Goal: Task Accomplishment & Management: Manage account settings

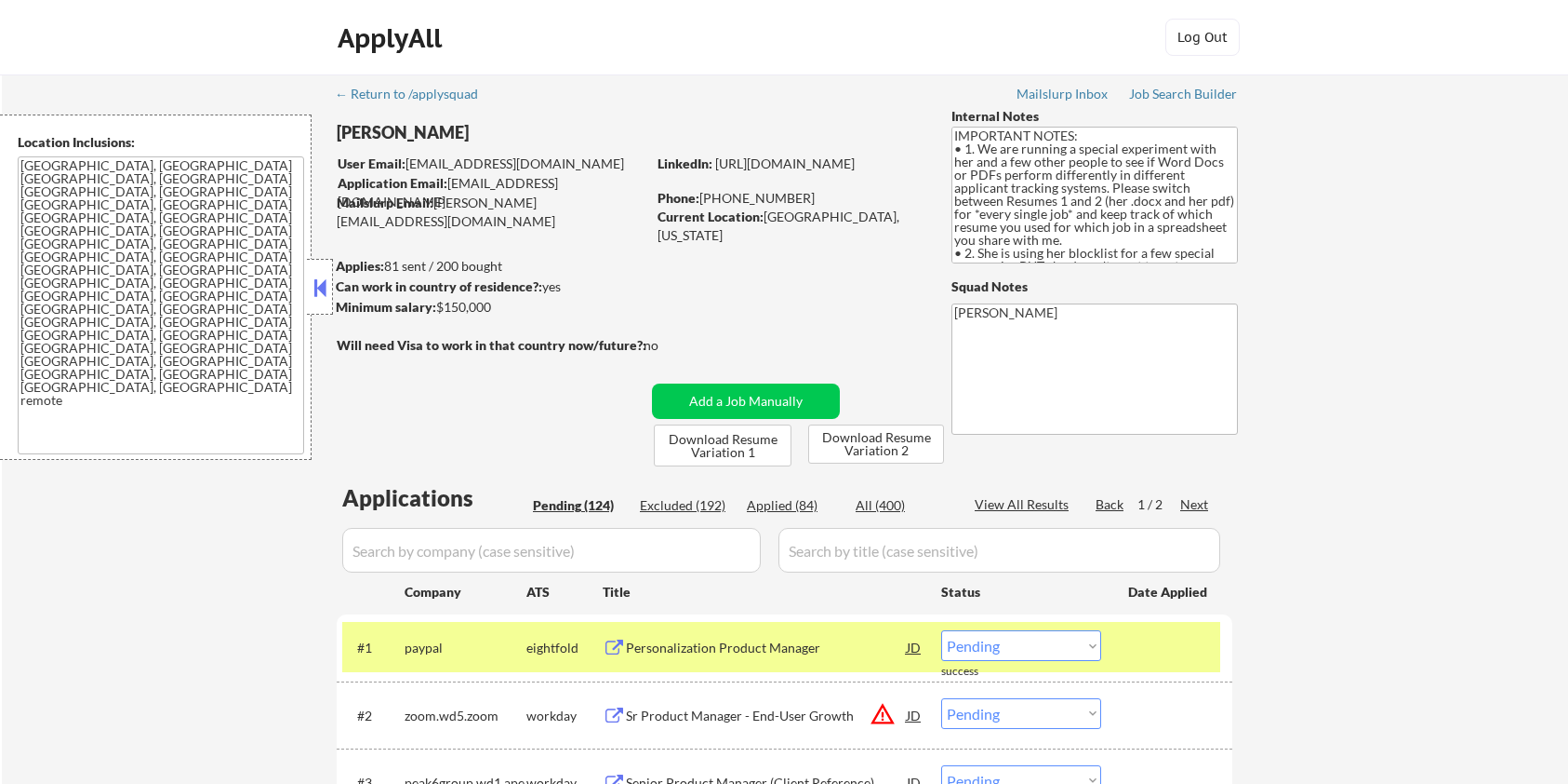
select select ""pending""
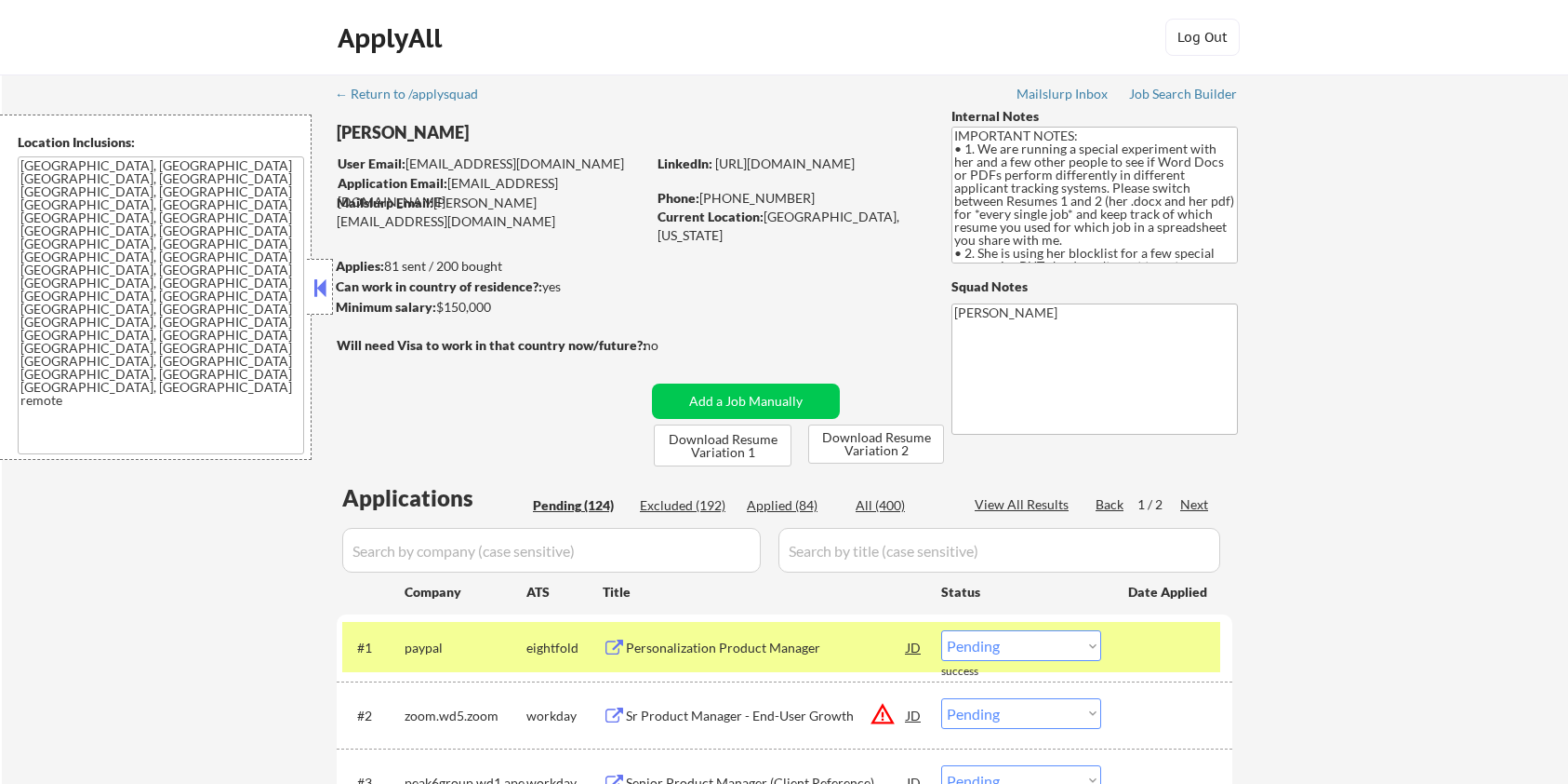
select select ""pending""
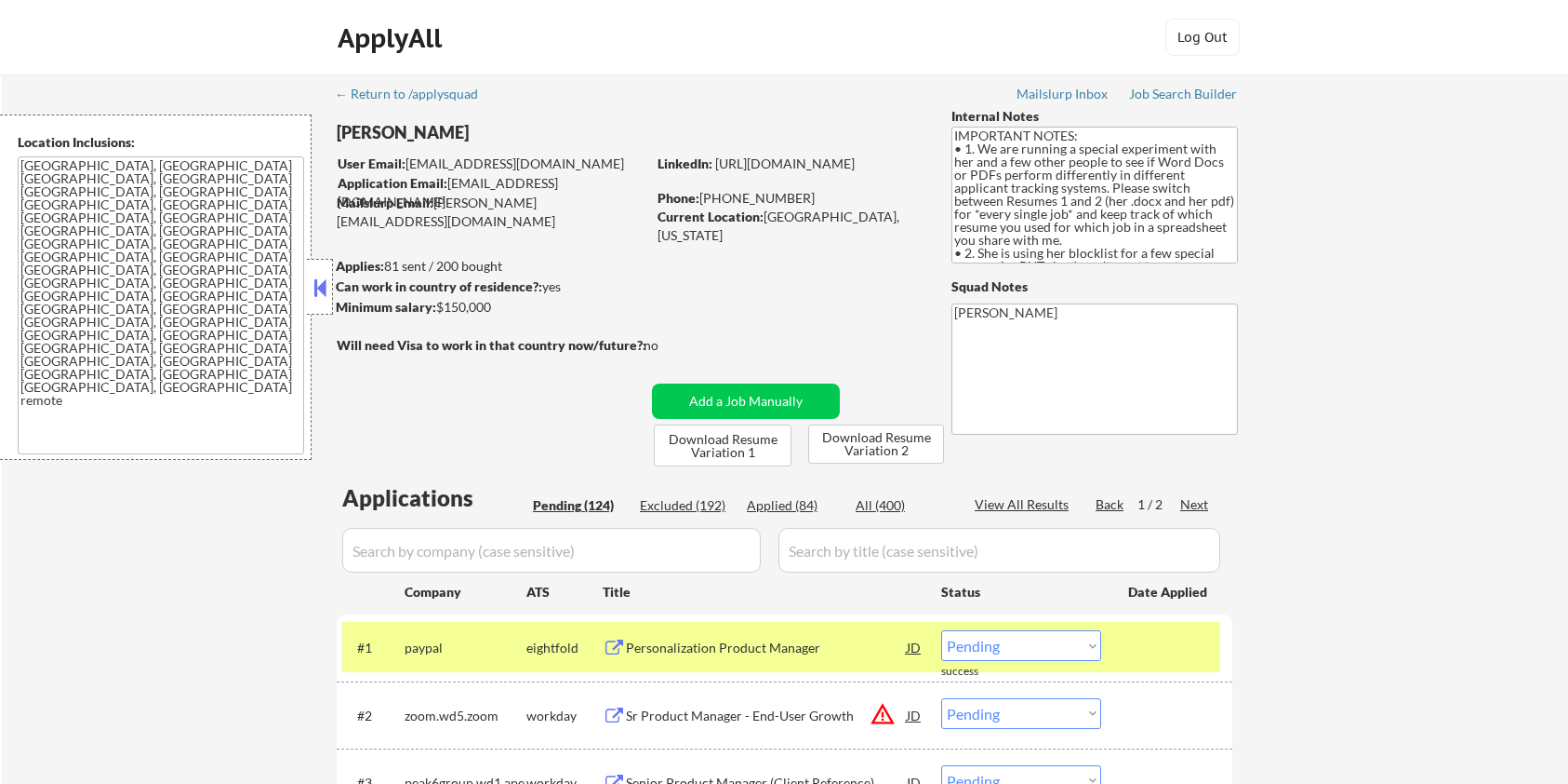
select select ""pending""
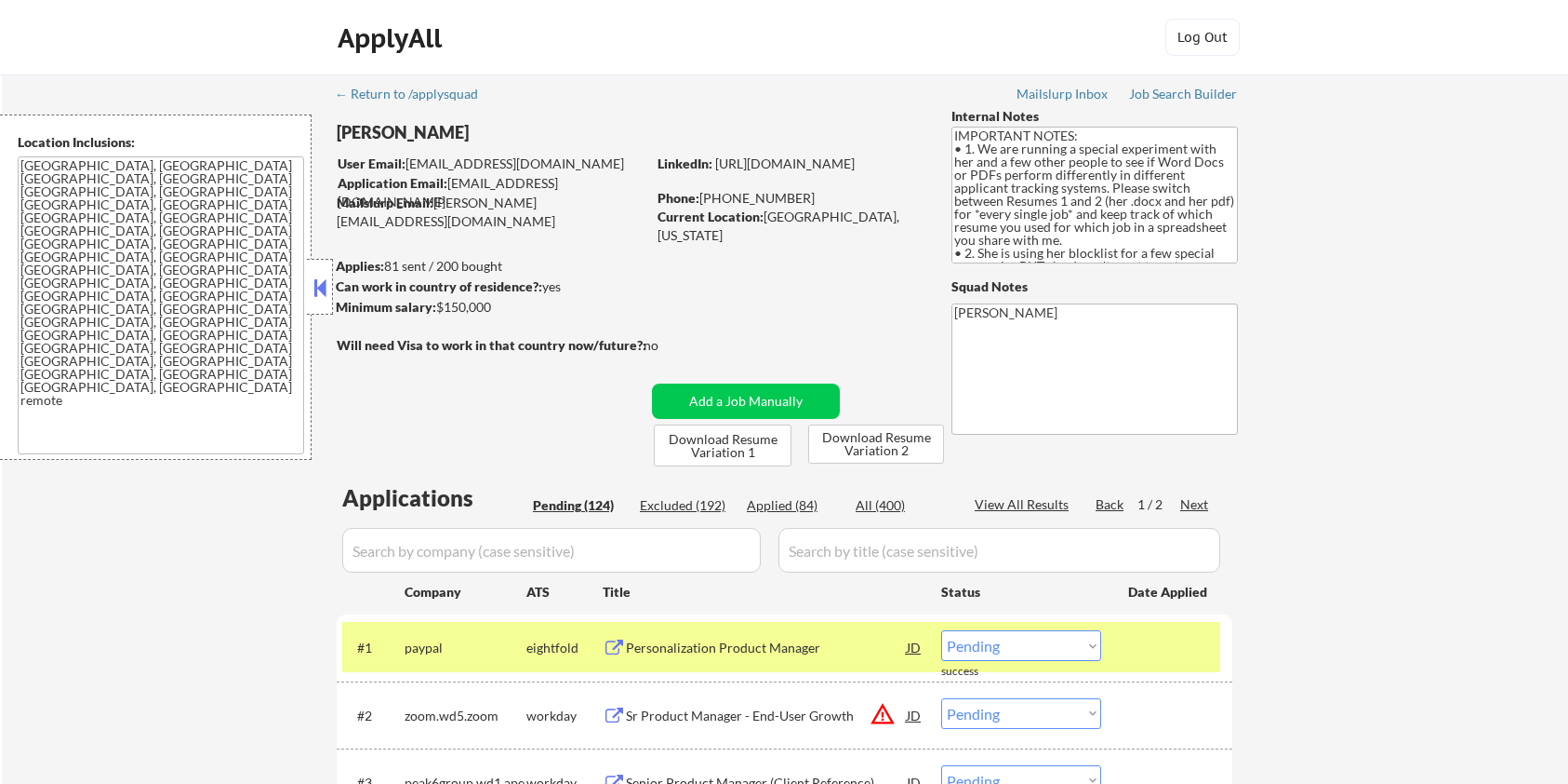
select select ""pending""
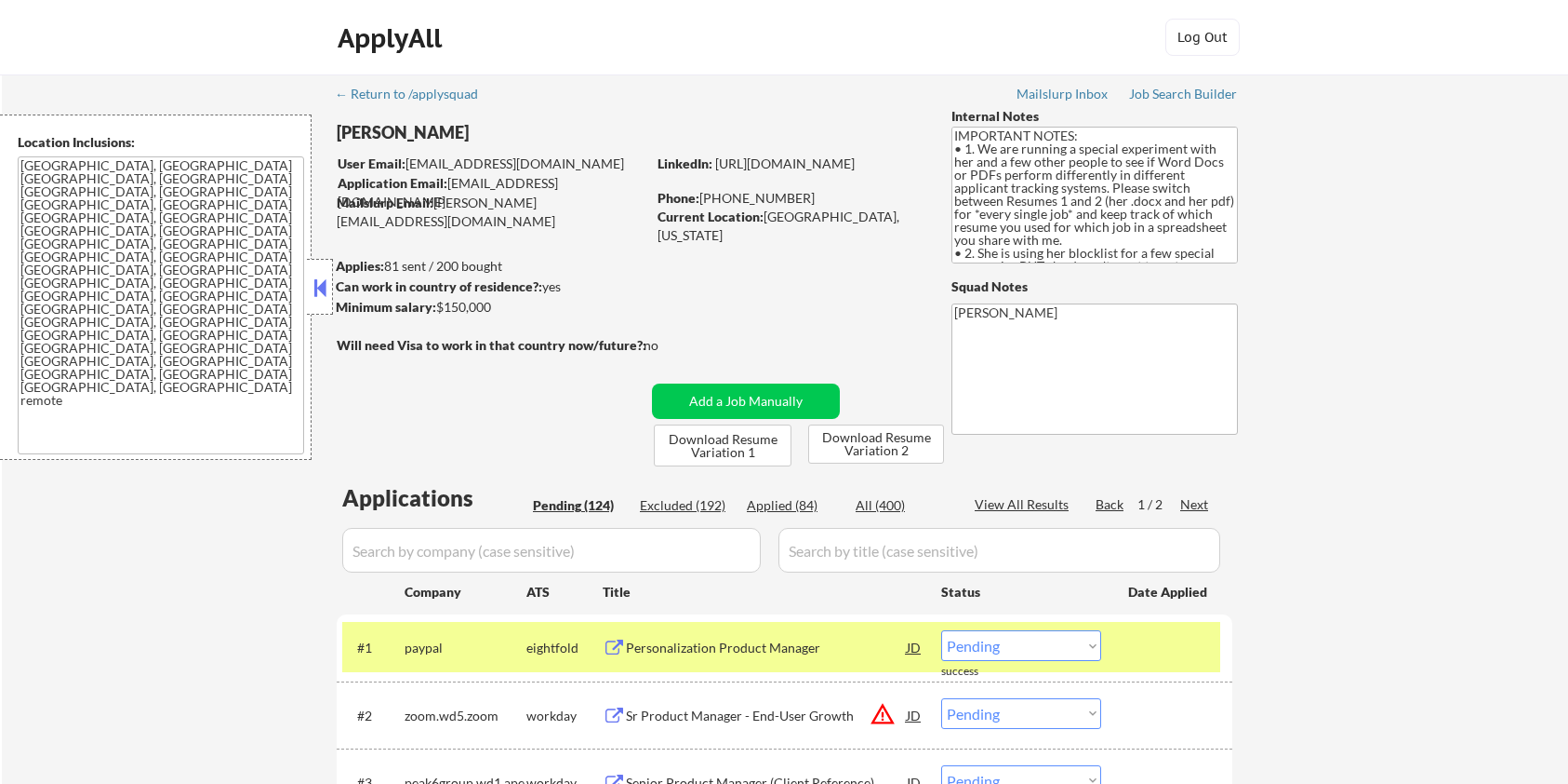
select select ""pending""
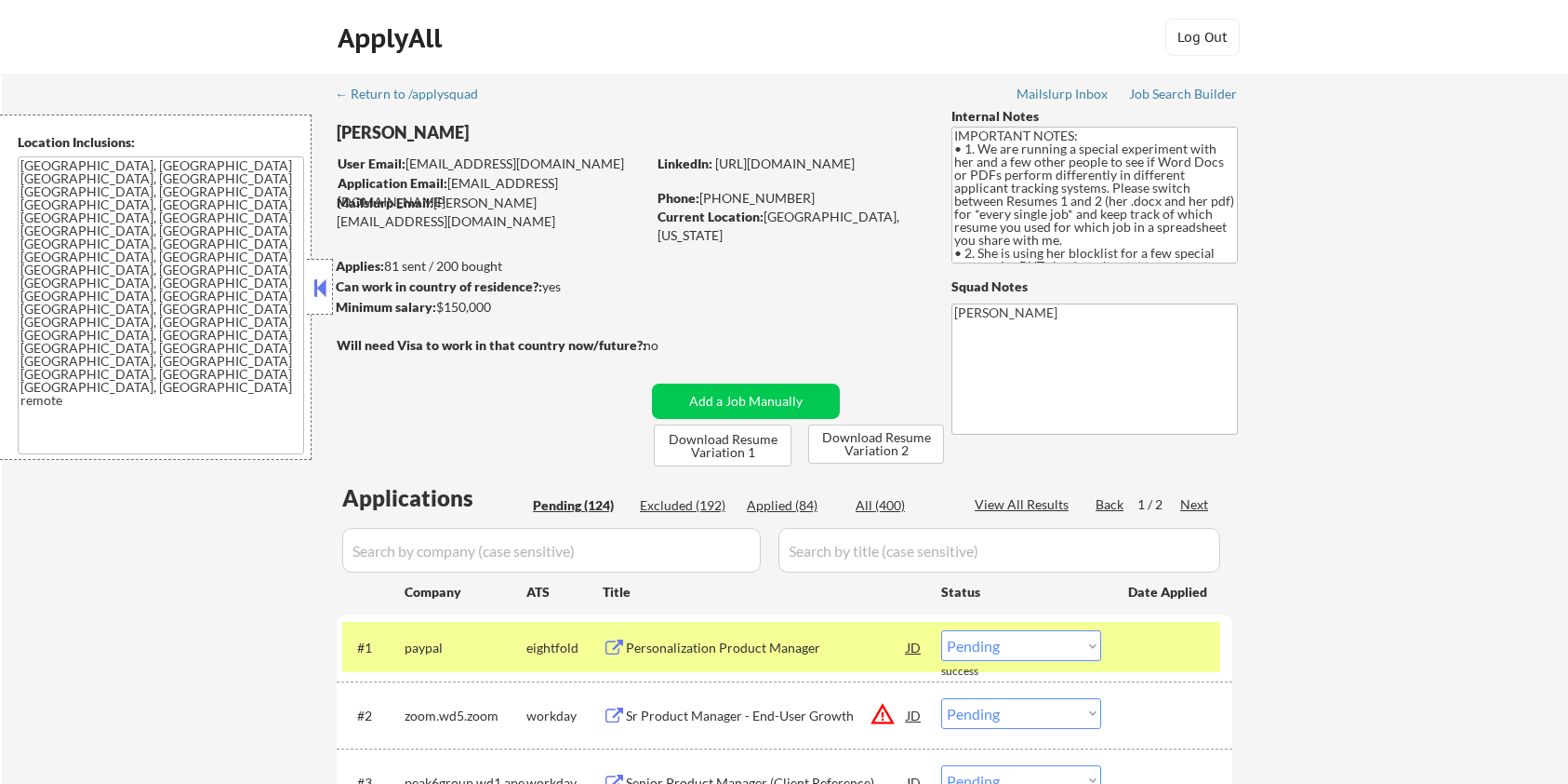
select select ""pending""
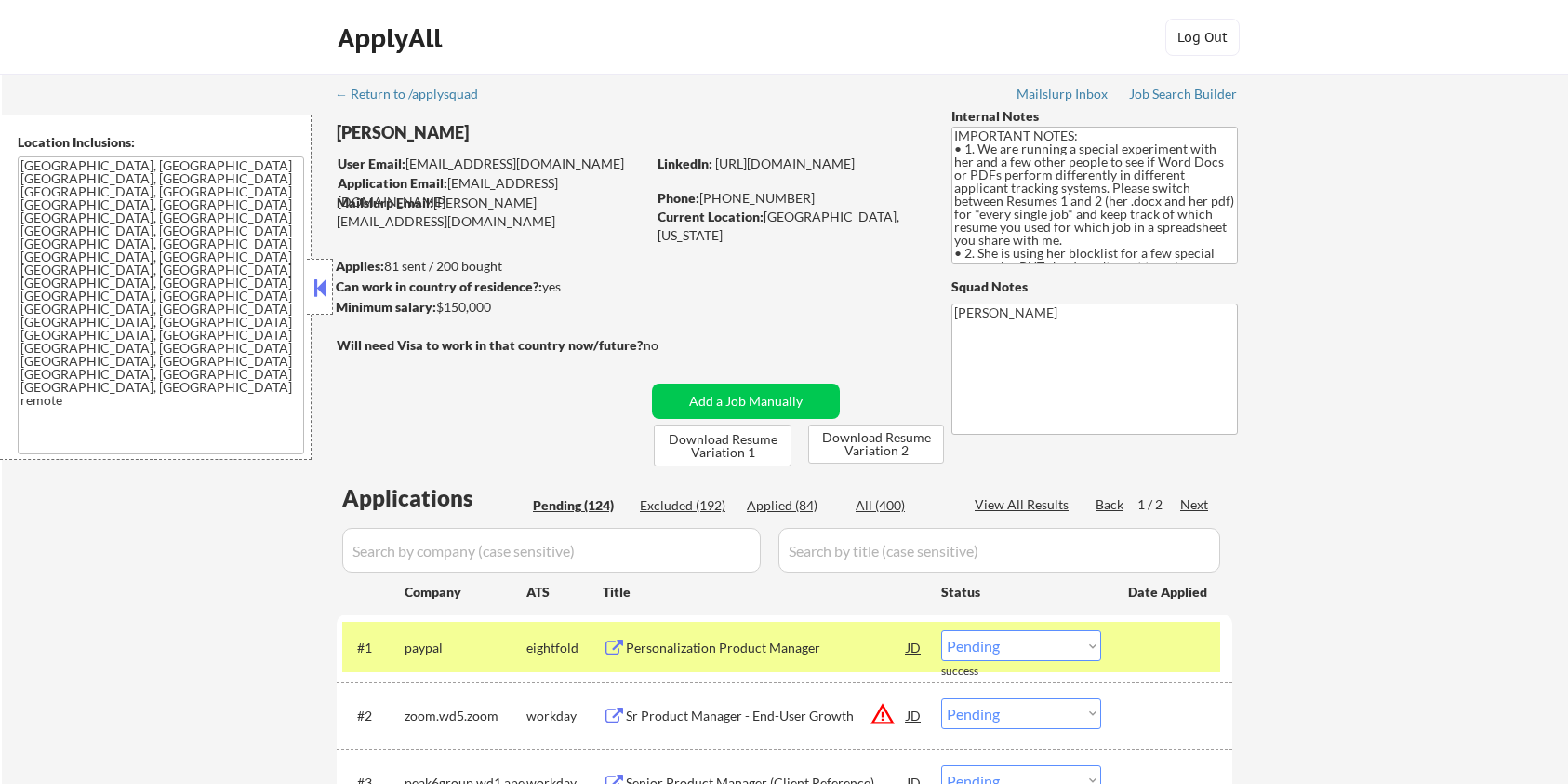
select select ""pending""
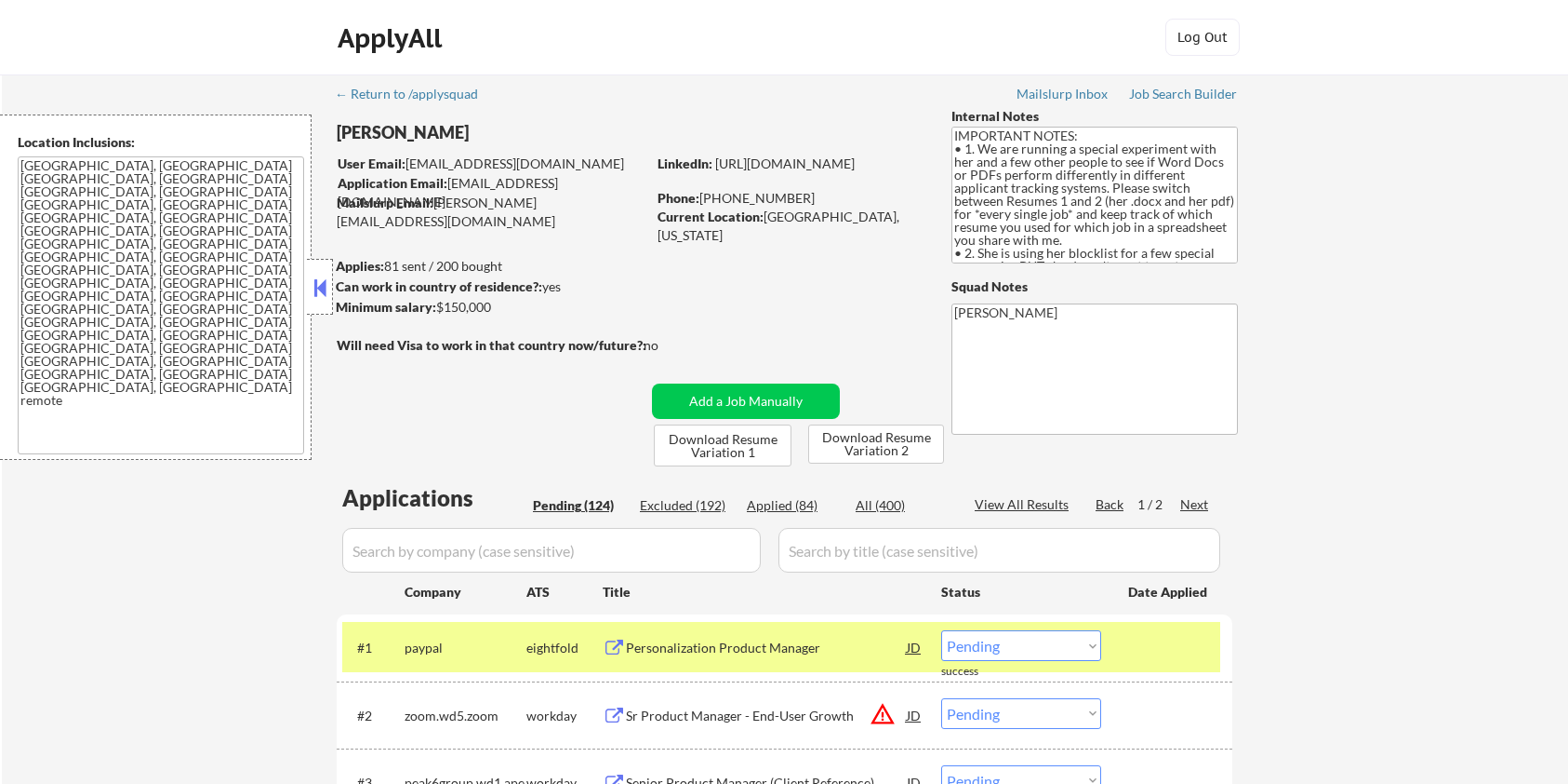
select select ""pending""
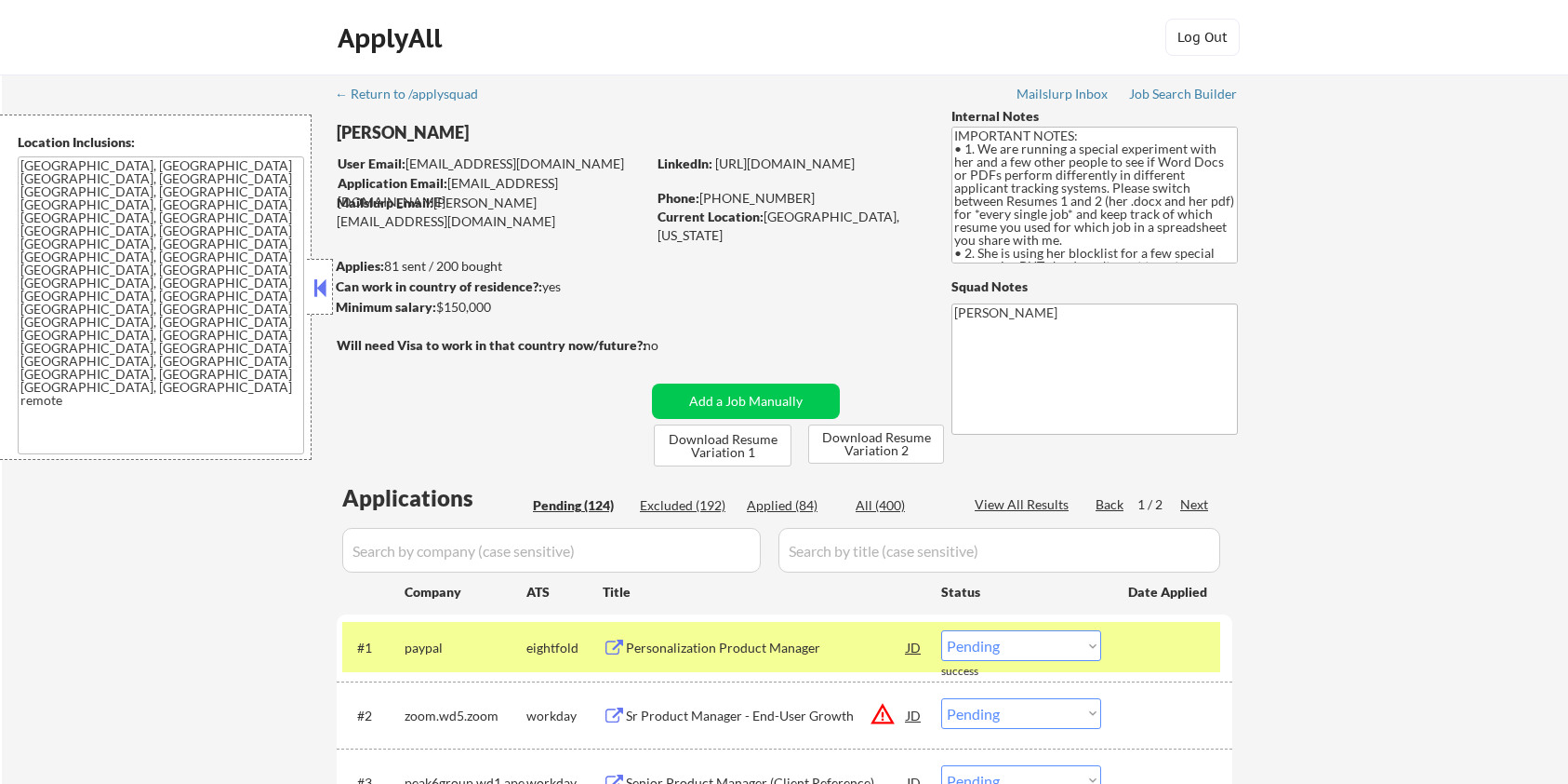
select select ""pending""
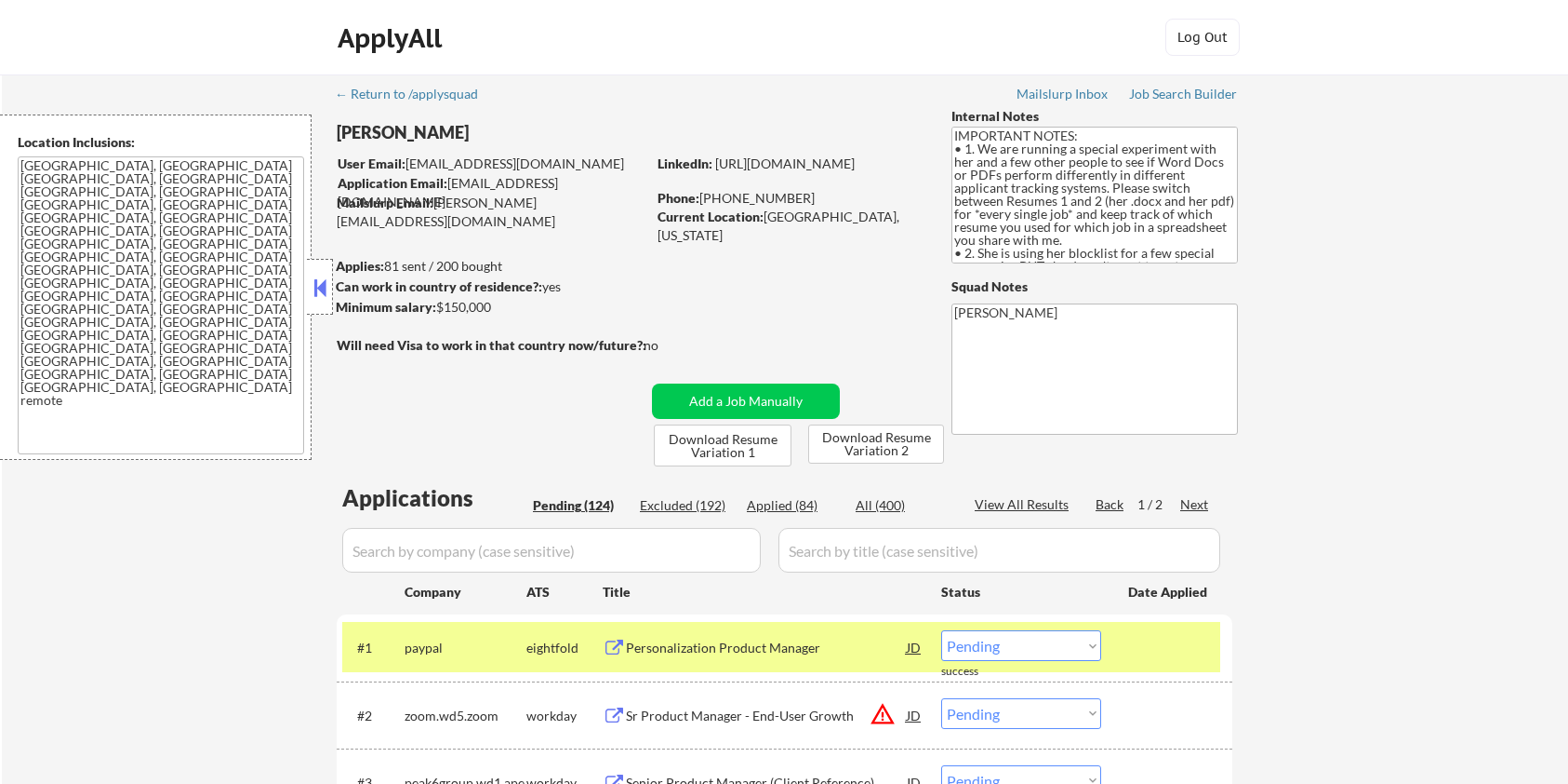
select select ""pending""
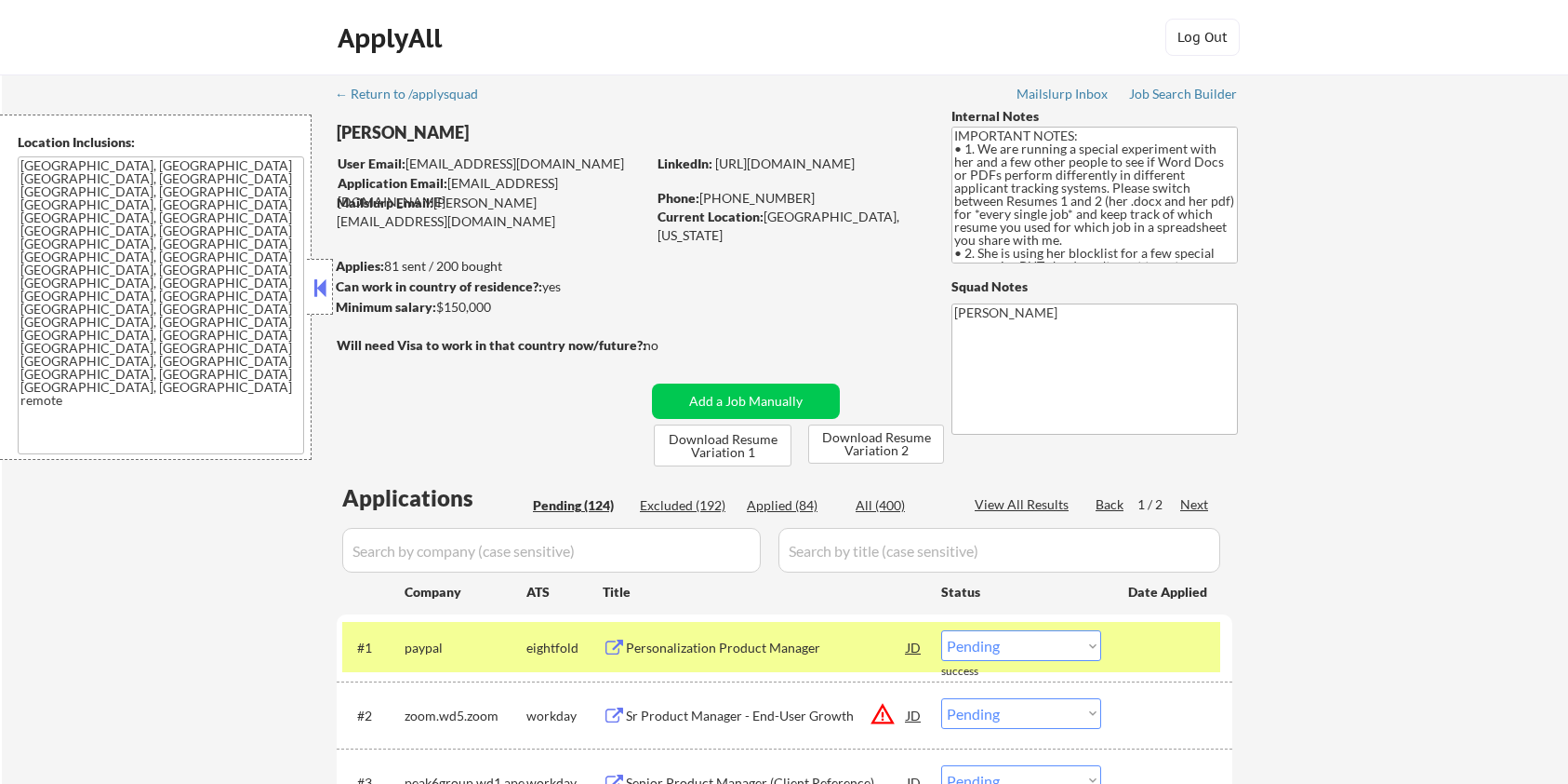
select select ""pending""
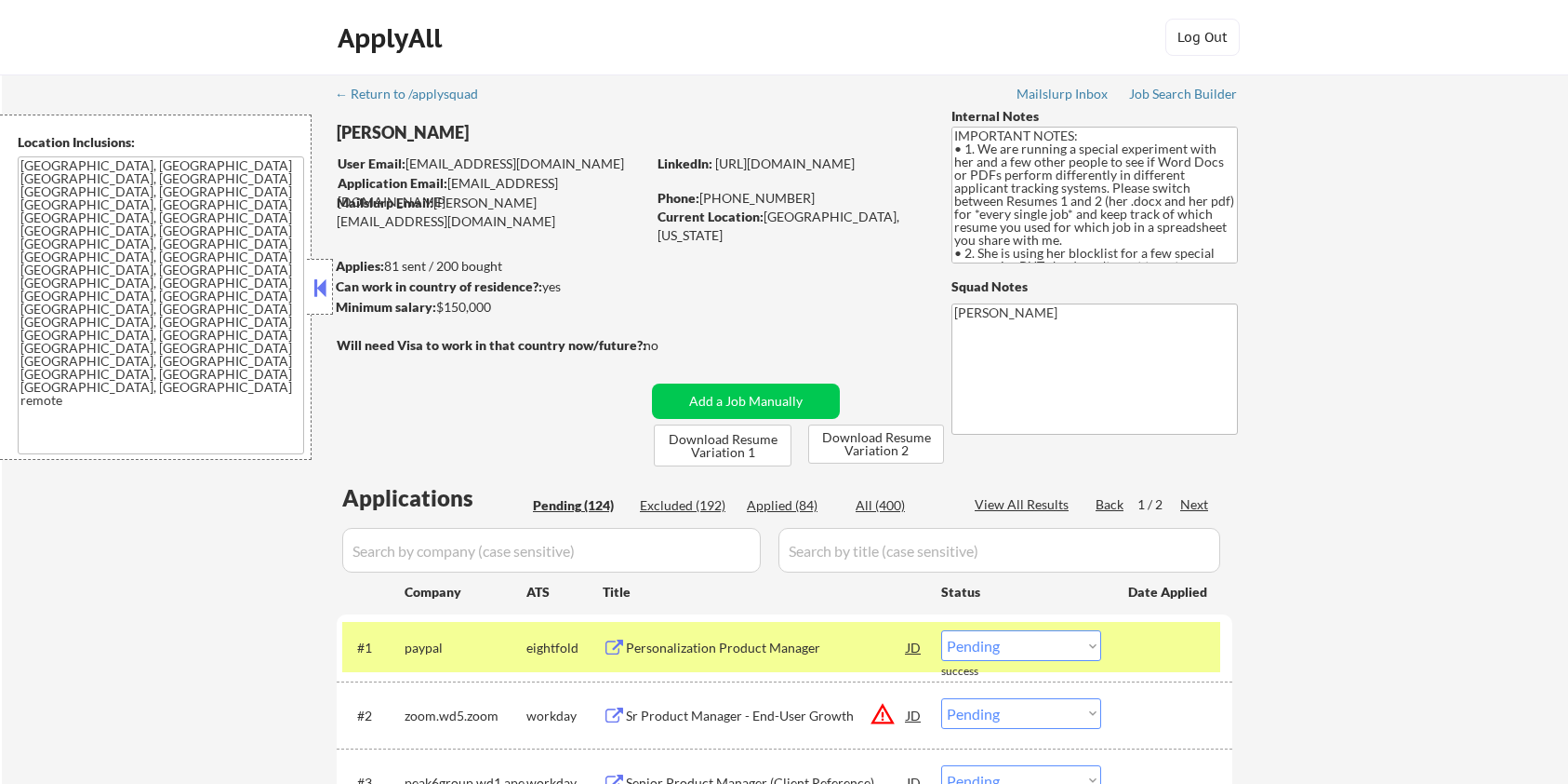
select select ""pending""
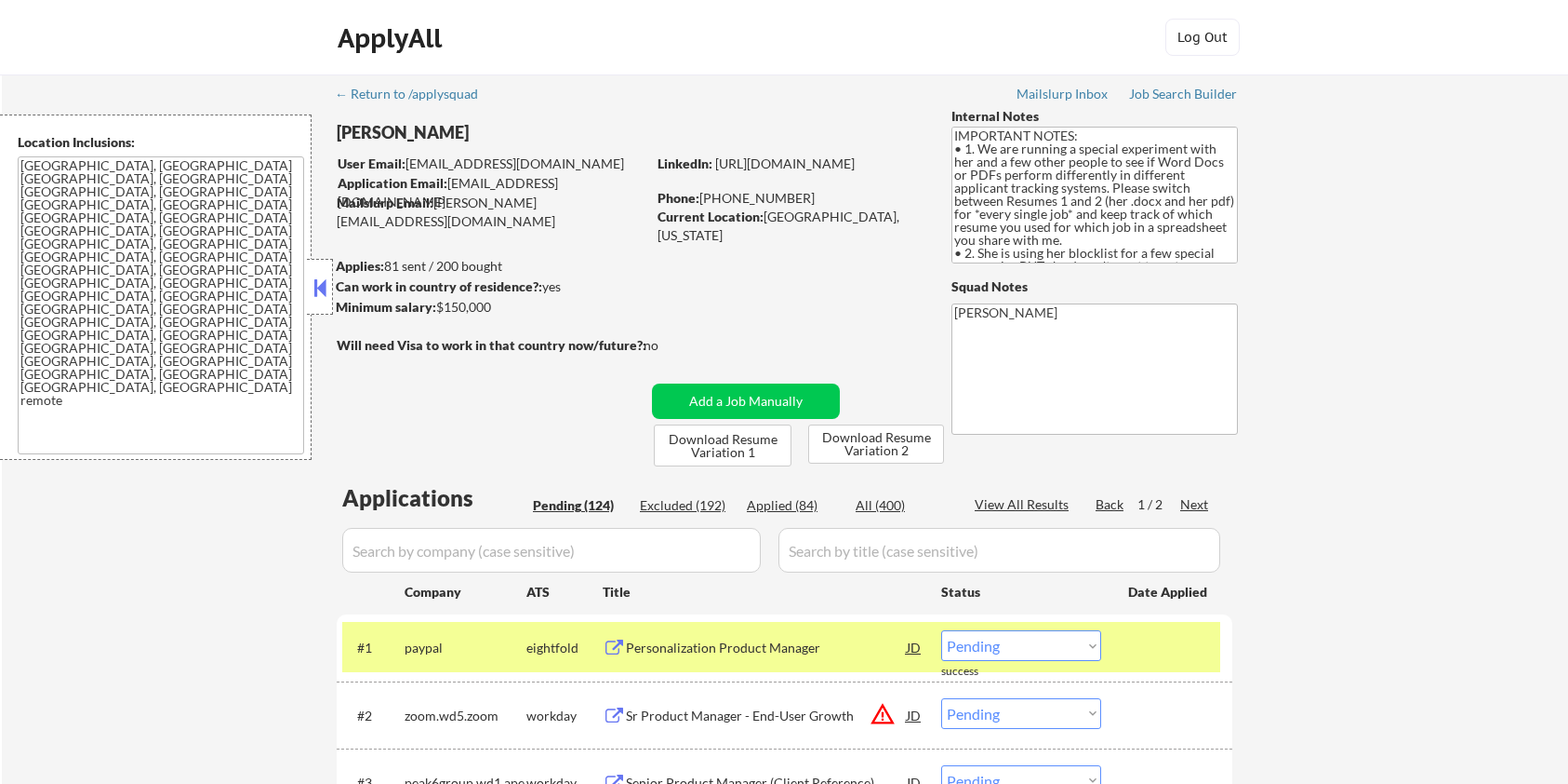
select select ""pending""
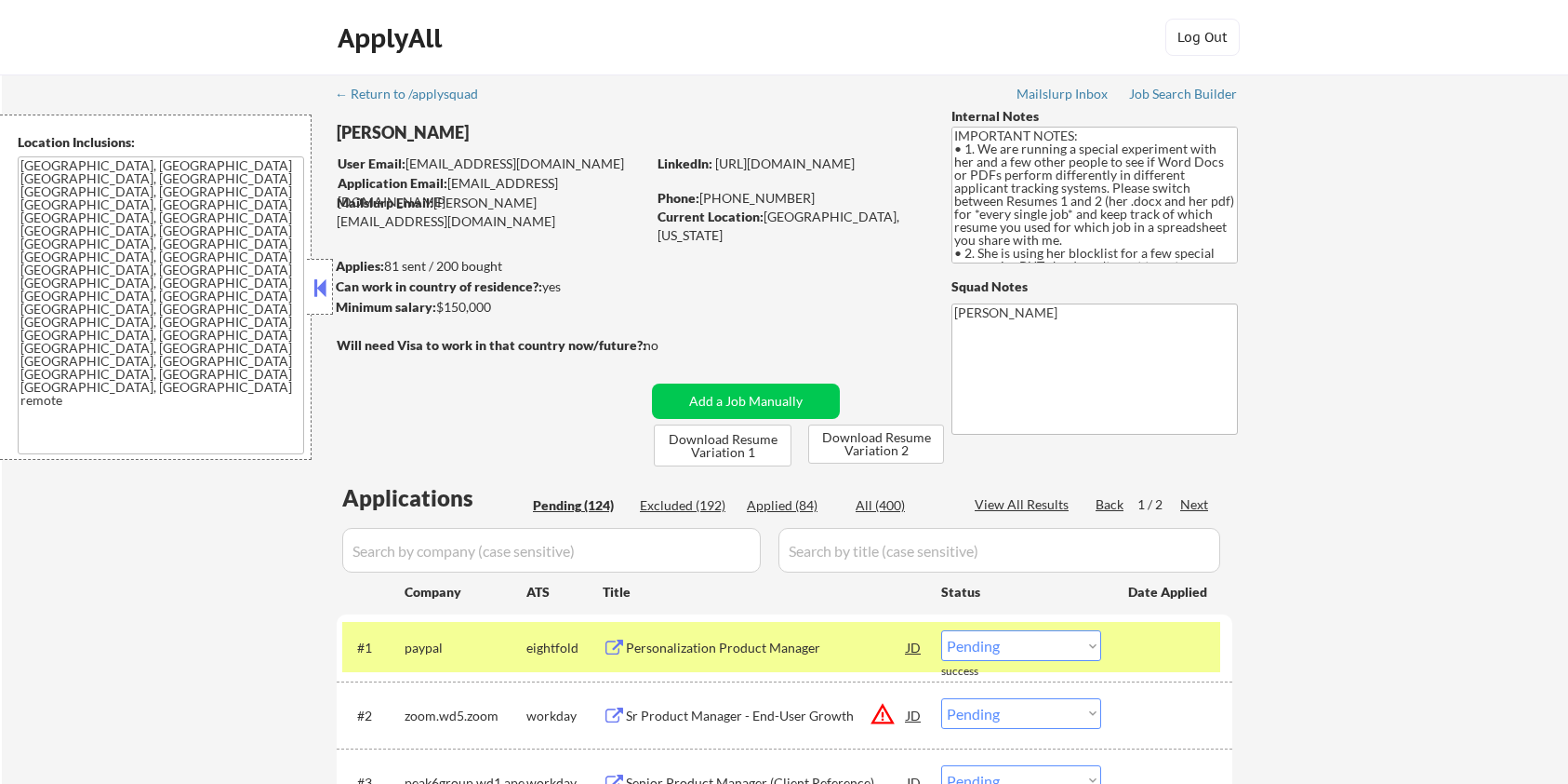
select select ""pending""
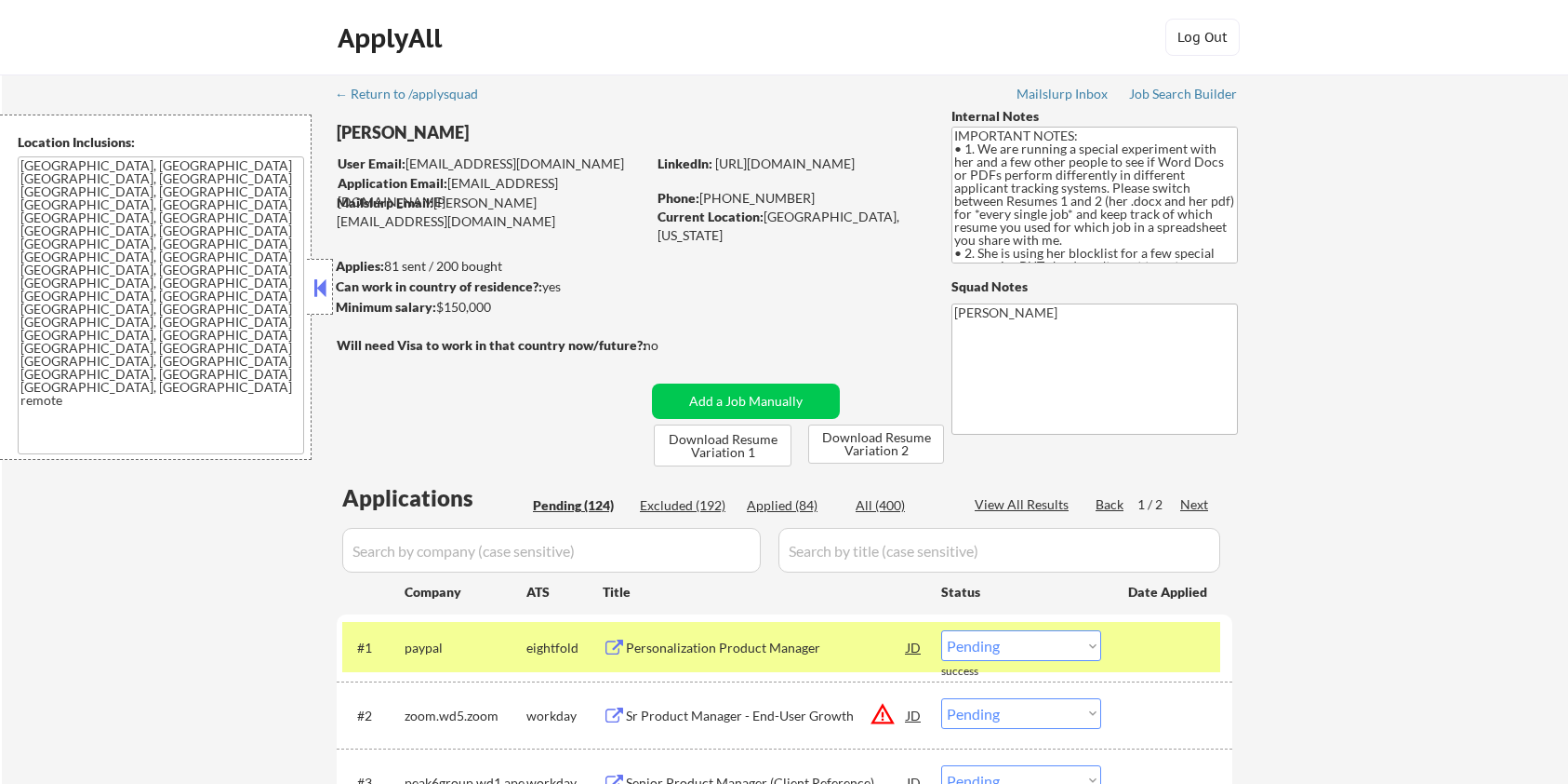
select select ""pending""
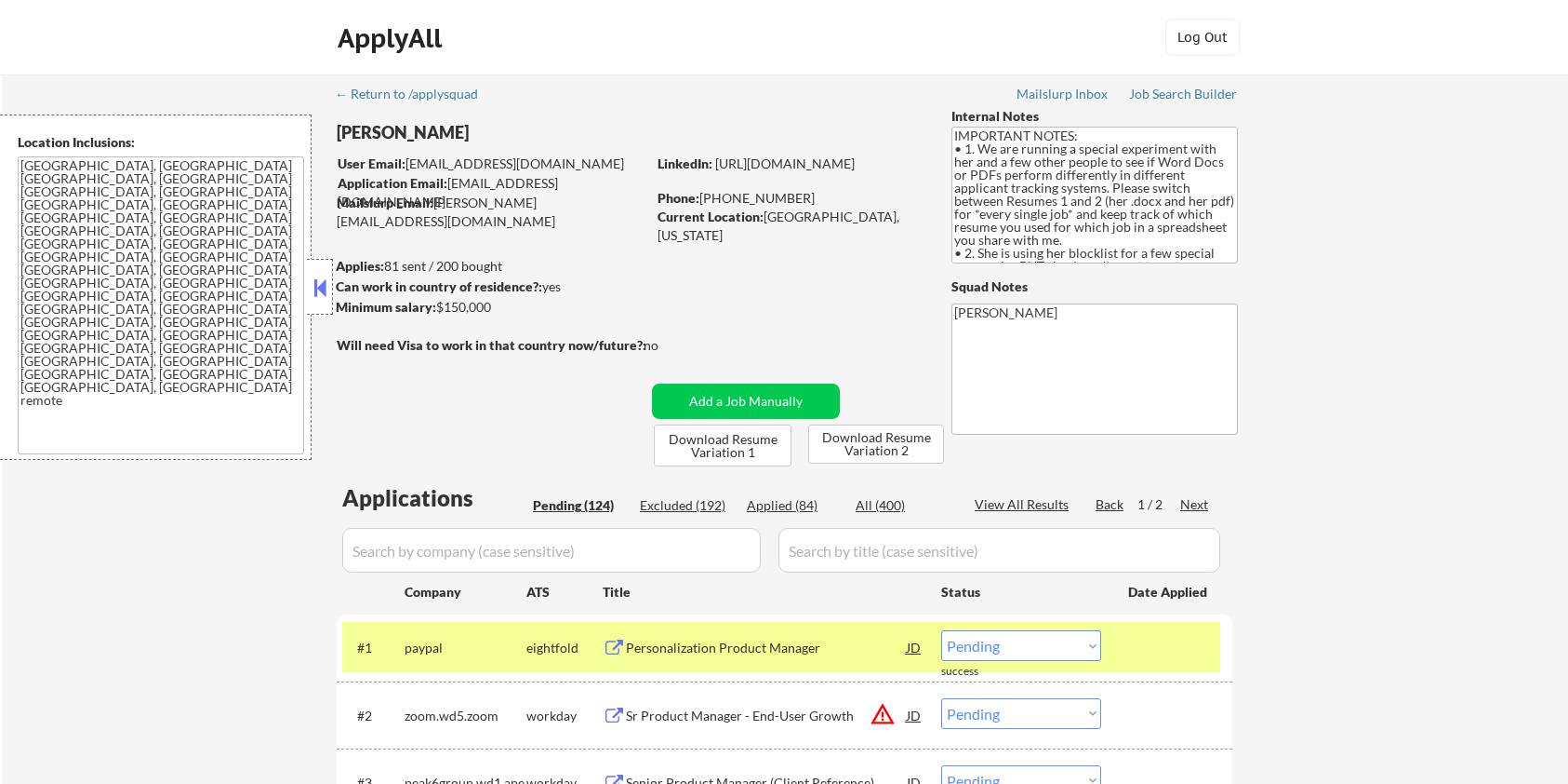
select select ""pending""
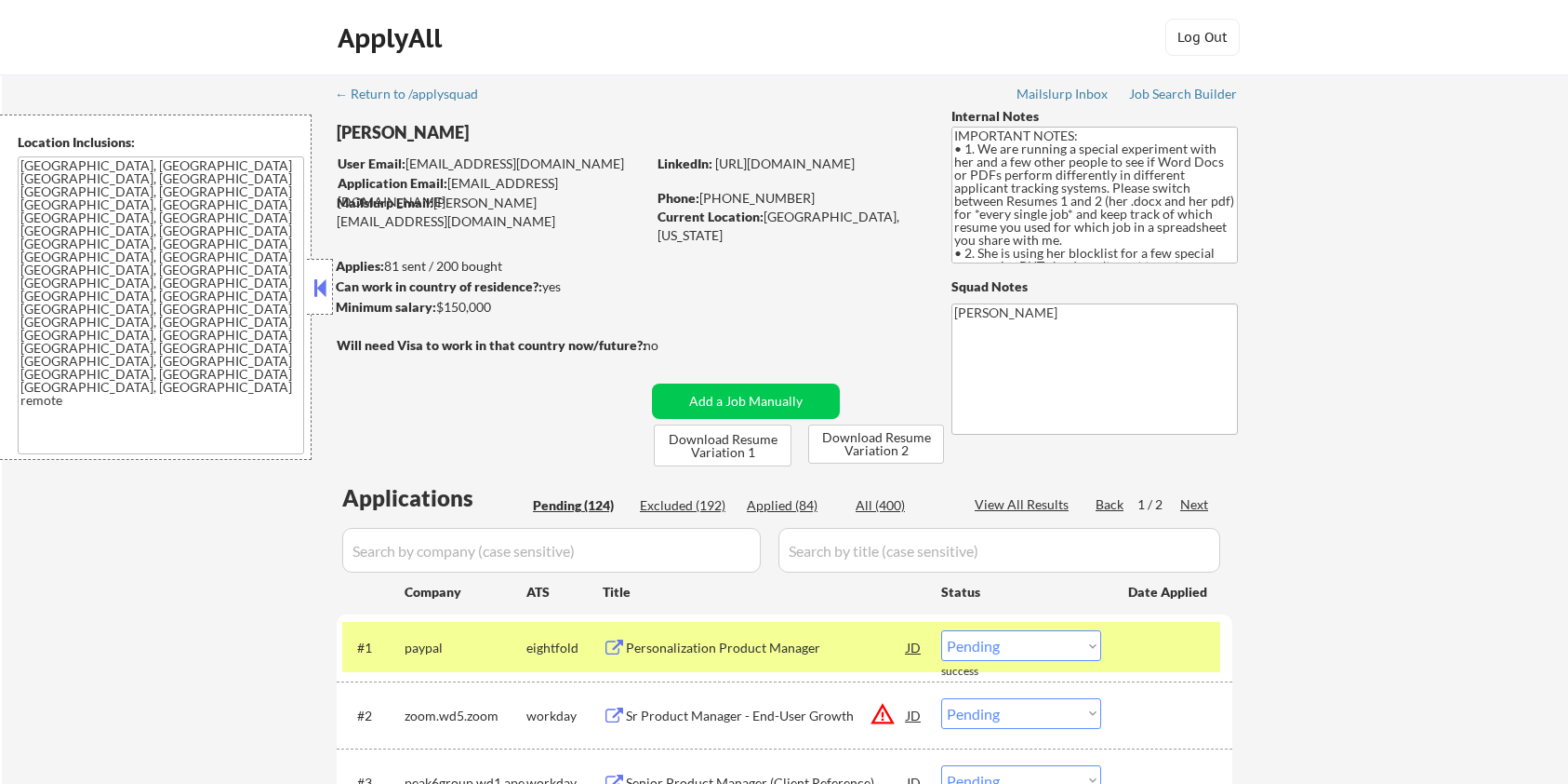
select select ""pending""
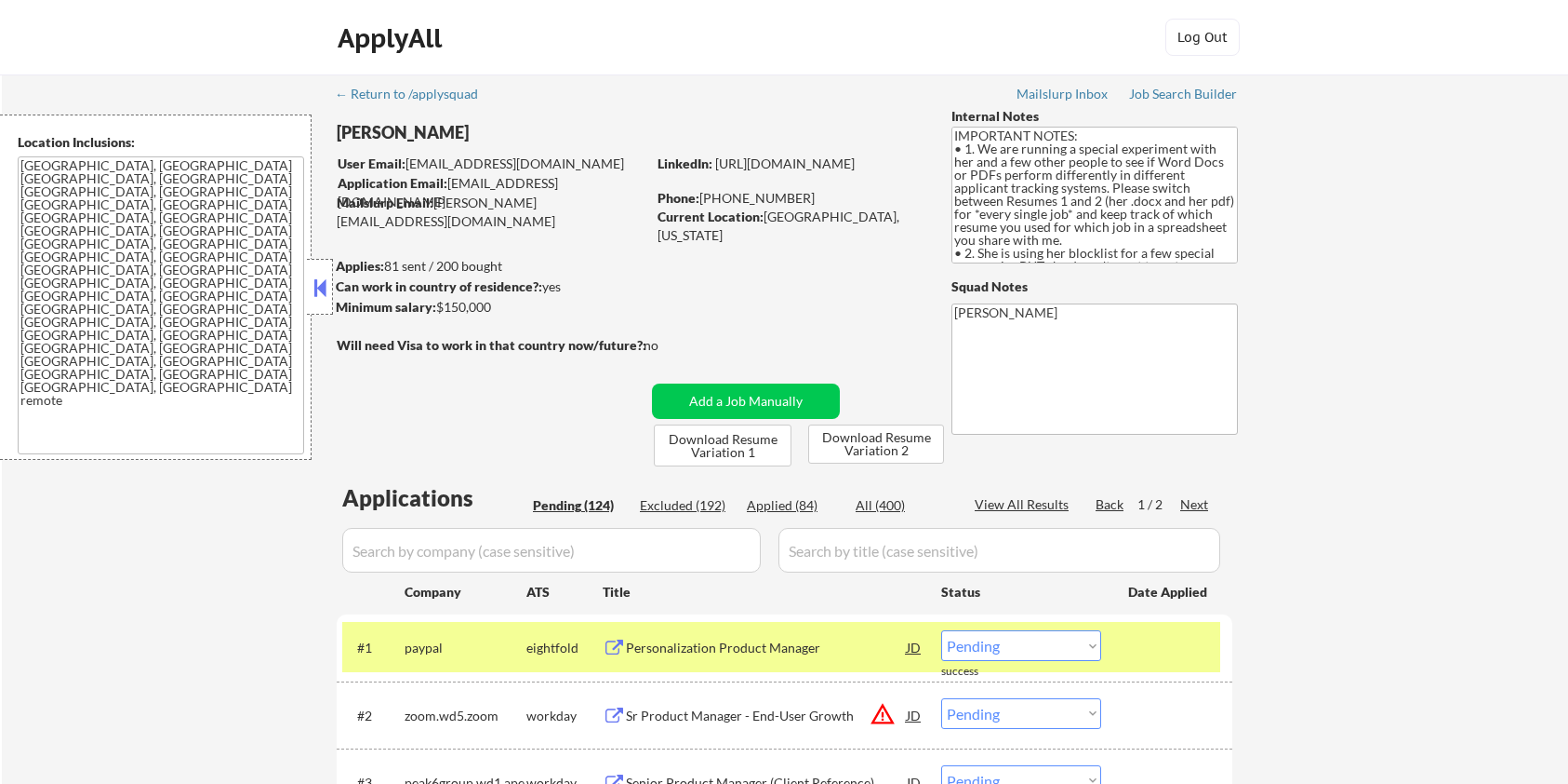
select select ""pending""
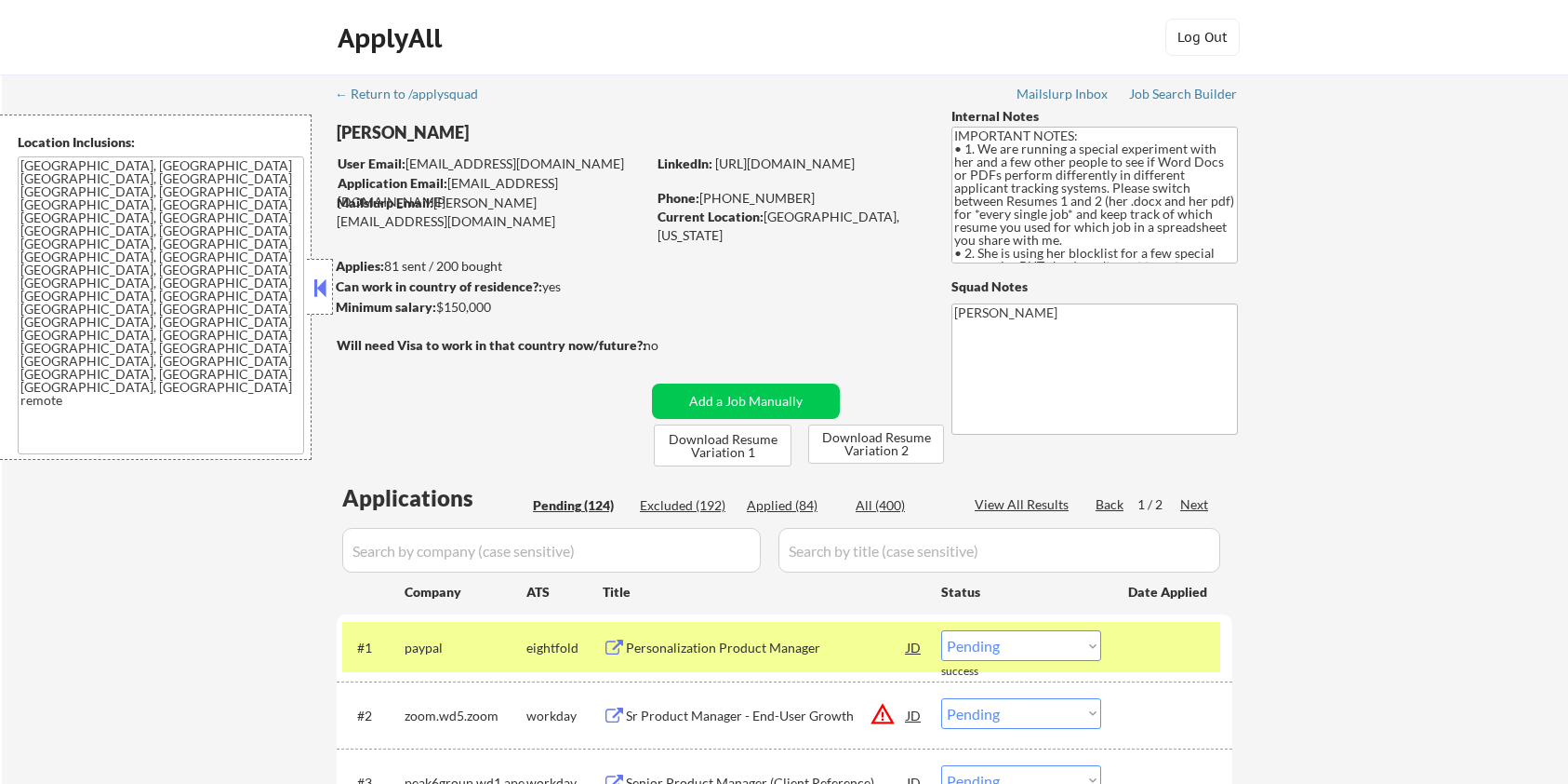
select select ""pending""
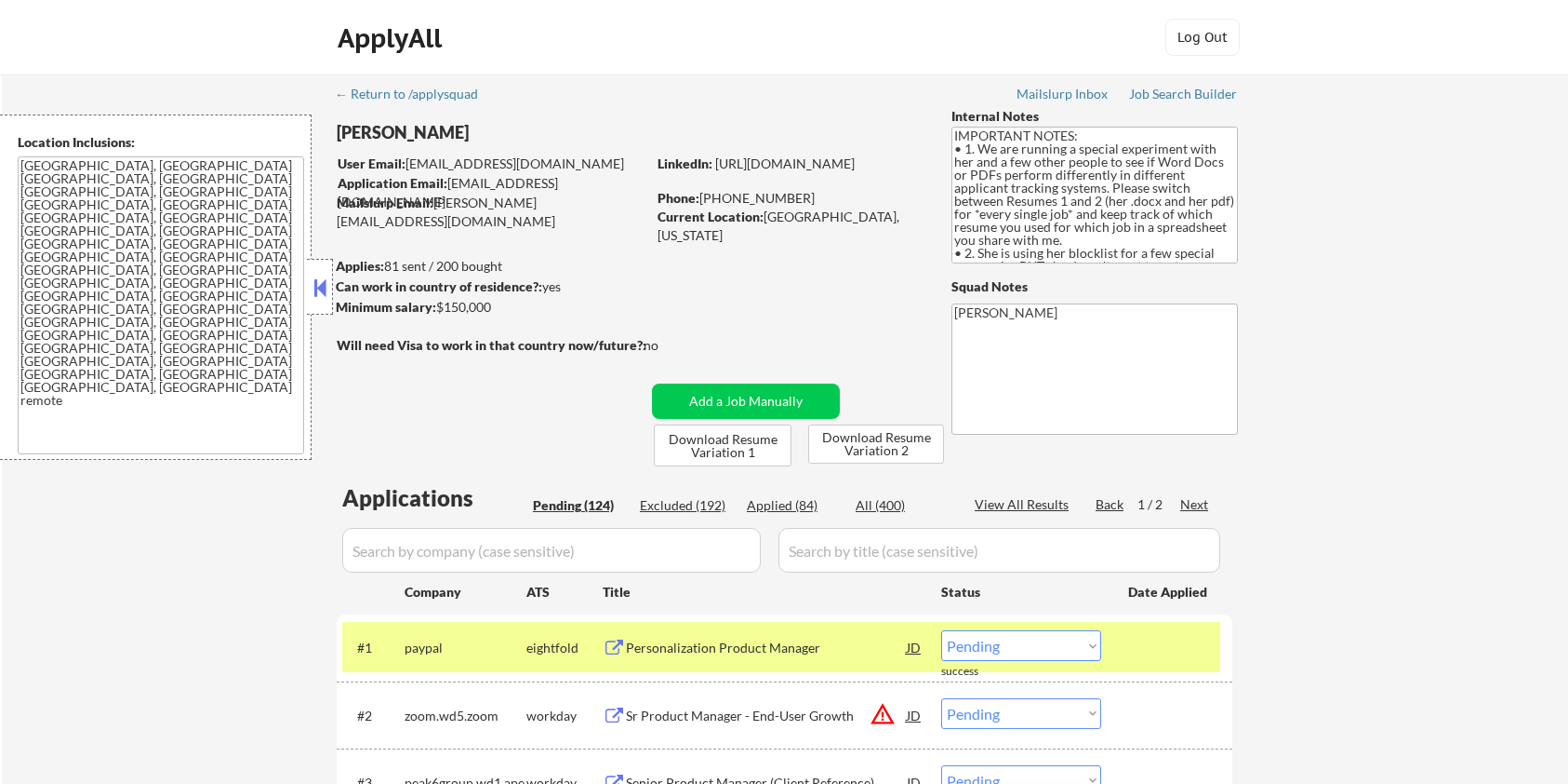
select select ""pending""
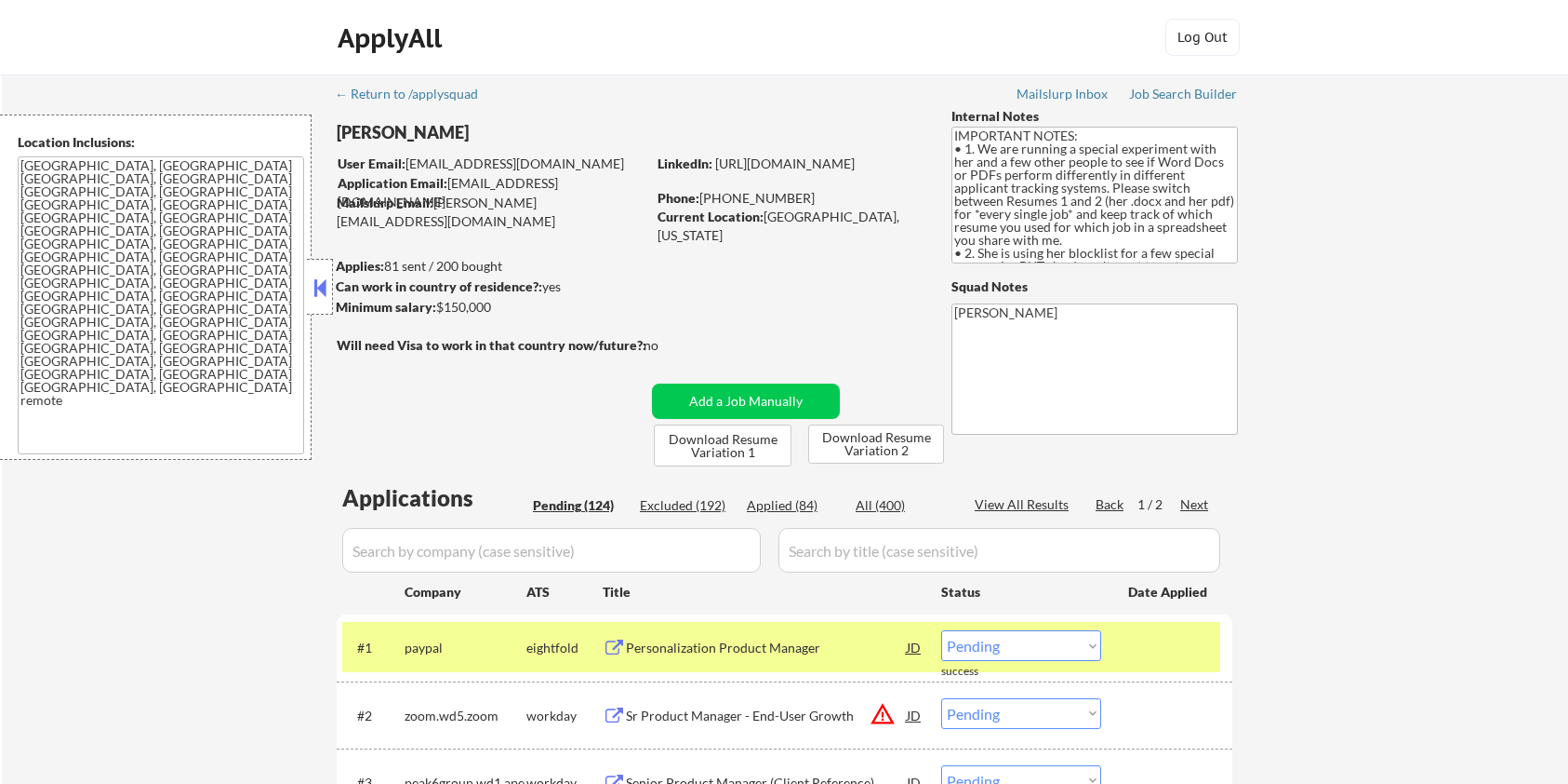
scroll to position [2909, 0]
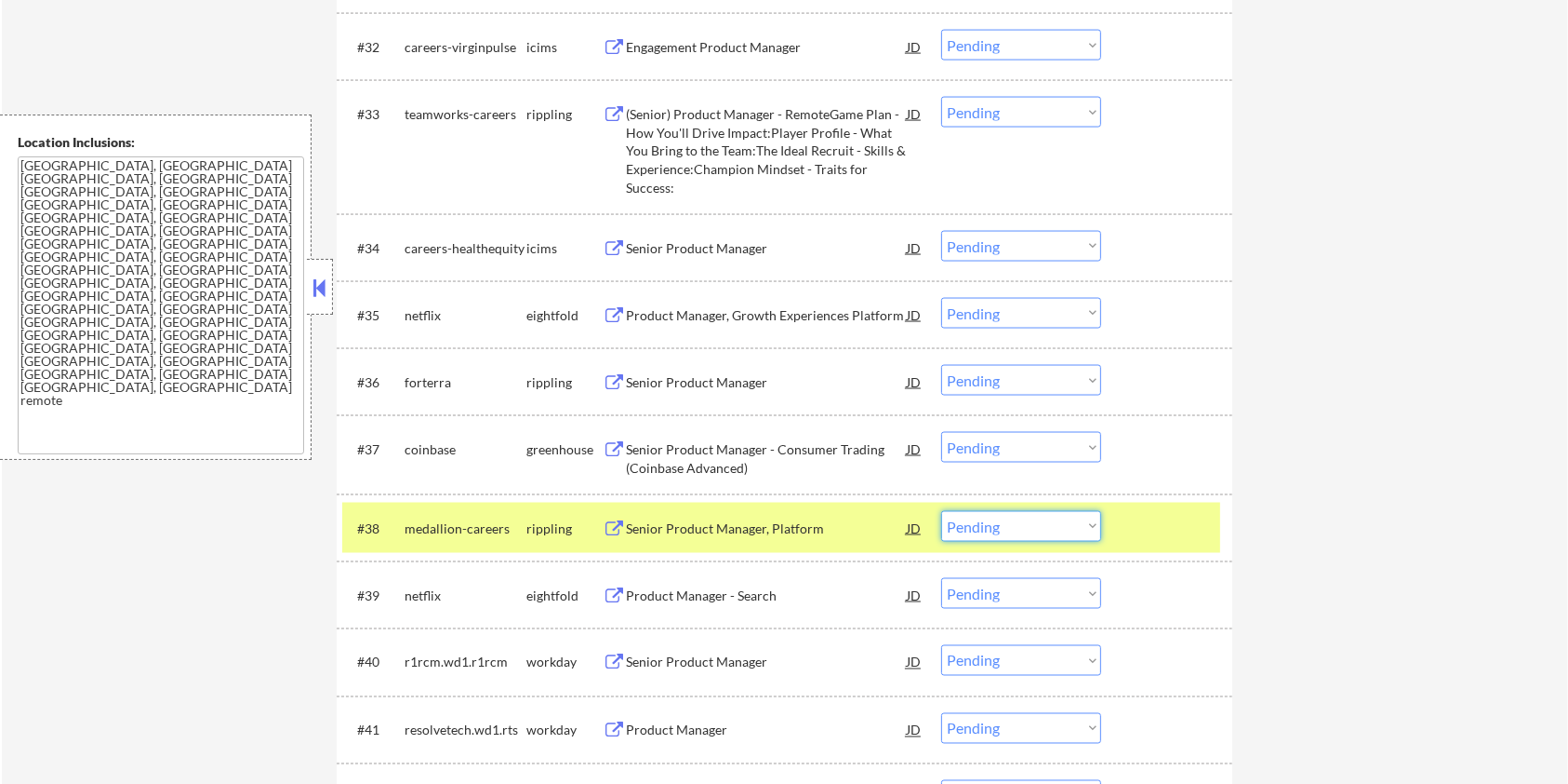
click at [1019, 529] on select "Choose an option... Pending Applied Excluded (Questions) Excluded (Expired) Exc…" at bounding box center [1020, 525] width 160 height 30
click at [1019, 525] on select "Choose an option... Pending Applied Excluded (Questions) Excluded (Expired) Exc…" at bounding box center [1020, 525] width 160 height 30
click at [941, 511] on select "Choose an option... Pending Applied Excluded (Questions) Excluded (Expired) Exc…" at bounding box center [1020, 525] width 160 height 30
select select ""pending""
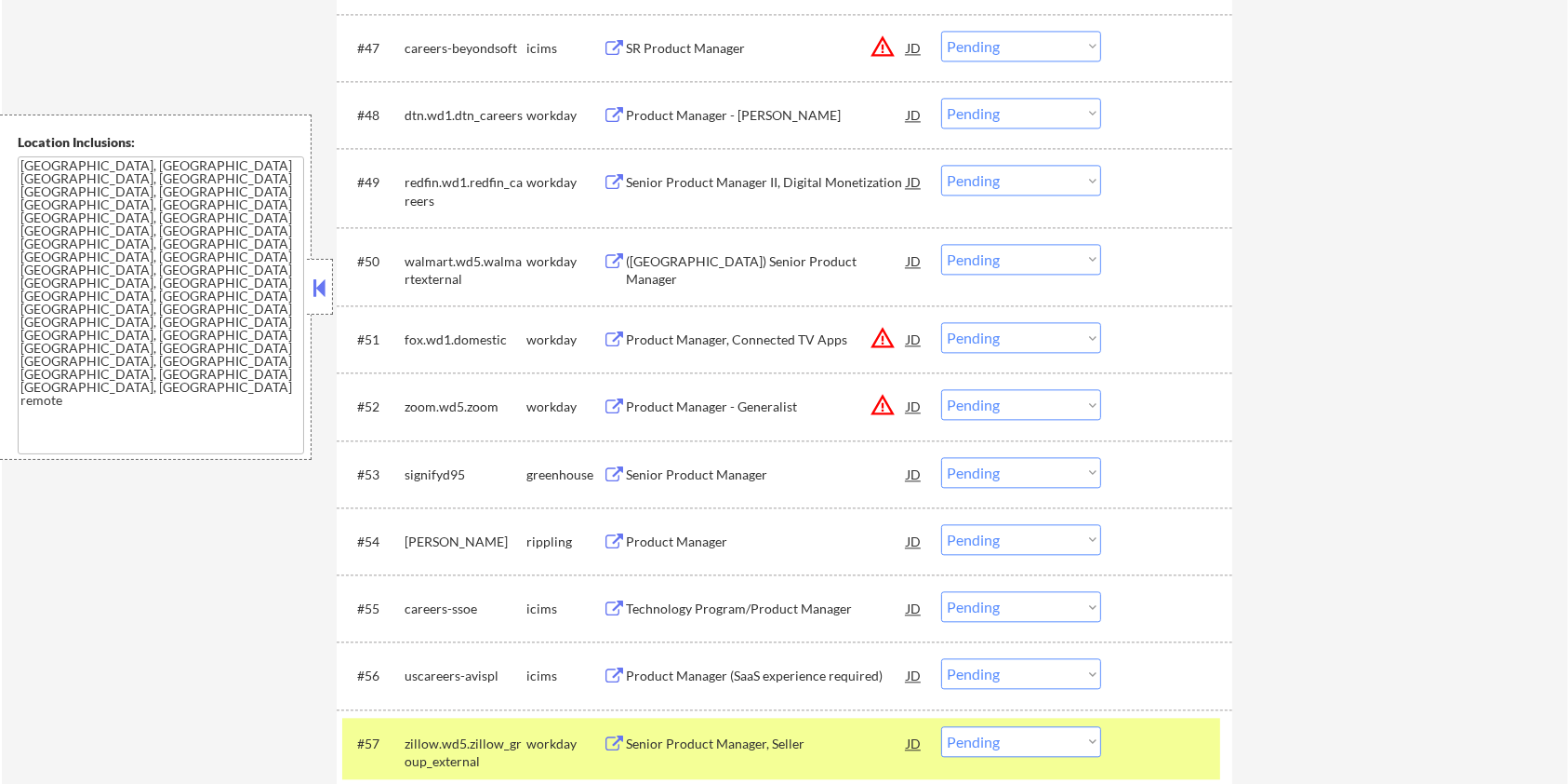
scroll to position [4273, 0]
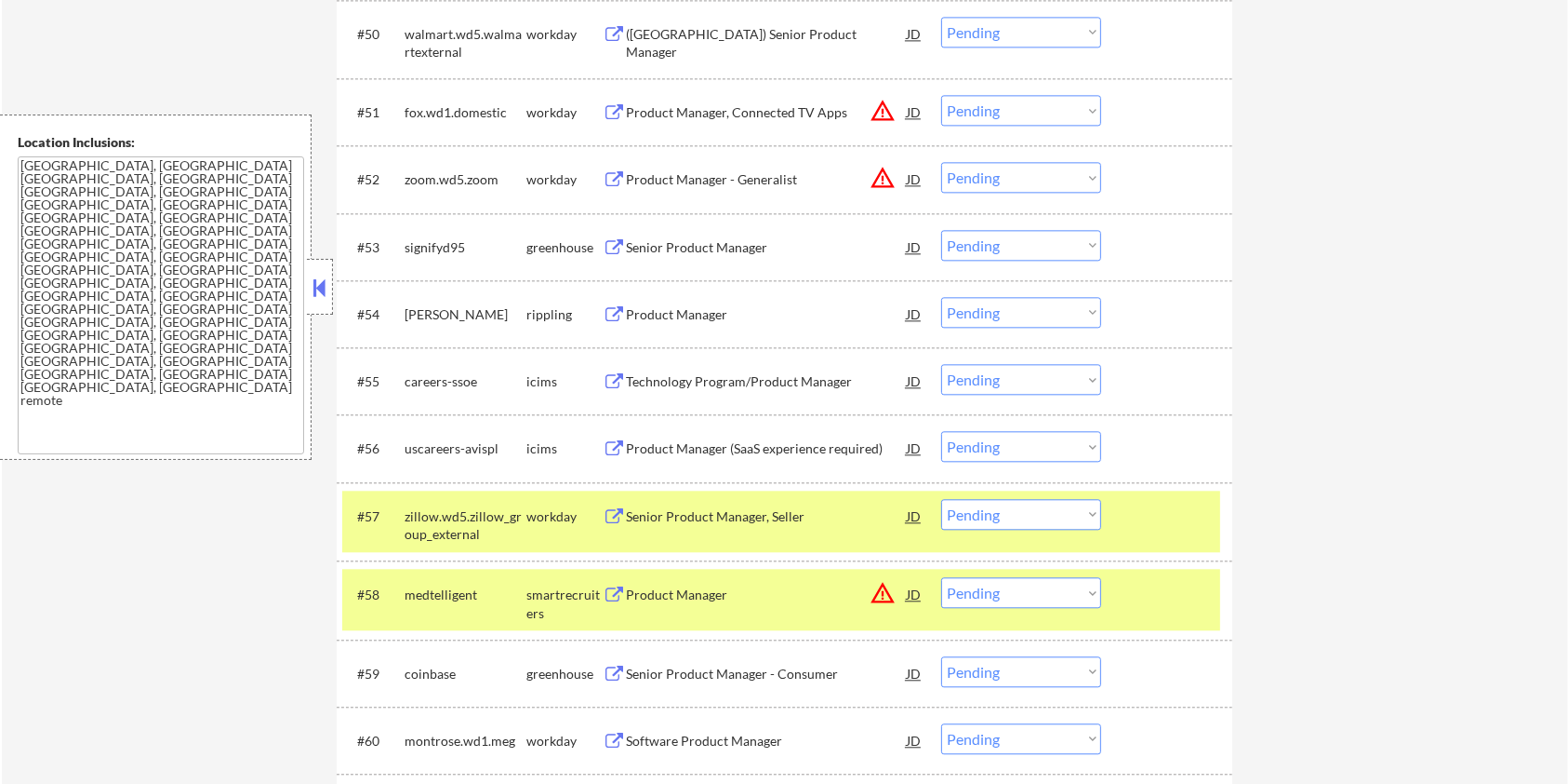
click at [634, 305] on div "Product Manager" at bounding box center [767, 314] width 281 height 19
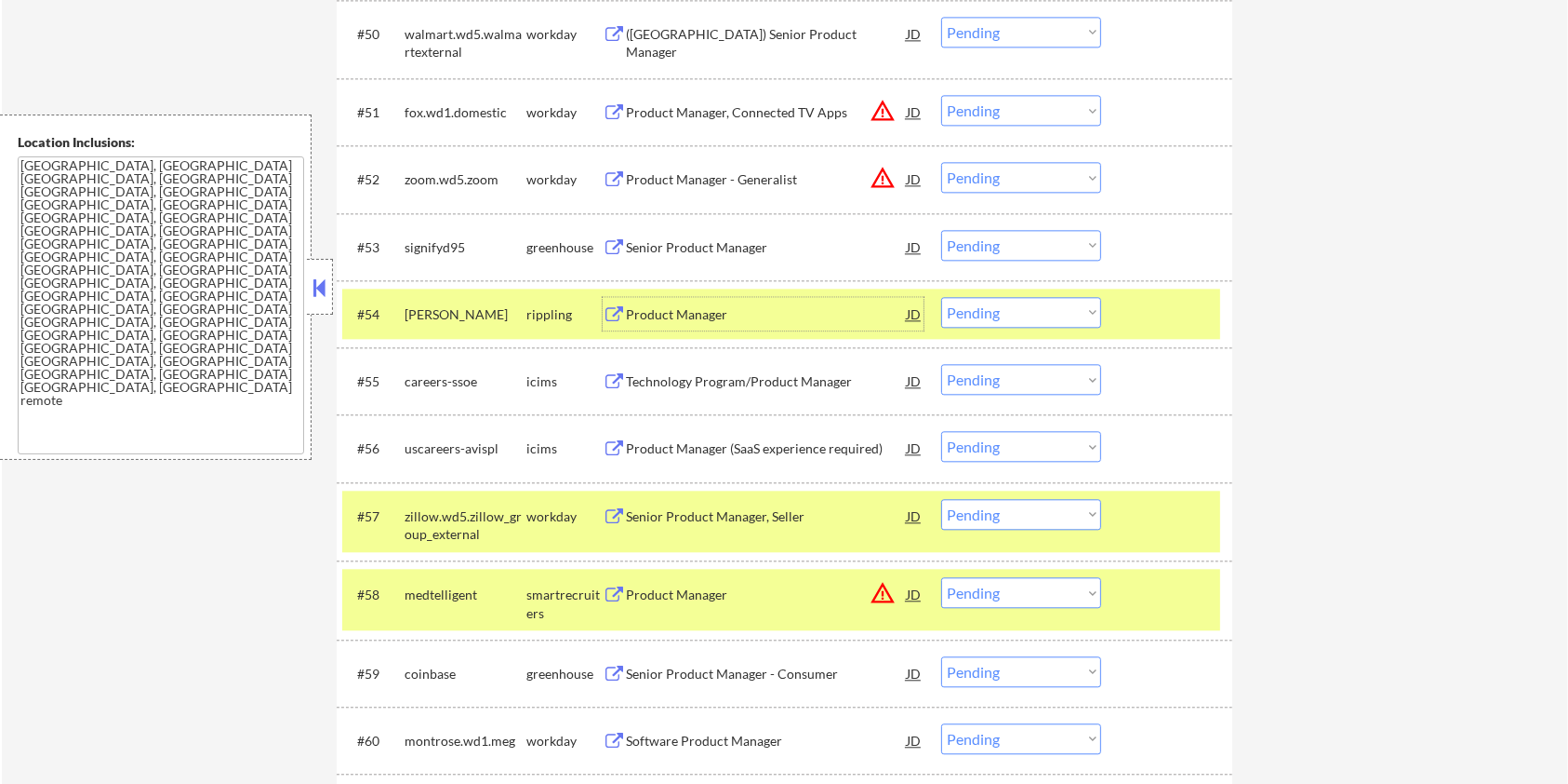
click at [1021, 295] on div "#54 [PERSON_NAME] rippling Product Manager JD Choose an option... Pending Appli…" at bounding box center [781, 313] width 878 height 50
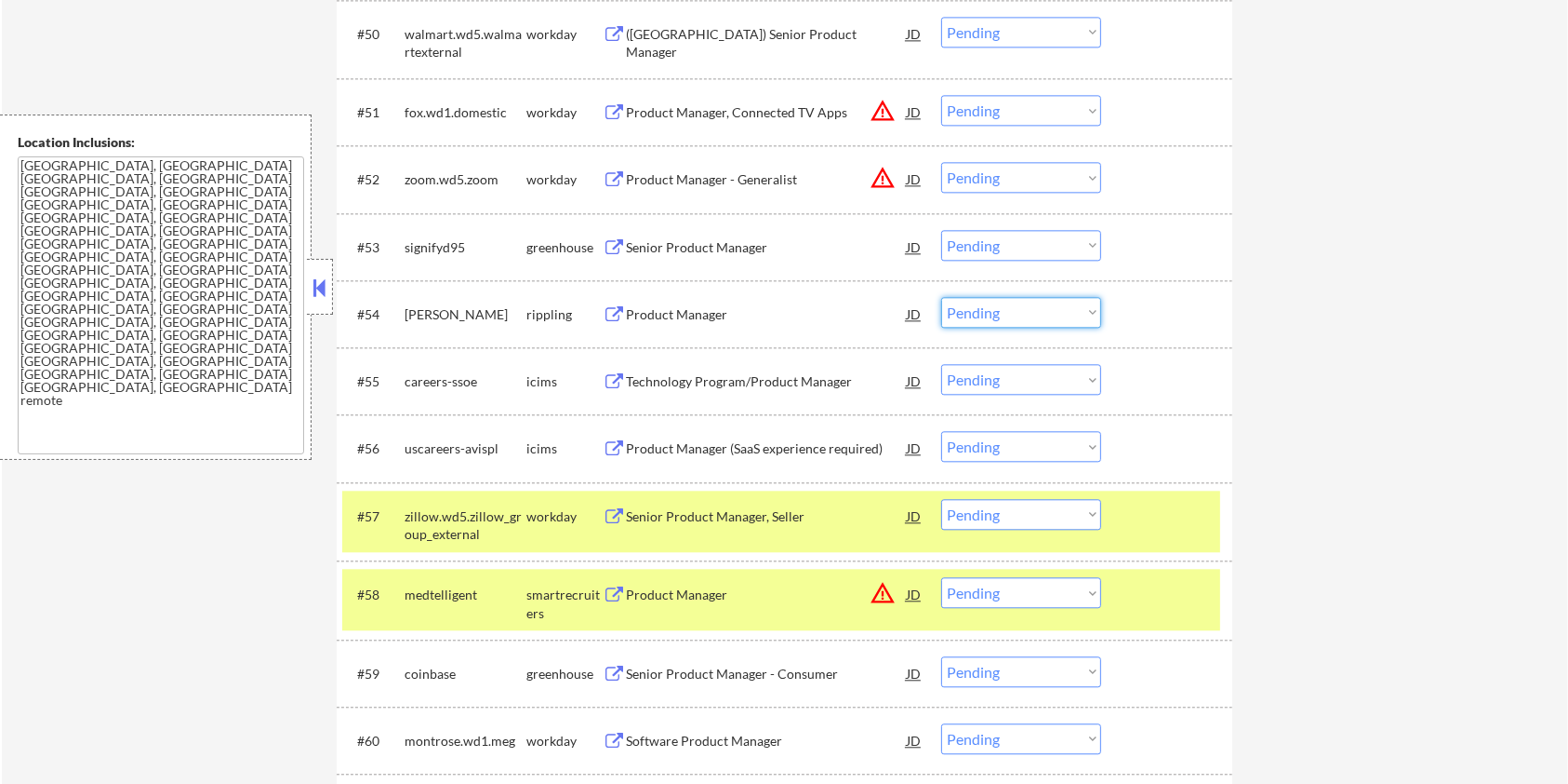
click at [1016, 306] on select "Choose an option... Pending Applied Excluded (Questions) Excluded (Expired) Exc…" at bounding box center [1020, 312] width 160 height 30
click at [941, 297] on select "Choose an option... Pending Applied Excluded (Questions) Excluded (Expired) Exc…" at bounding box center [1020, 312] width 160 height 30
select select ""pending""
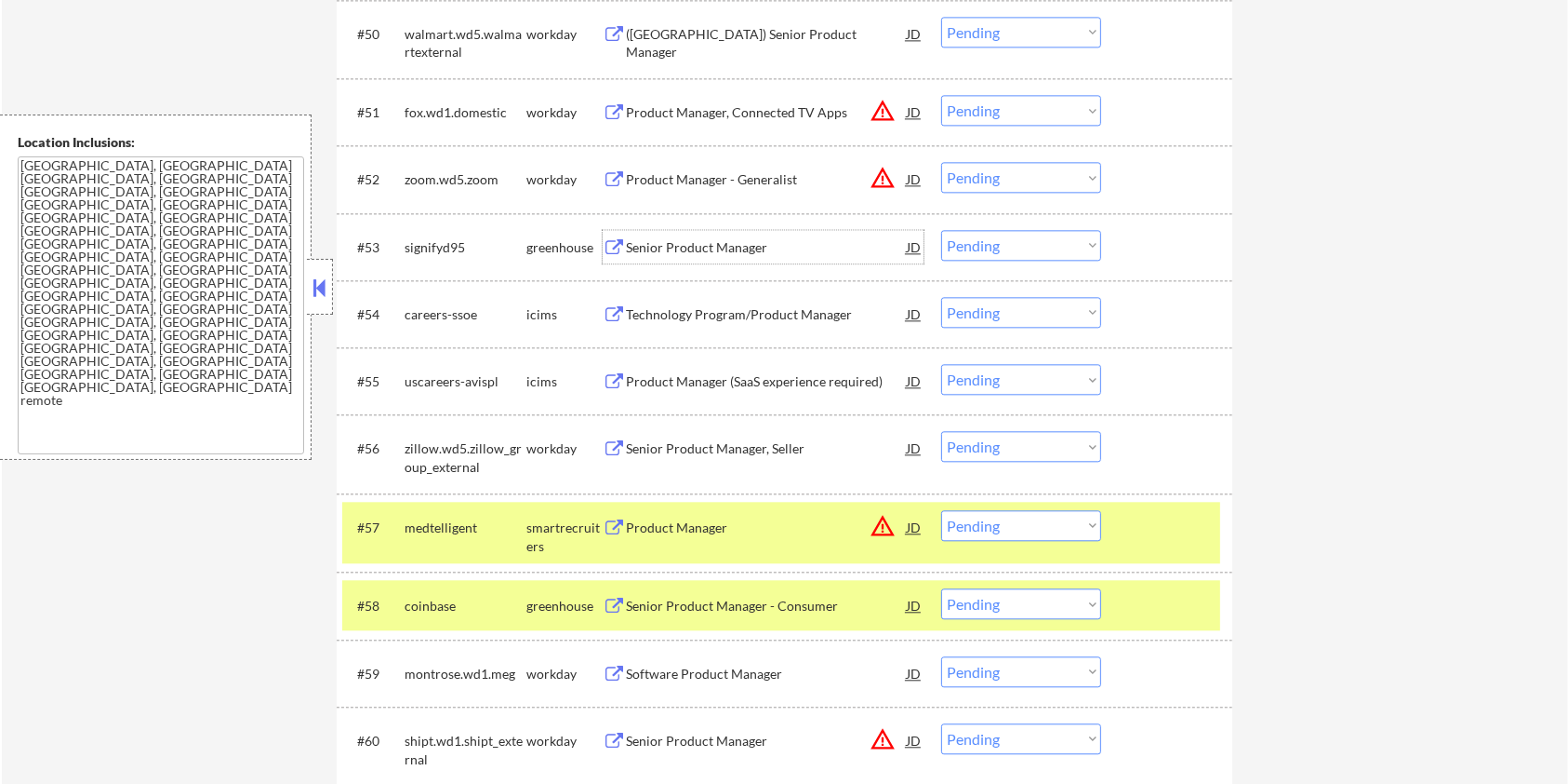
click at [672, 248] on div "Senior Product Manager" at bounding box center [767, 247] width 281 height 19
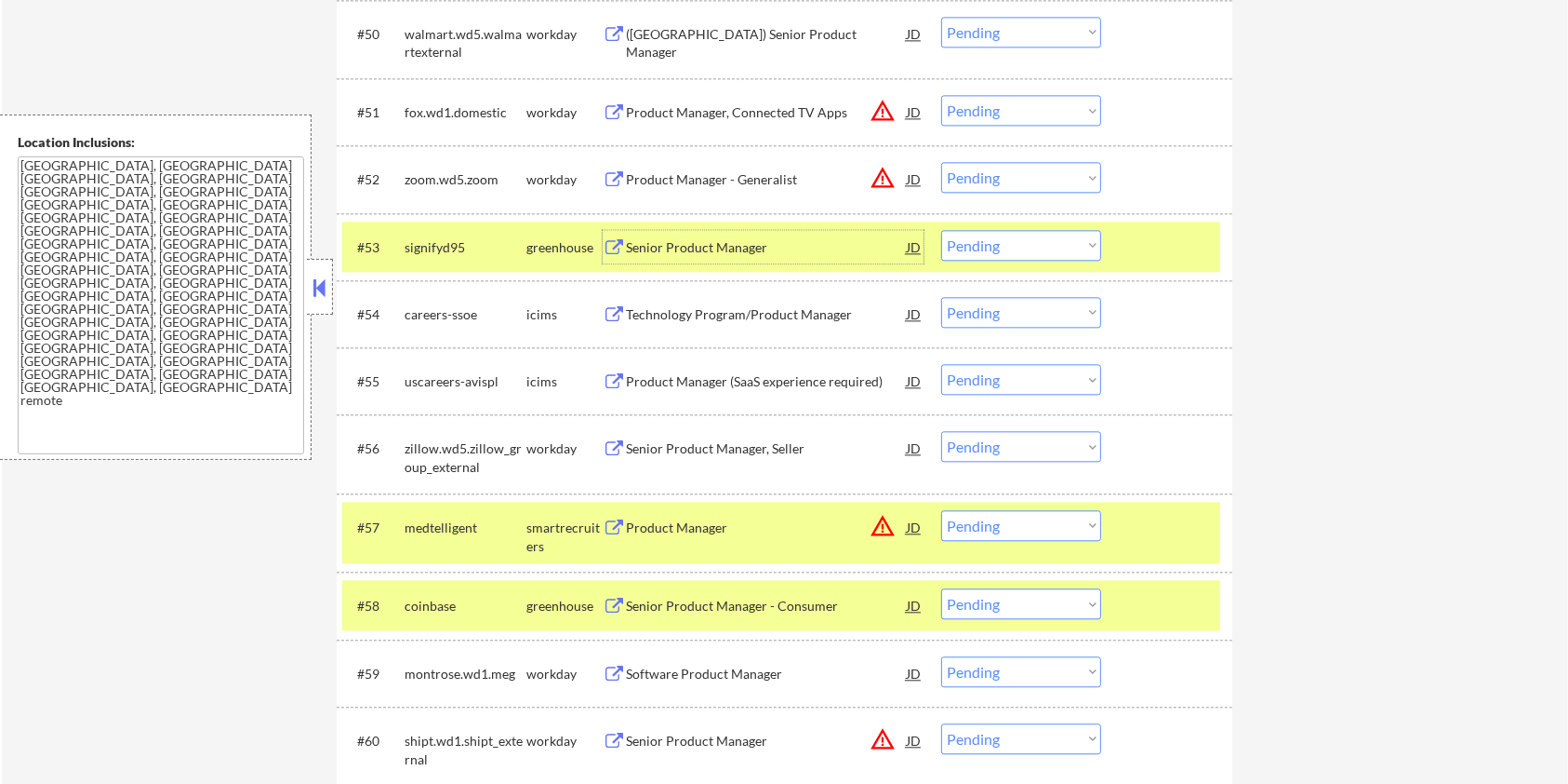
click at [1026, 250] on select "Choose an option... Pending Applied Excluded (Questions) Excluded (Expired) Exc…" at bounding box center [1020, 245] width 160 height 30
click at [941, 230] on select "Choose an option... Pending Applied Excluded (Questions) Excluded (Expired) Exc…" at bounding box center [1020, 245] width 160 height 30
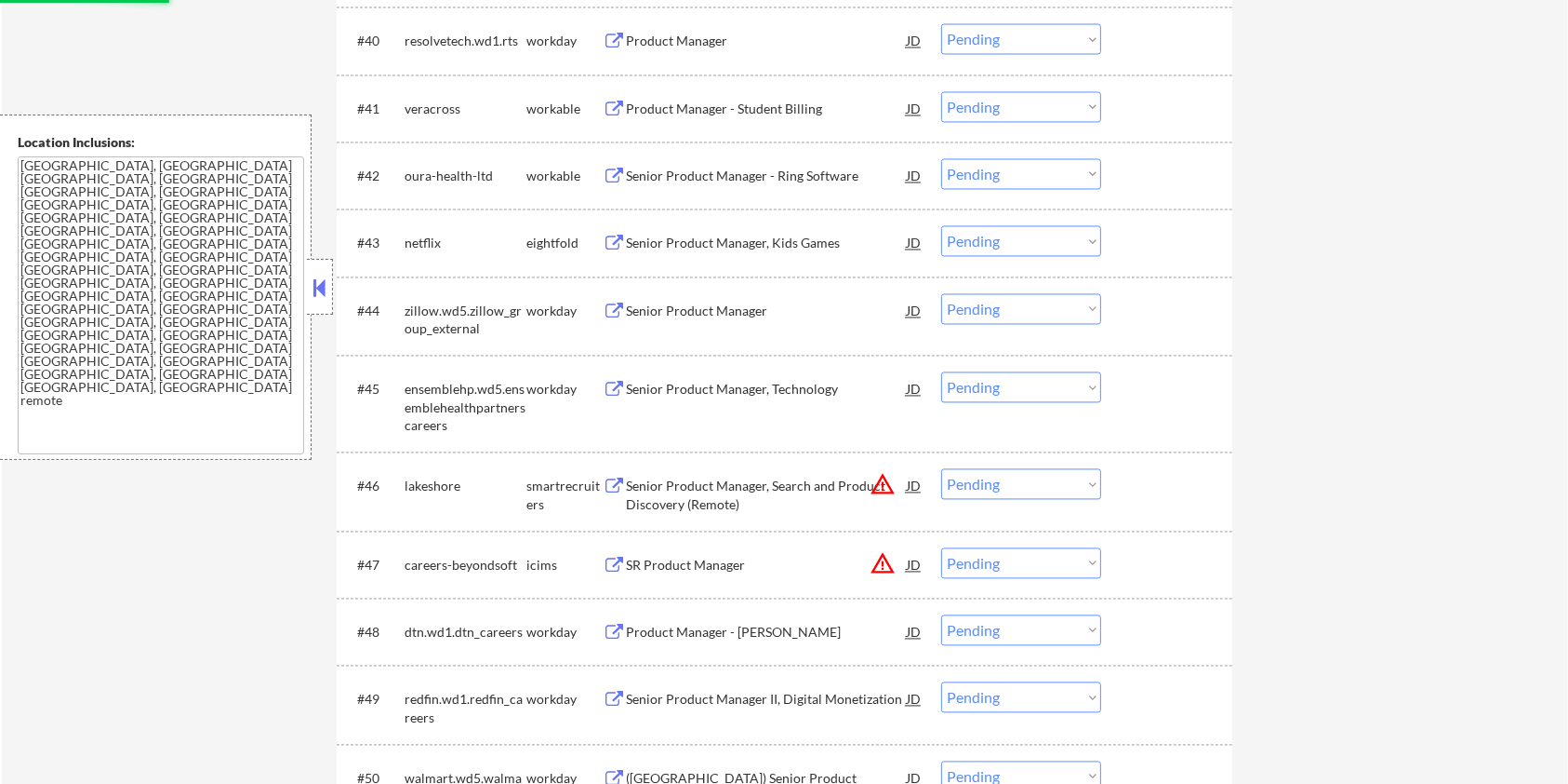
select select ""pending""
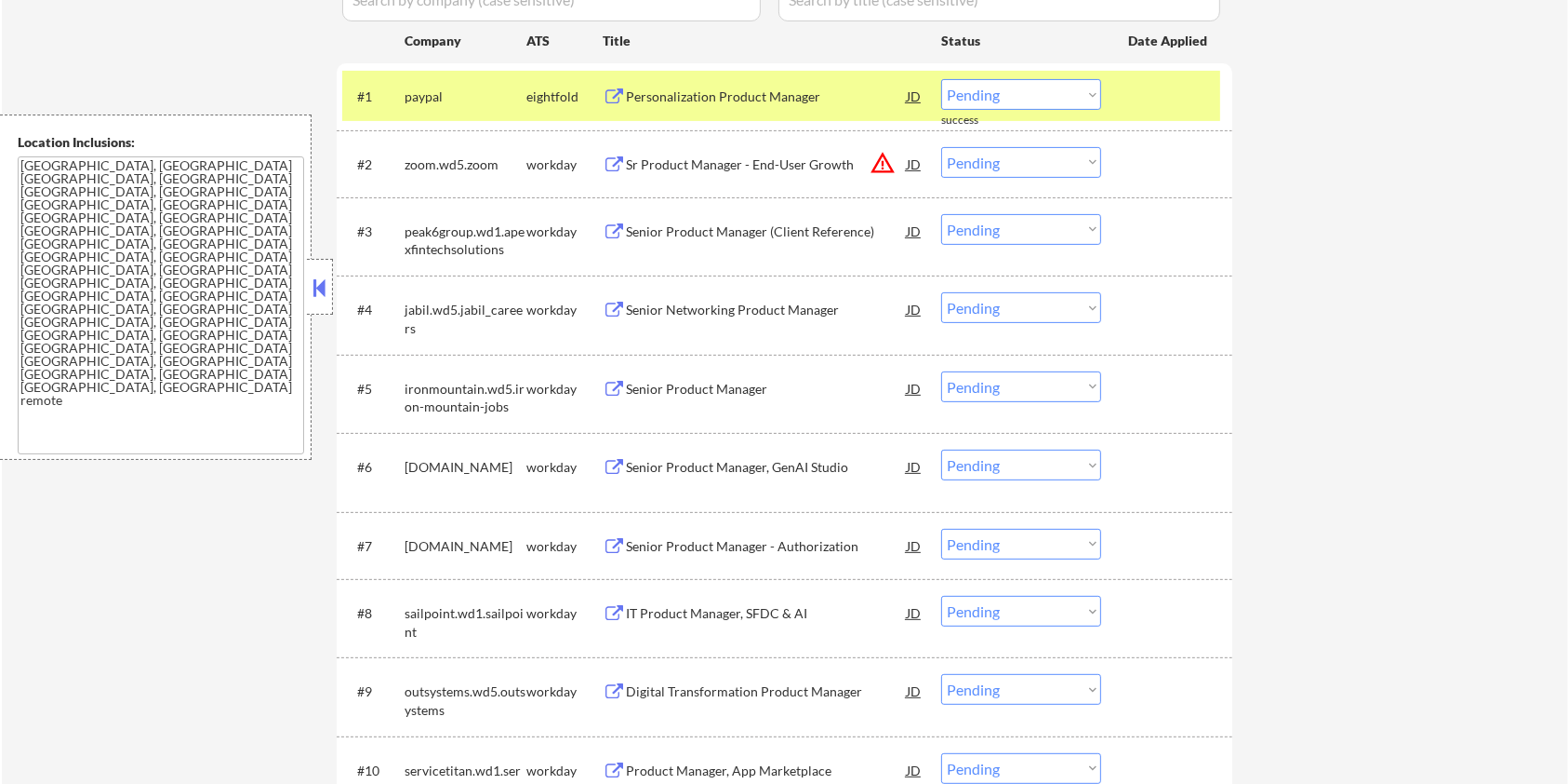
scroll to position [179, 0]
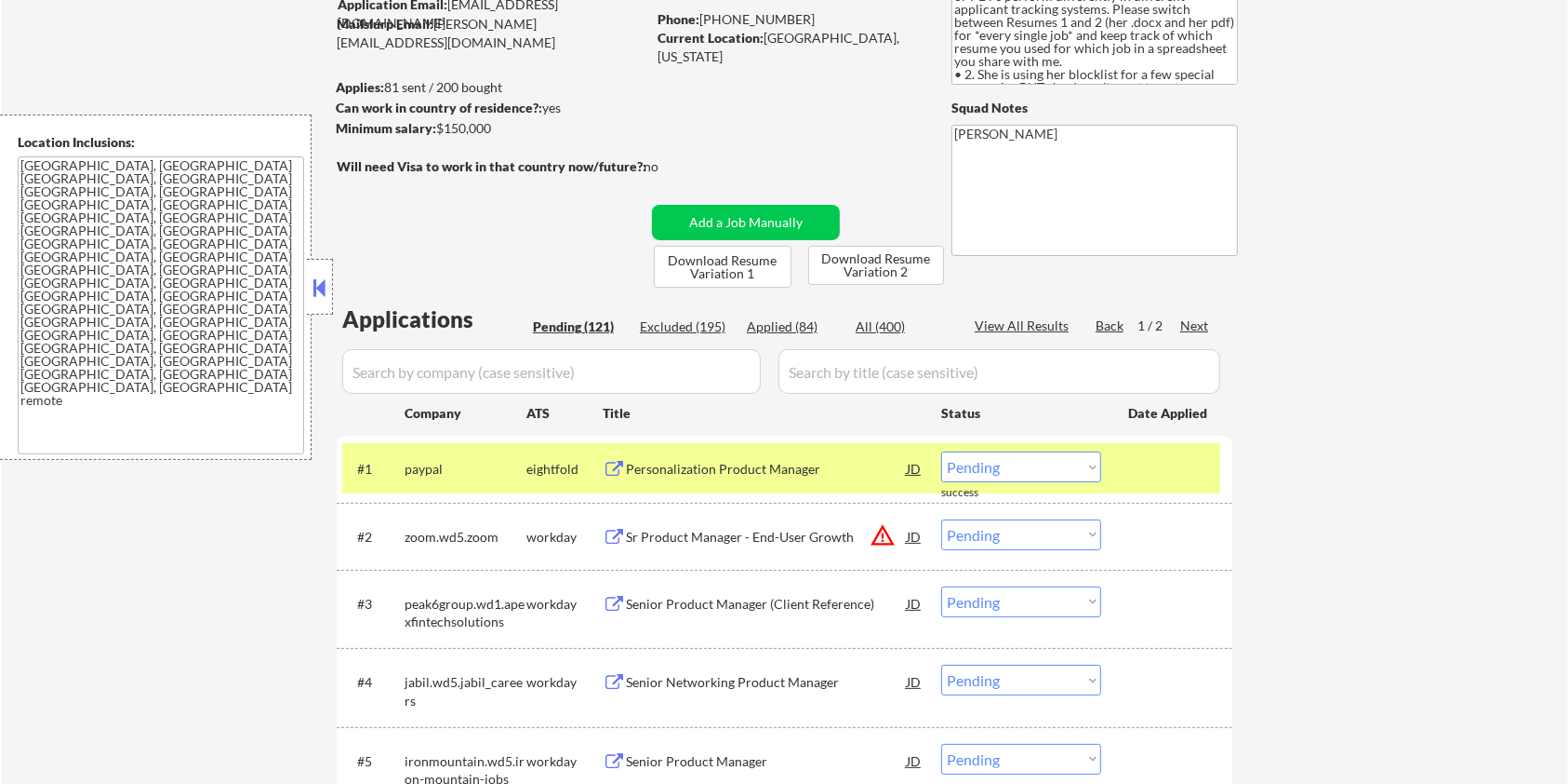
click at [1197, 317] on div "Next" at bounding box center [1195, 326] width 29 height 19
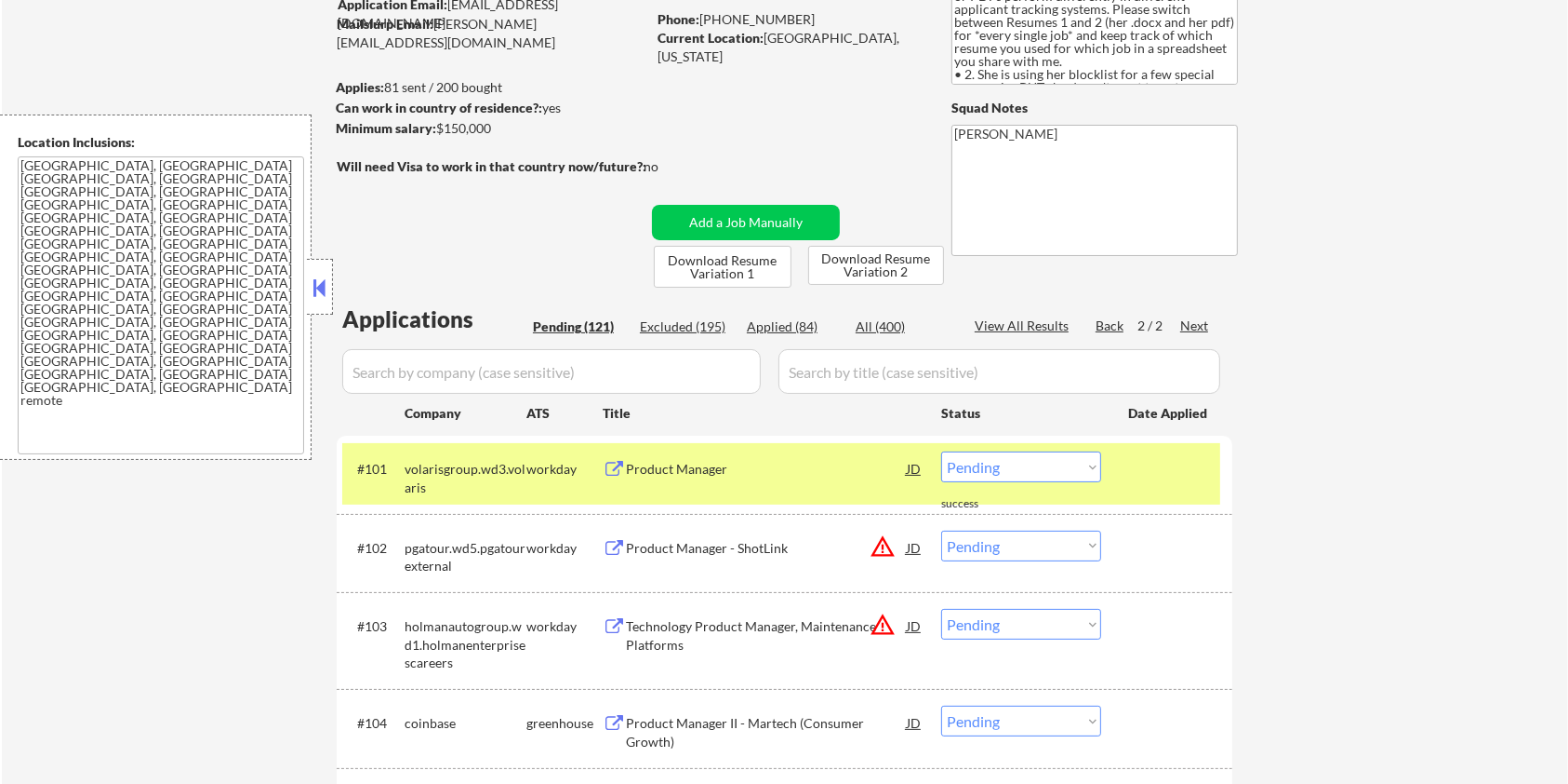
click at [670, 467] on div "Product Manager" at bounding box center [767, 468] width 281 height 19
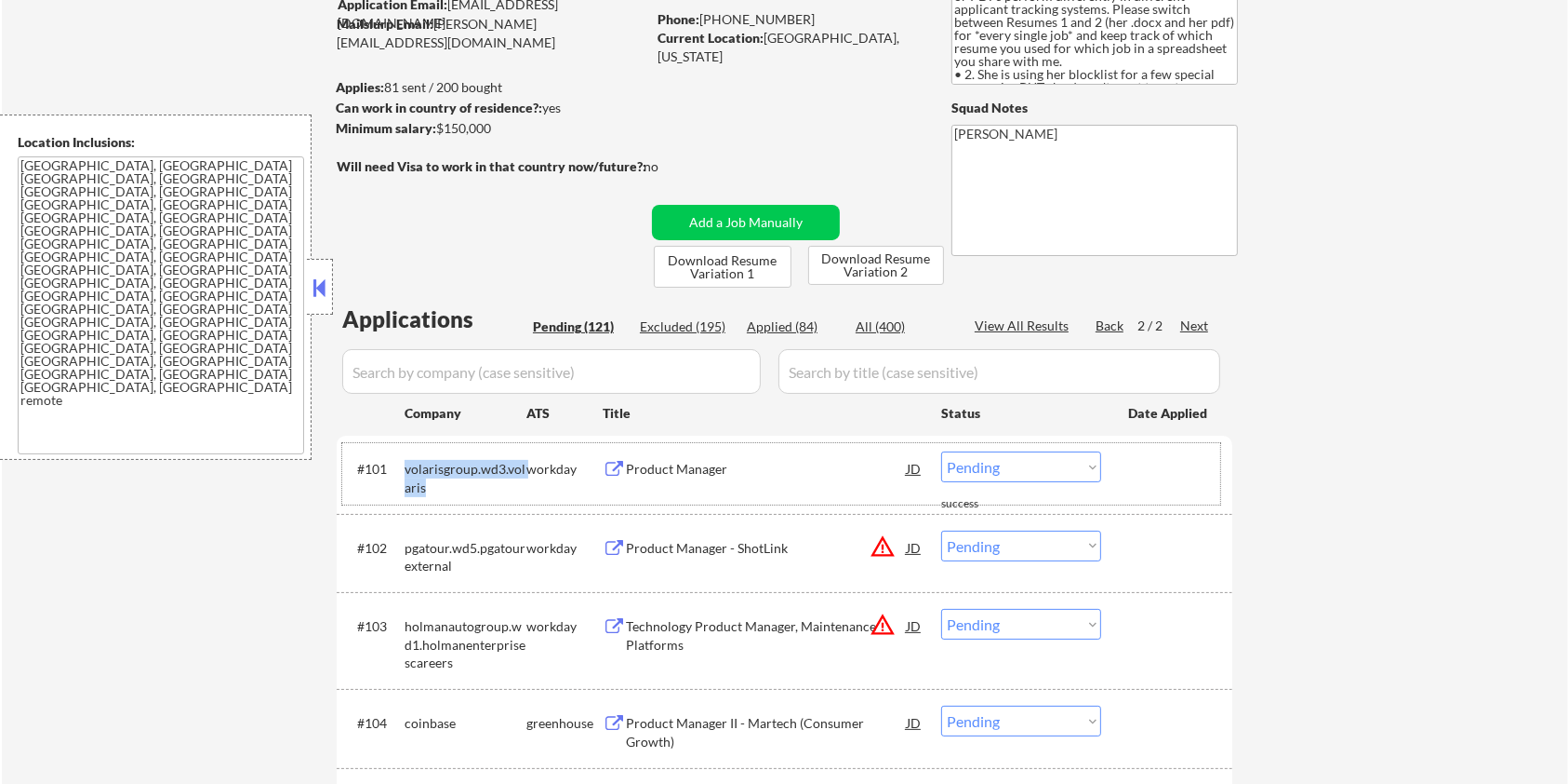
drag, startPoint x: 430, startPoint y: 485, endPoint x: 406, endPoint y: 473, distance: 26.8
click at [406, 473] on div "volarisgroup.wd3.volaris" at bounding box center [466, 477] width 122 height 36
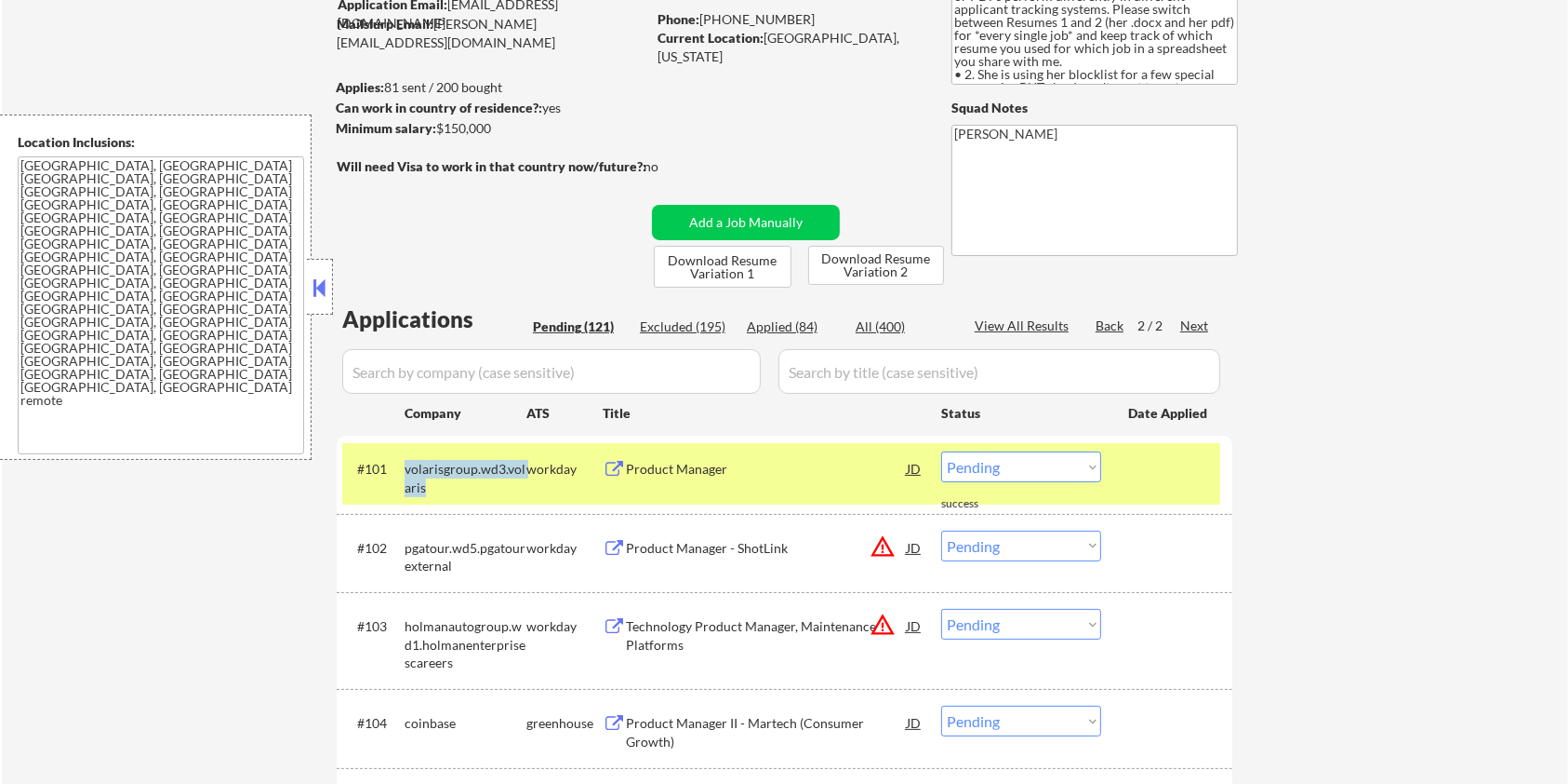
click at [450, 492] on div "volarisgroup.wd3.volaris" at bounding box center [466, 477] width 122 height 36
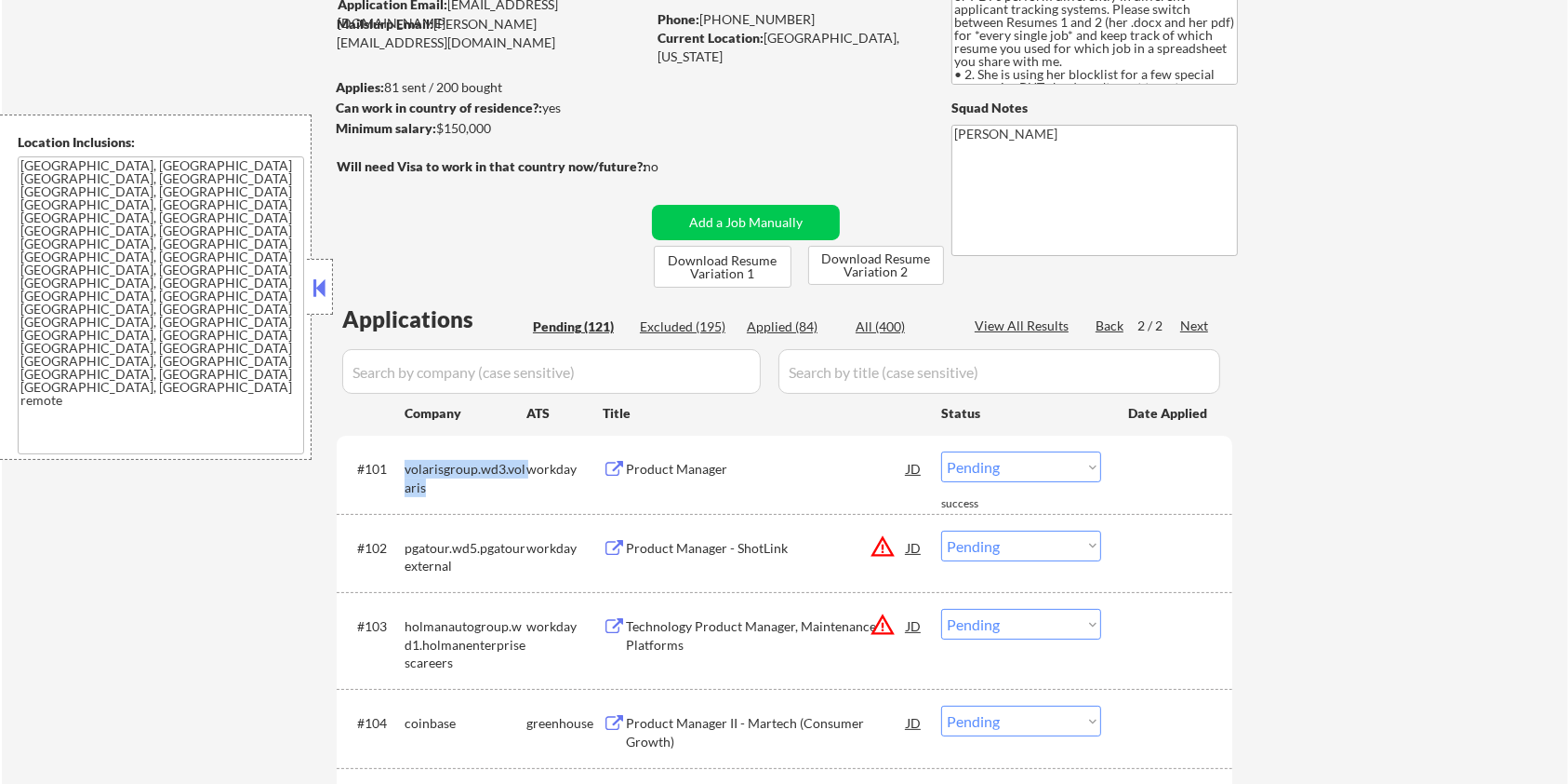
drag, startPoint x: 404, startPoint y: 458, endPoint x: 476, endPoint y: 491, distance: 79.2
click at [476, 491] on div "volarisgroup.wd3.volaris" at bounding box center [466, 477] width 122 height 36
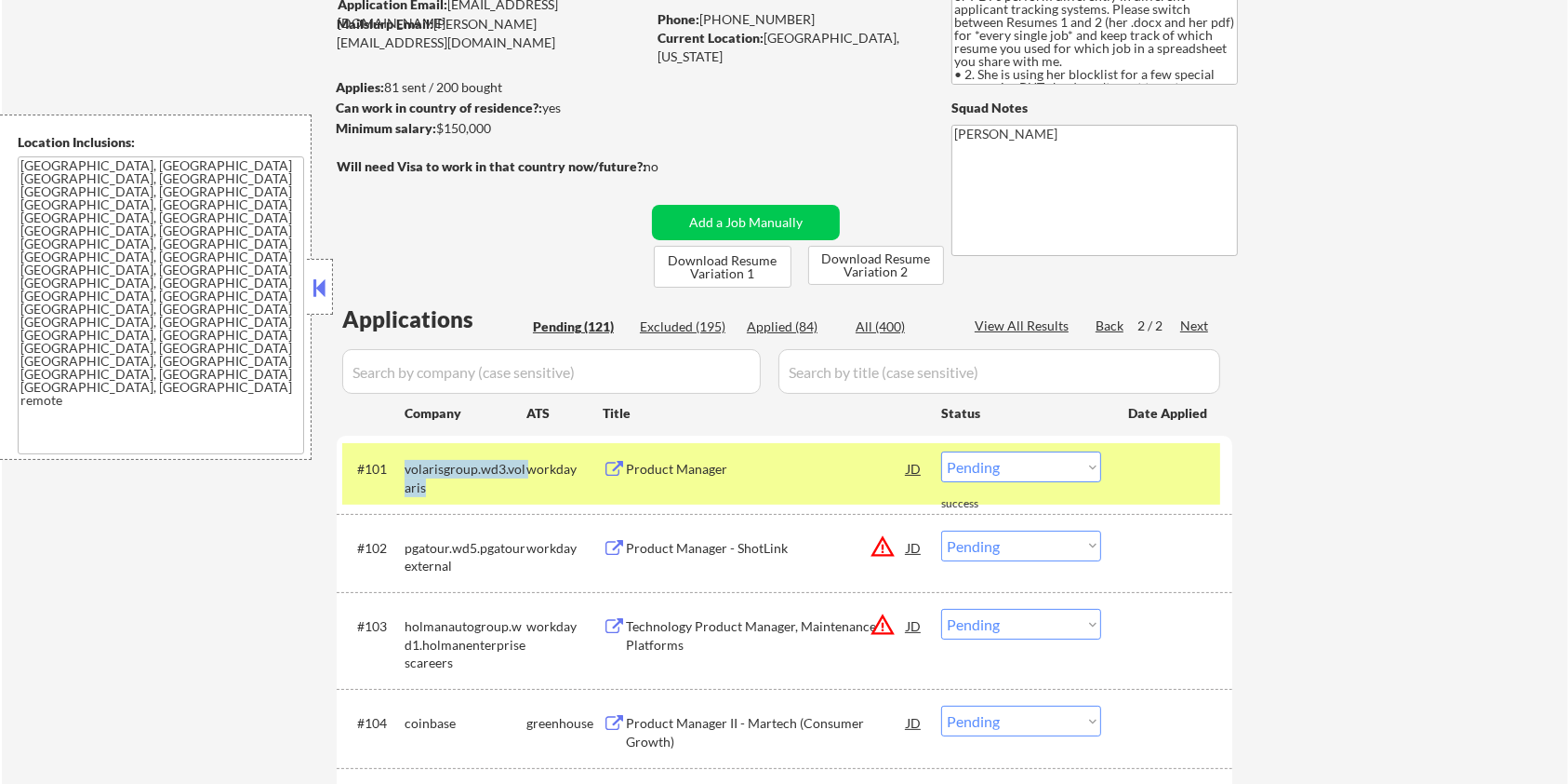
copy div "volarisgroup.wd3.volaris"
click at [1074, 477] on select "Choose an option... Pending Applied Excluded (Questions) Excluded (Expired) Exc…" at bounding box center [1020, 466] width 160 height 30
click at [941, 452] on select "Choose an option... Pending Applied Excluded (Questions) Excluded (Expired) Exc…" at bounding box center [1020, 466] width 160 height 30
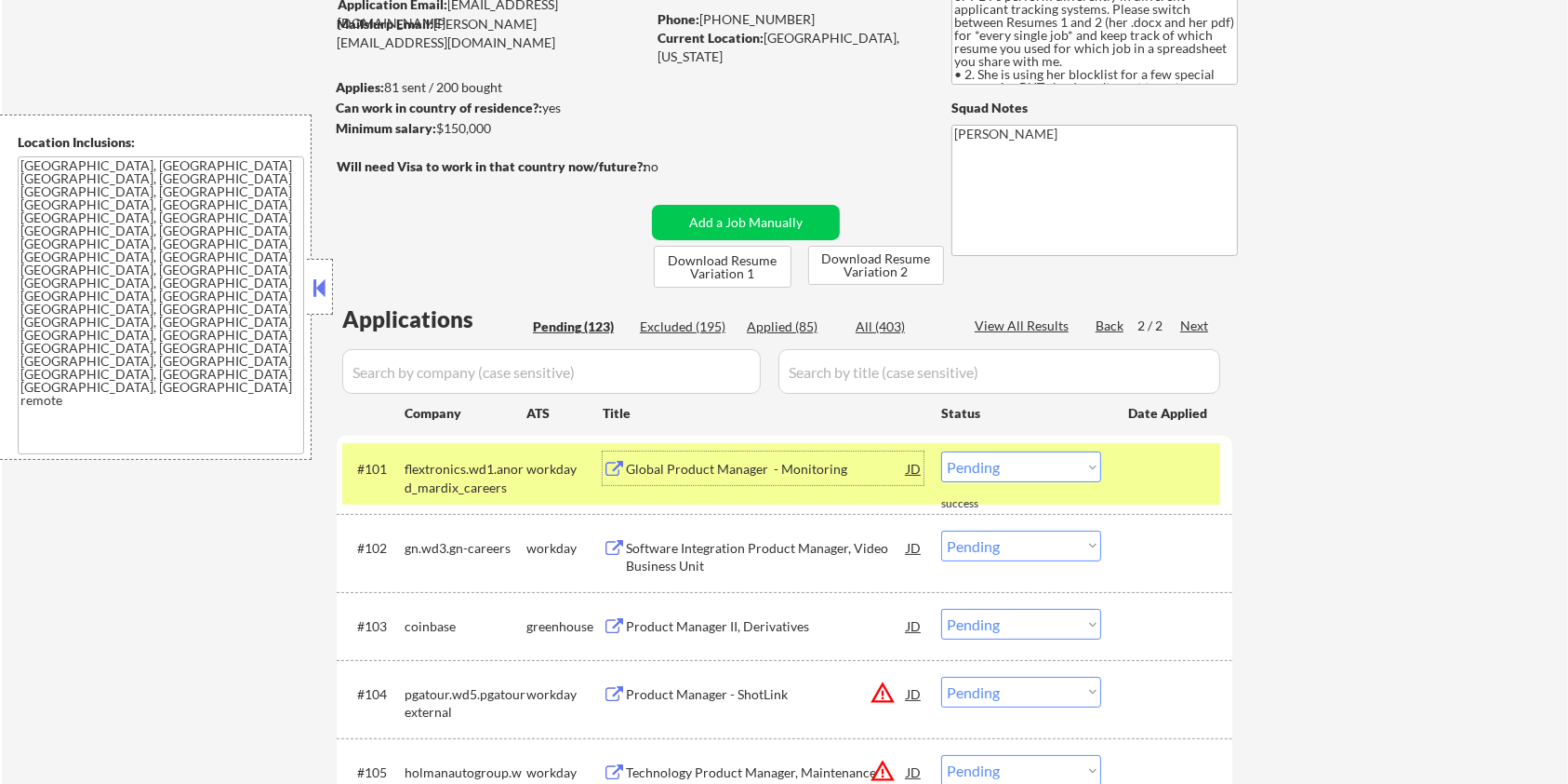
click at [681, 467] on div "Global Product Manager - Monitoring" at bounding box center [767, 468] width 281 height 19
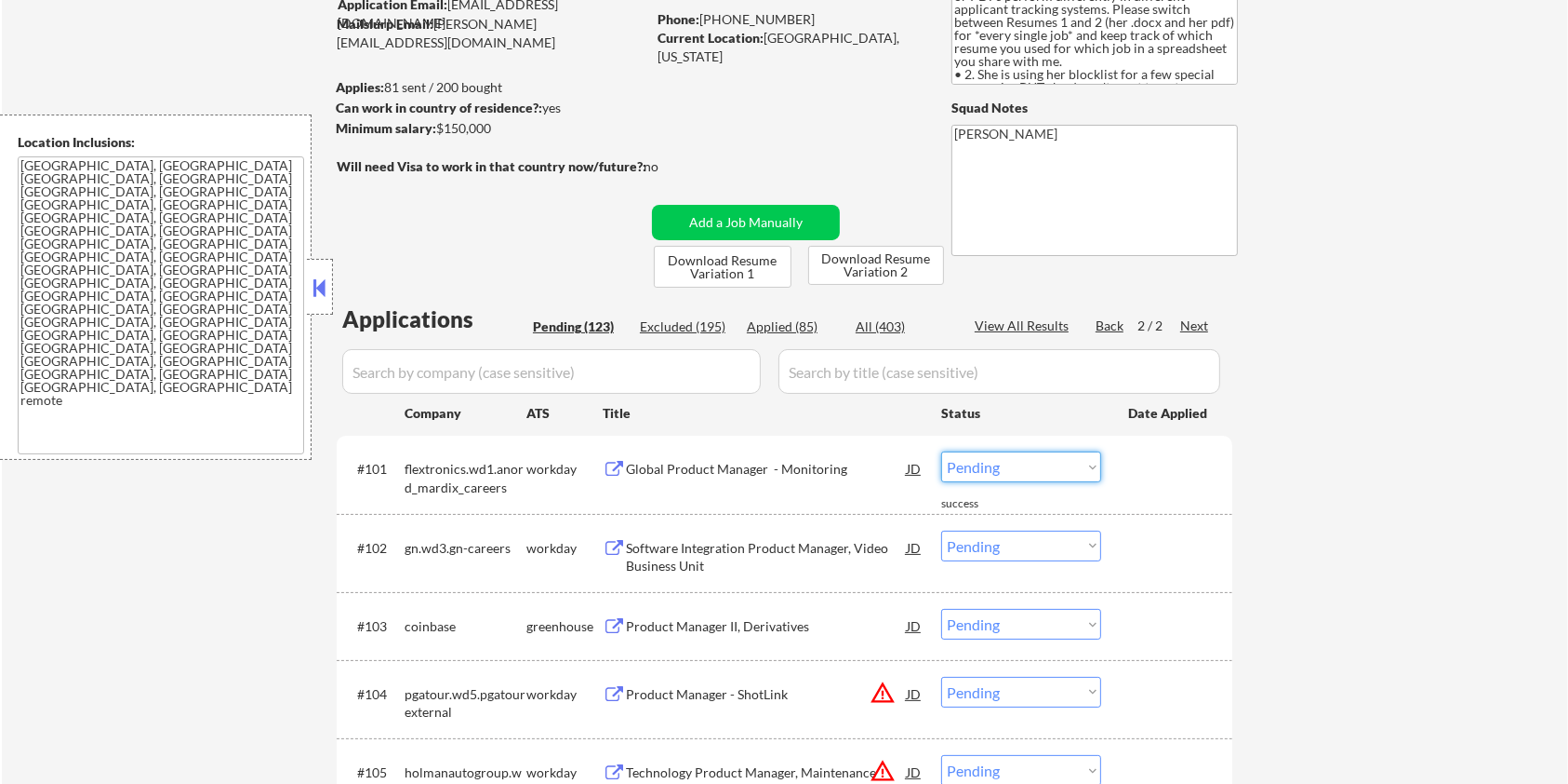
click at [1015, 464] on select "Choose an option... Pending Applied Excluded (Questions) Excluded (Expired) Exc…" at bounding box center [1020, 466] width 160 height 30
click at [941, 452] on select "Choose an option... Pending Applied Excluded (Questions) Excluded (Expired) Exc…" at bounding box center [1020, 466] width 160 height 30
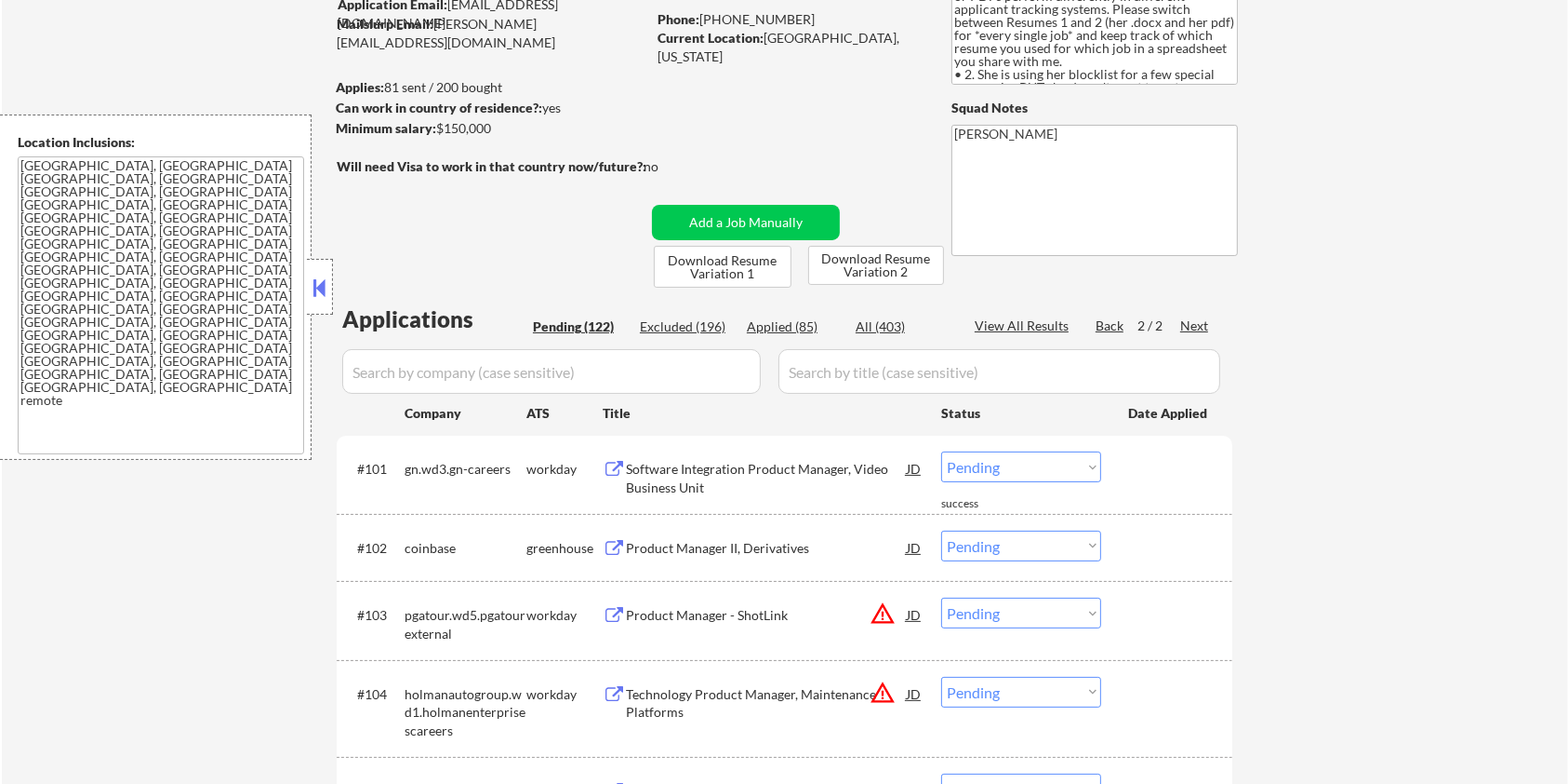
click at [699, 471] on div "Software Integration Product Manager, Video Business Unit" at bounding box center [767, 477] width 281 height 36
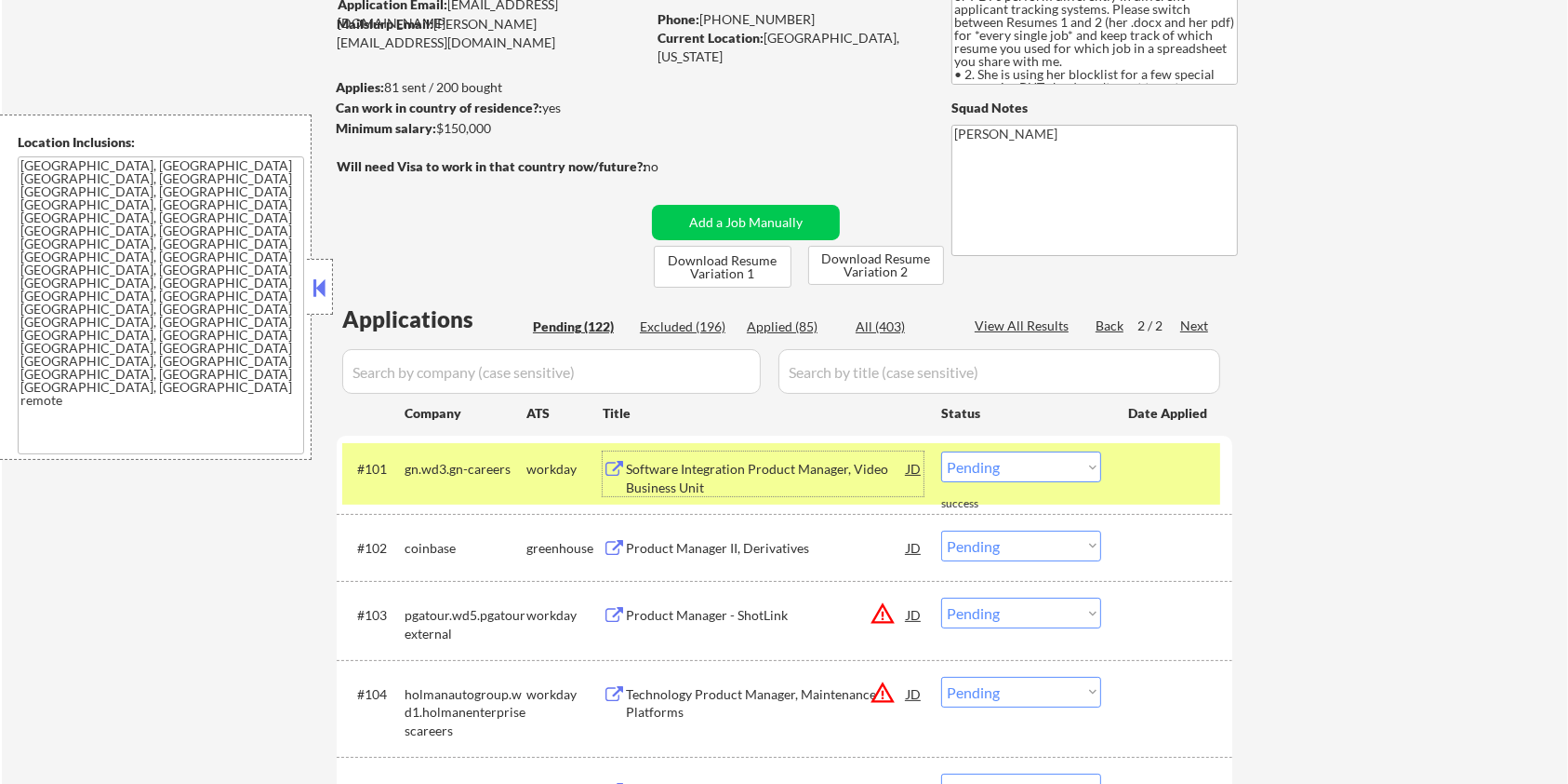
click at [492, 473] on div "gn.wd3.gn-careers" at bounding box center [466, 468] width 122 height 19
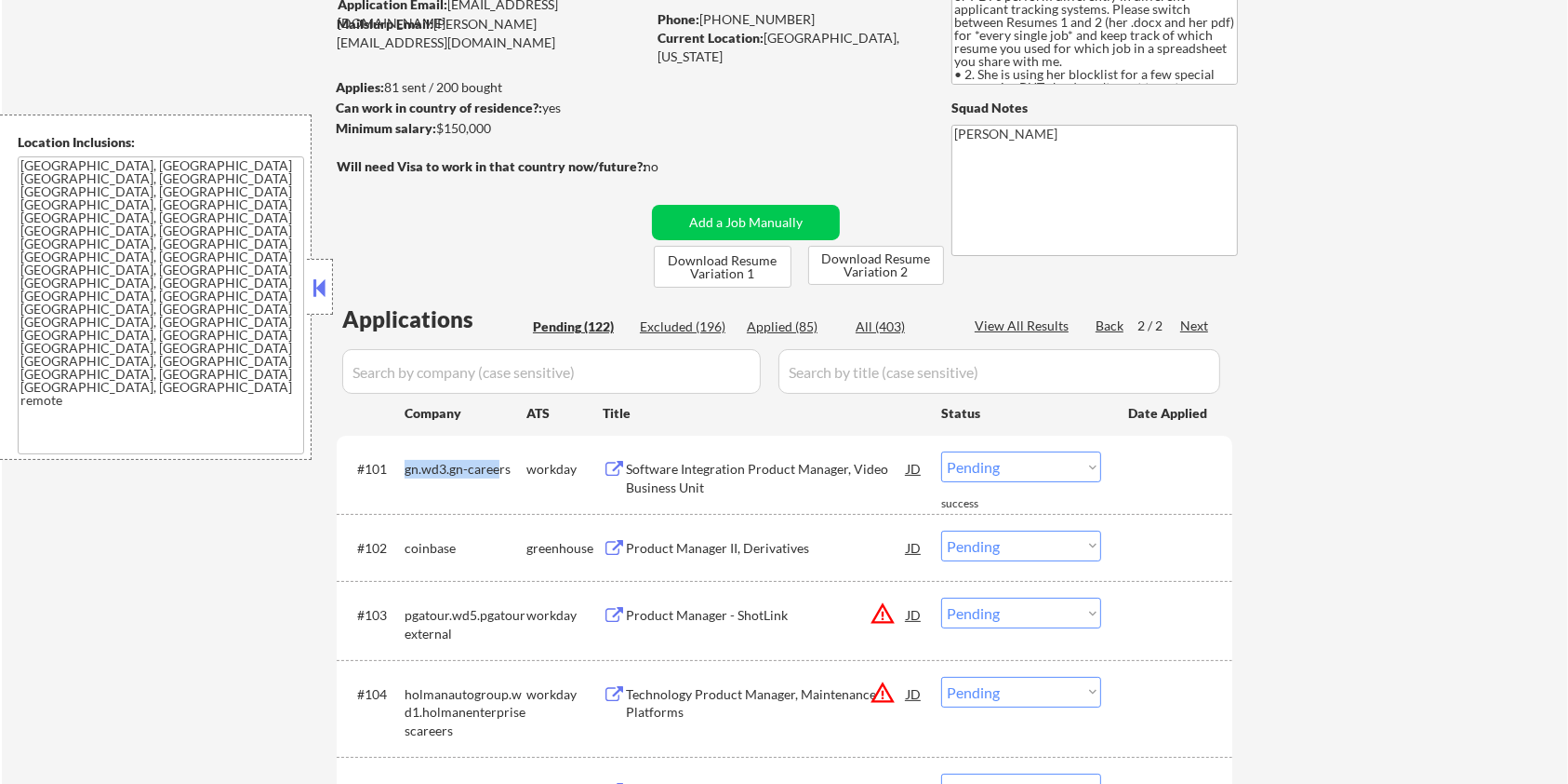
drag, startPoint x: 499, startPoint y: 465, endPoint x: 404, endPoint y: 466, distance: 95.0
click at [405, 466] on div "gn.wd3.gn-careers" at bounding box center [466, 468] width 122 height 19
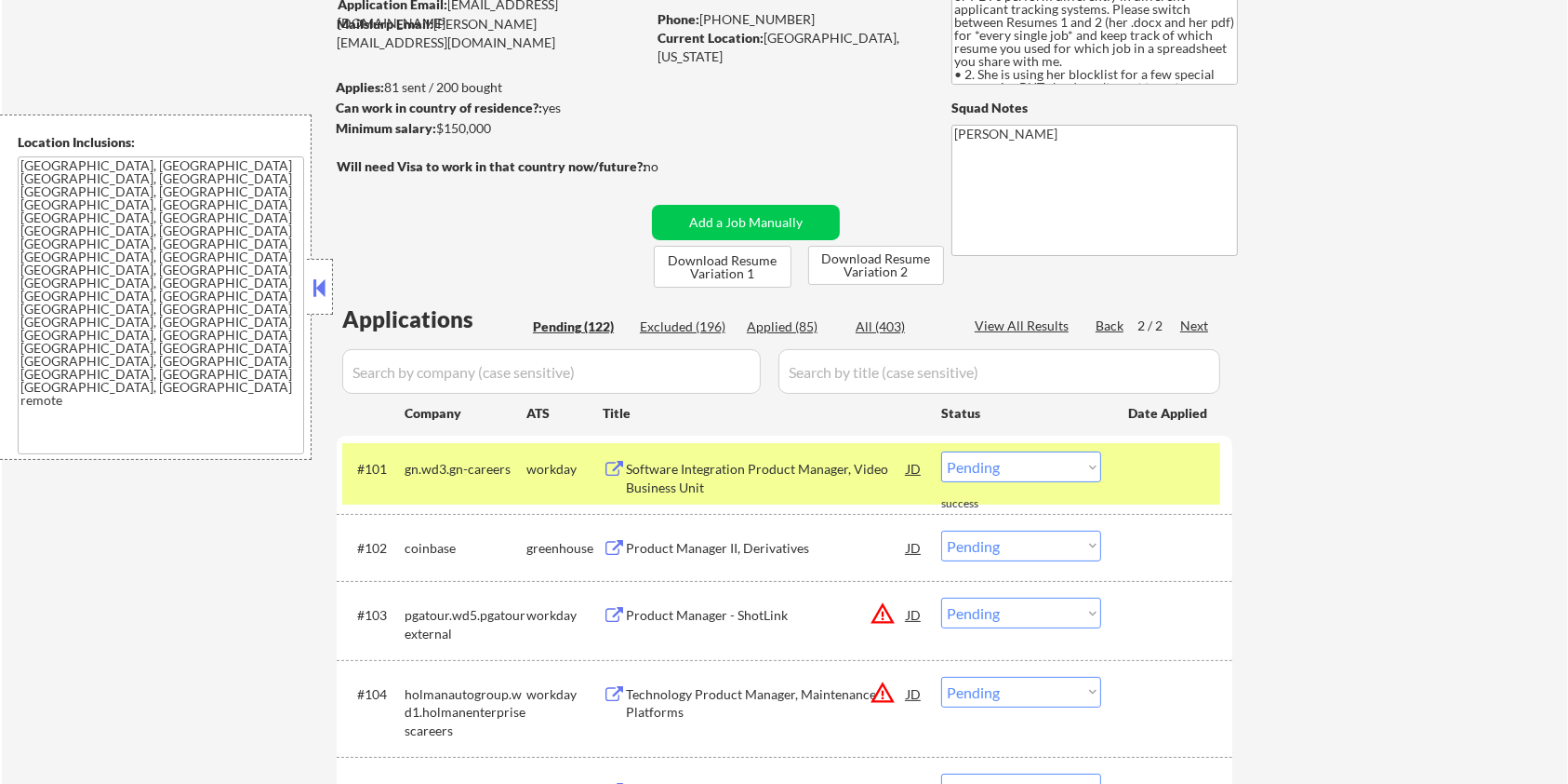
click at [533, 489] on div "#101 gn.wd3.gn-careers workday Software Integration Product Manager, Video Busi…" at bounding box center [781, 473] width 878 height 61
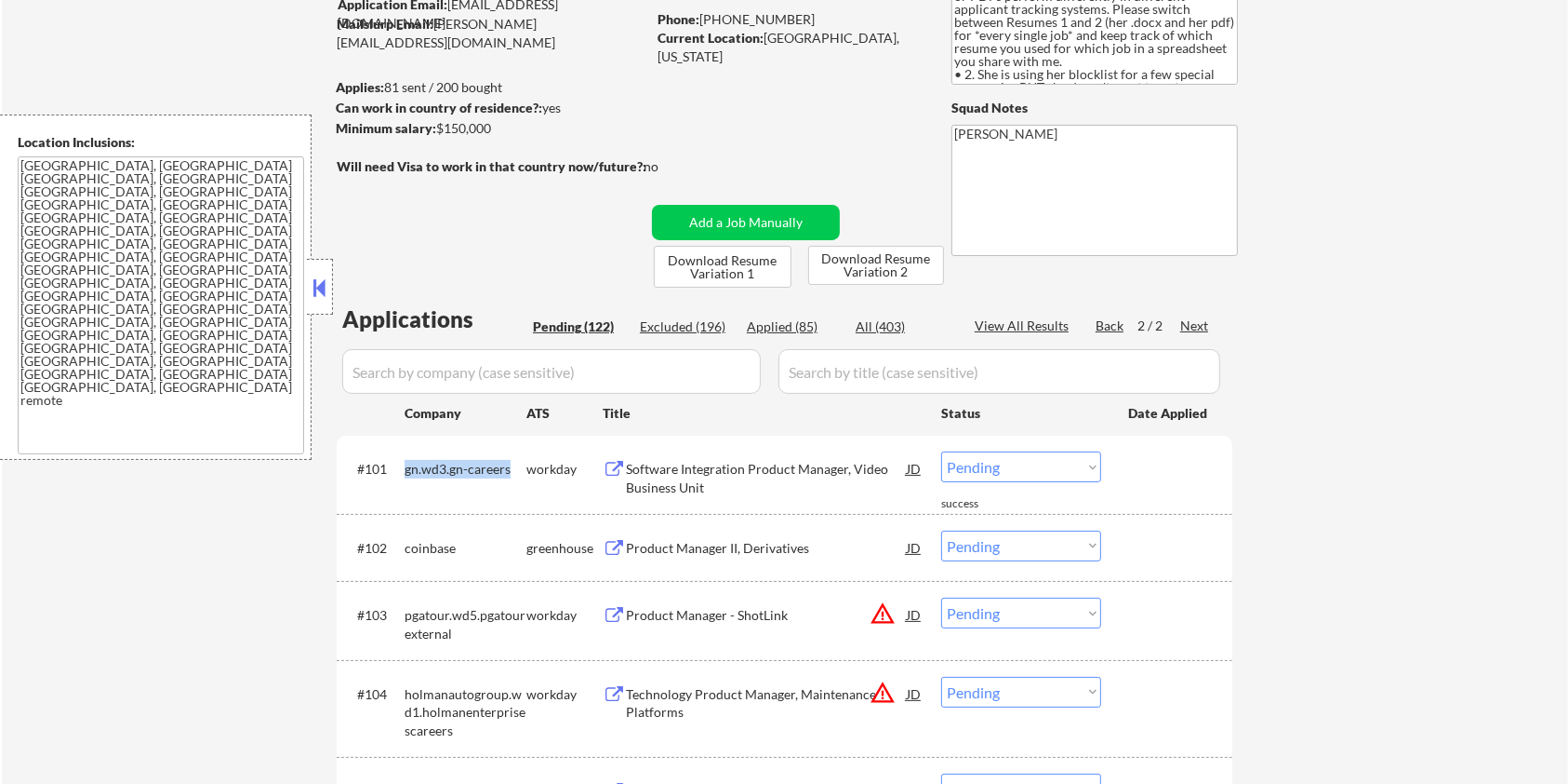
drag, startPoint x: 511, startPoint y: 469, endPoint x: 397, endPoint y: 463, distance: 114.2
click at [397, 463] on div "#101 gn.wd3.gn-careers workday Software Integration Product Manager, Video Busi…" at bounding box center [781, 473] width 878 height 61
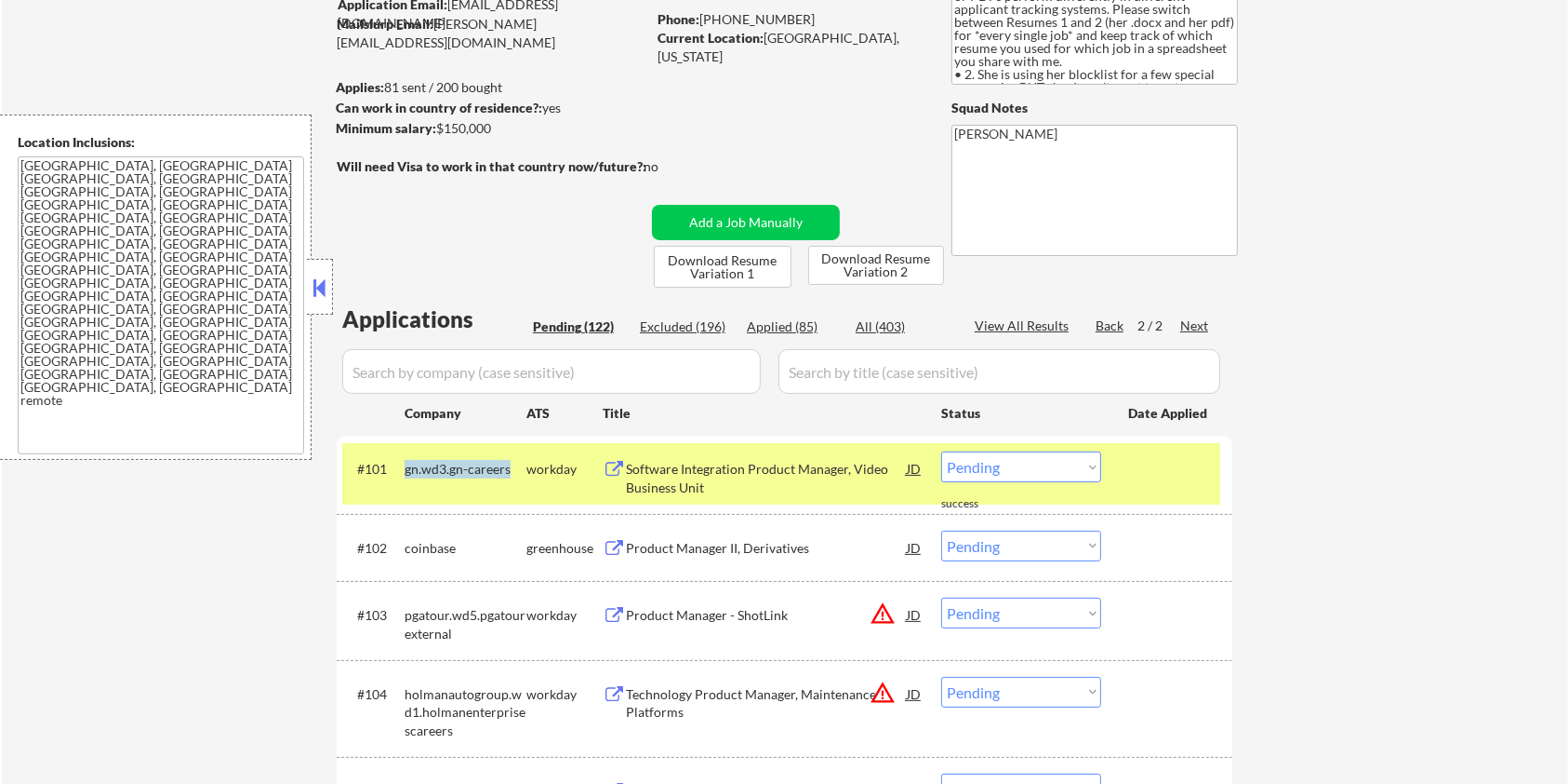
copy div "gn.wd3.gn-careers"
click at [1039, 466] on select "Choose an option... Pending Applied Excluded (Questions) Excluded (Expired) Exc…" at bounding box center [1020, 466] width 160 height 30
click at [941, 452] on select "Choose an option... Pending Applied Excluded (Questions) Excluded (Expired) Exc…" at bounding box center [1020, 466] width 160 height 30
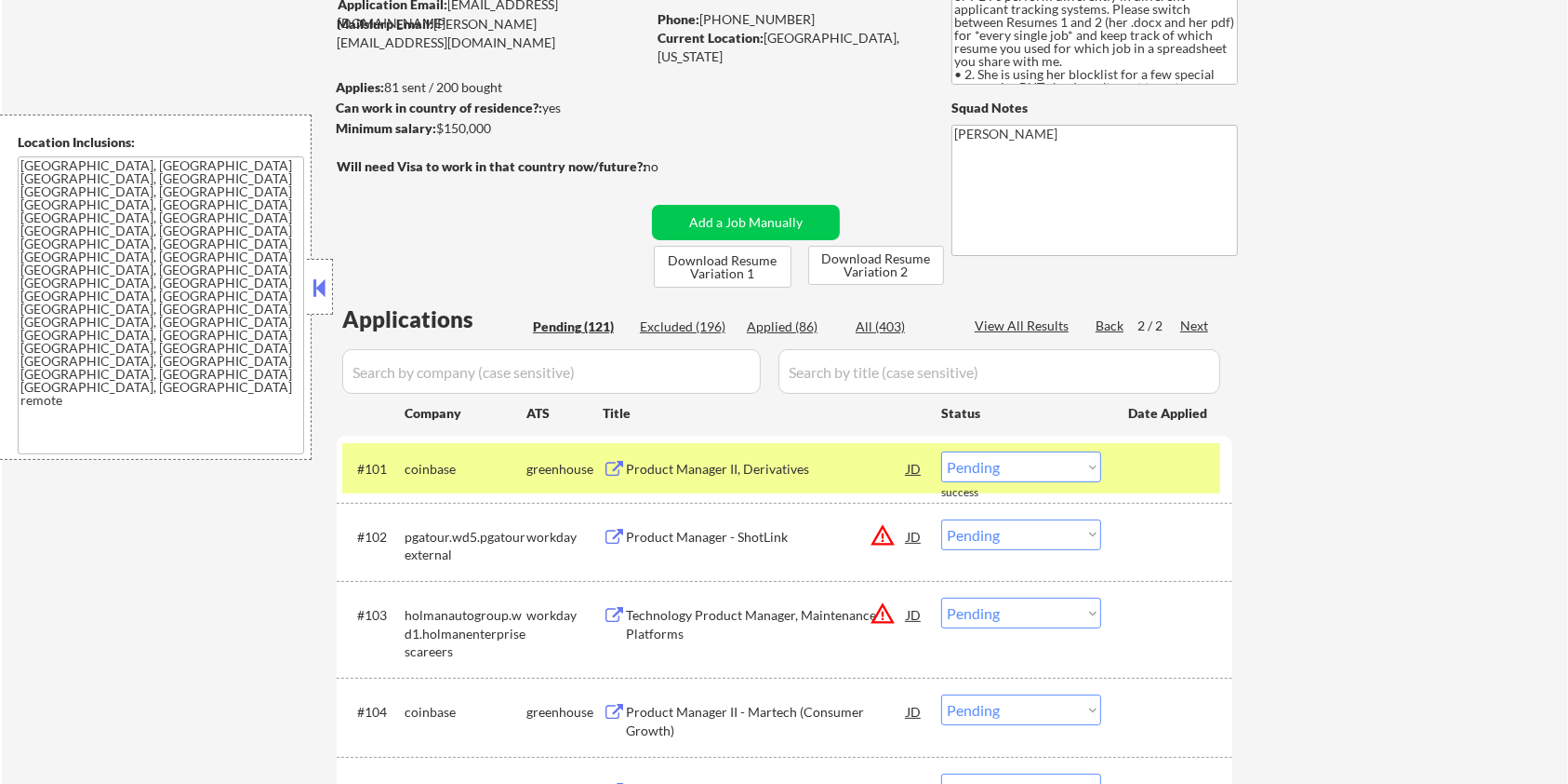
click at [713, 467] on div "Product Manager II, Derivatives" at bounding box center [767, 468] width 281 height 19
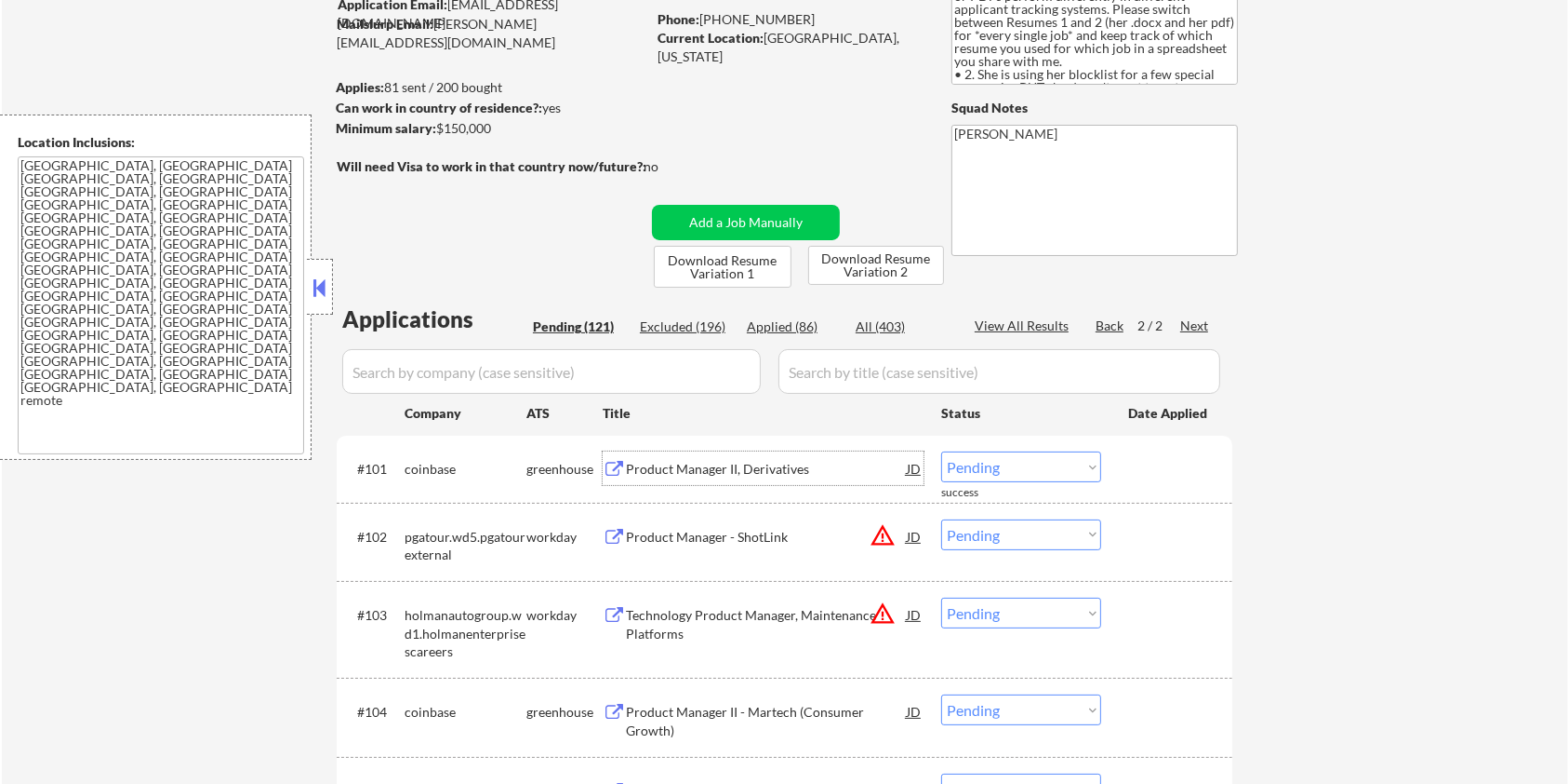
click at [1025, 468] on select "Choose an option... Pending Applied Excluded (Questions) Excluded (Expired) Exc…" at bounding box center [1020, 466] width 160 height 30
click at [941, 452] on select "Choose an option... Pending Applied Excluded (Questions) Excluded (Expired) Exc…" at bounding box center [1020, 466] width 160 height 30
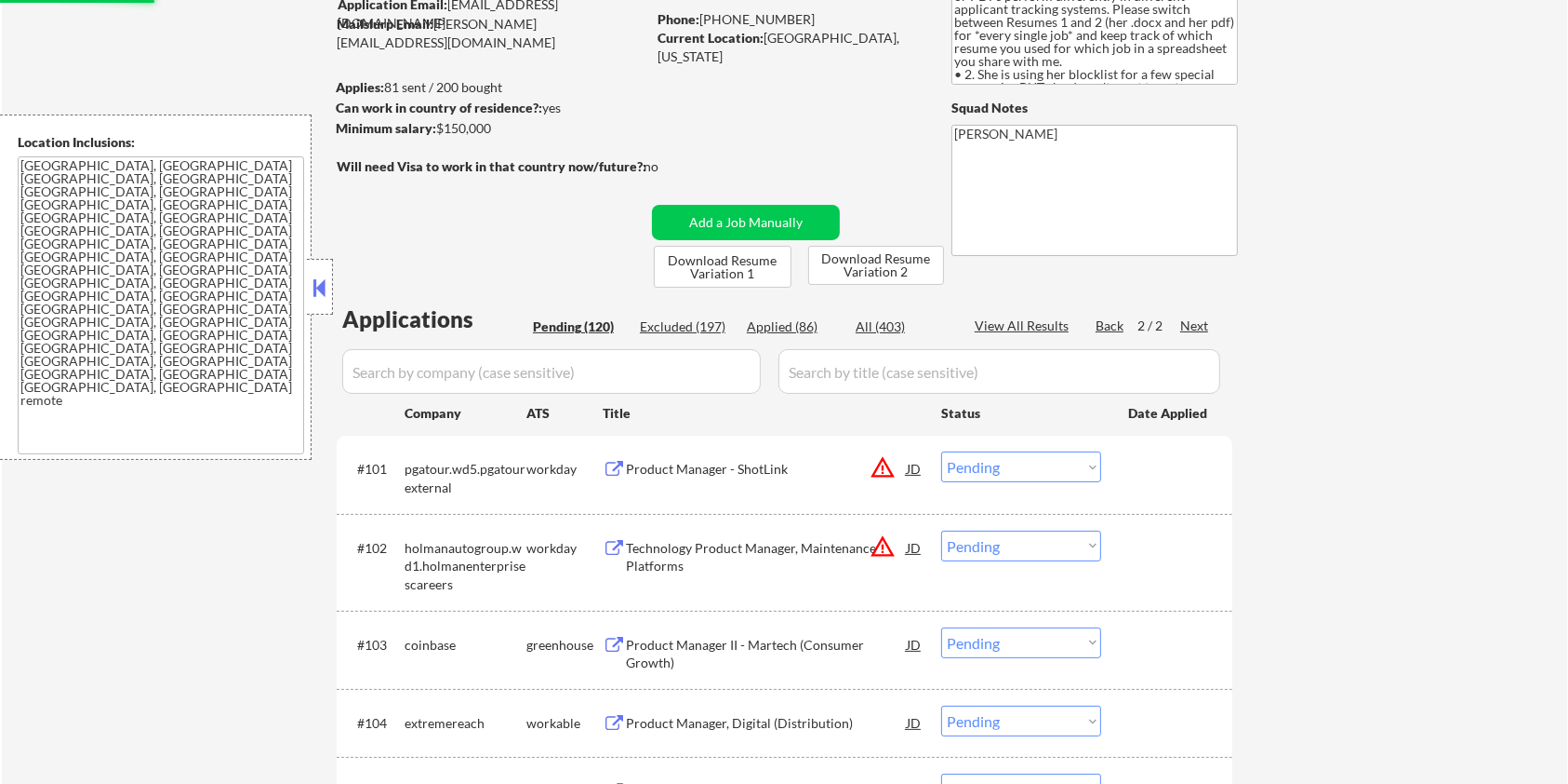
click at [735, 465] on div "Product Manager - ShotLink" at bounding box center [767, 468] width 281 height 19
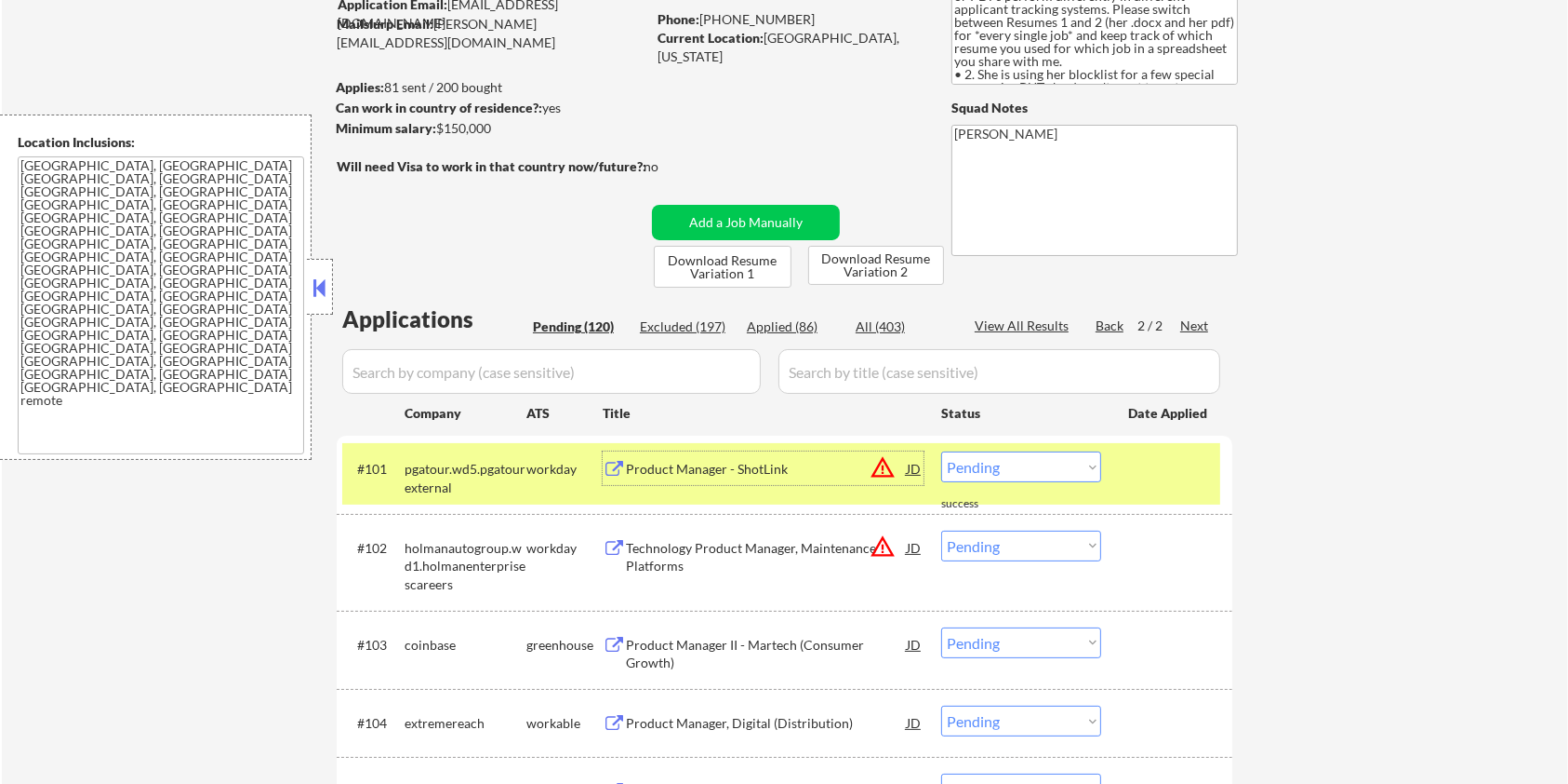
click at [984, 457] on select "Choose an option... Pending Applied Excluded (Questions) Excluded (Expired) Exc…" at bounding box center [1020, 466] width 160 height 30
click at [941, 452] on select "Choose an option... Pending Applied Excluded (Questions) Excluded (Expired) Exc…" at bounding box center [1020, 466] width 160 height 30
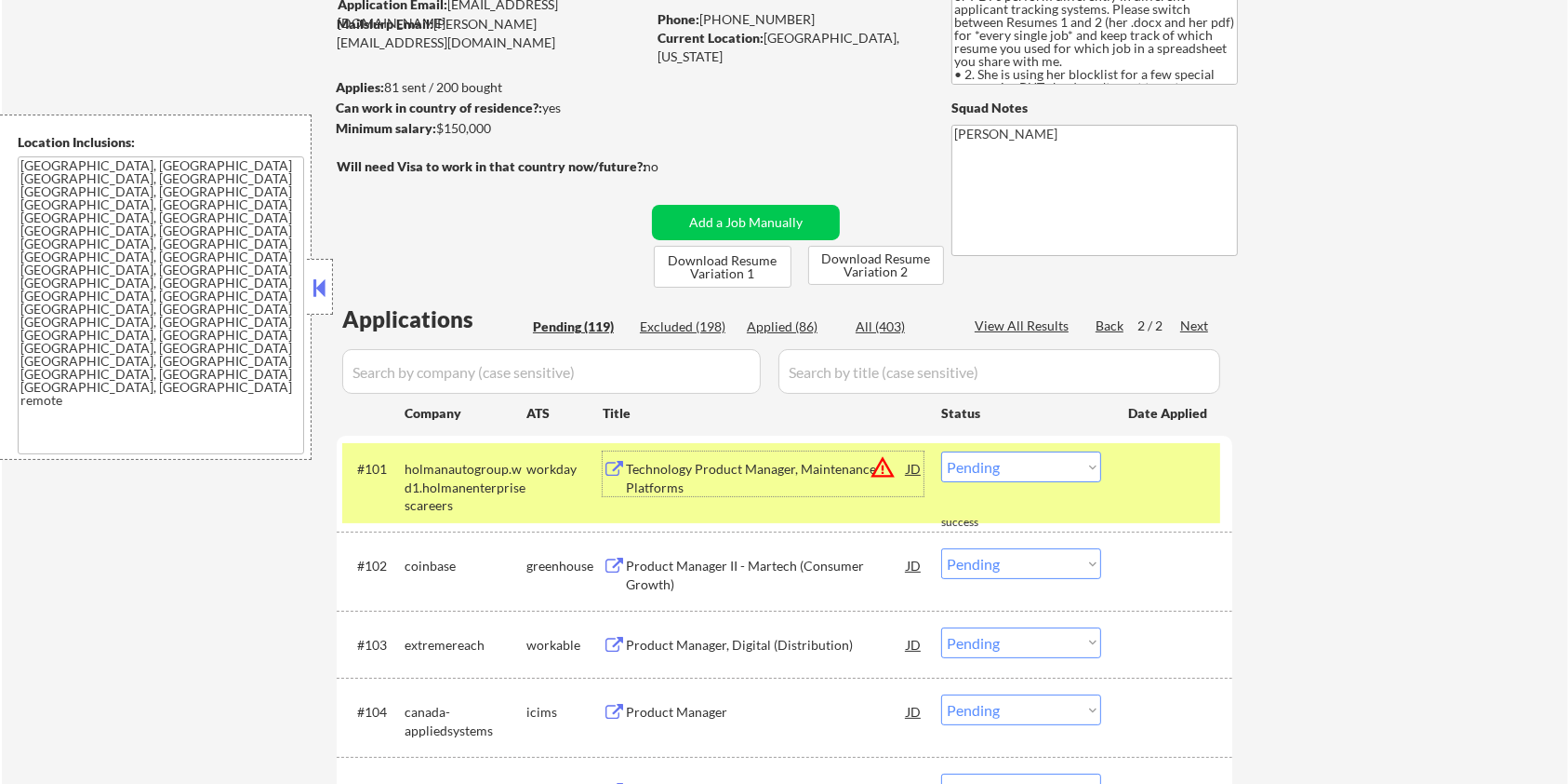
click at [699, 467] on div "Technology Product Manager, Maintenance Platforms" at bounding box center [767, 477] width 281 height 36
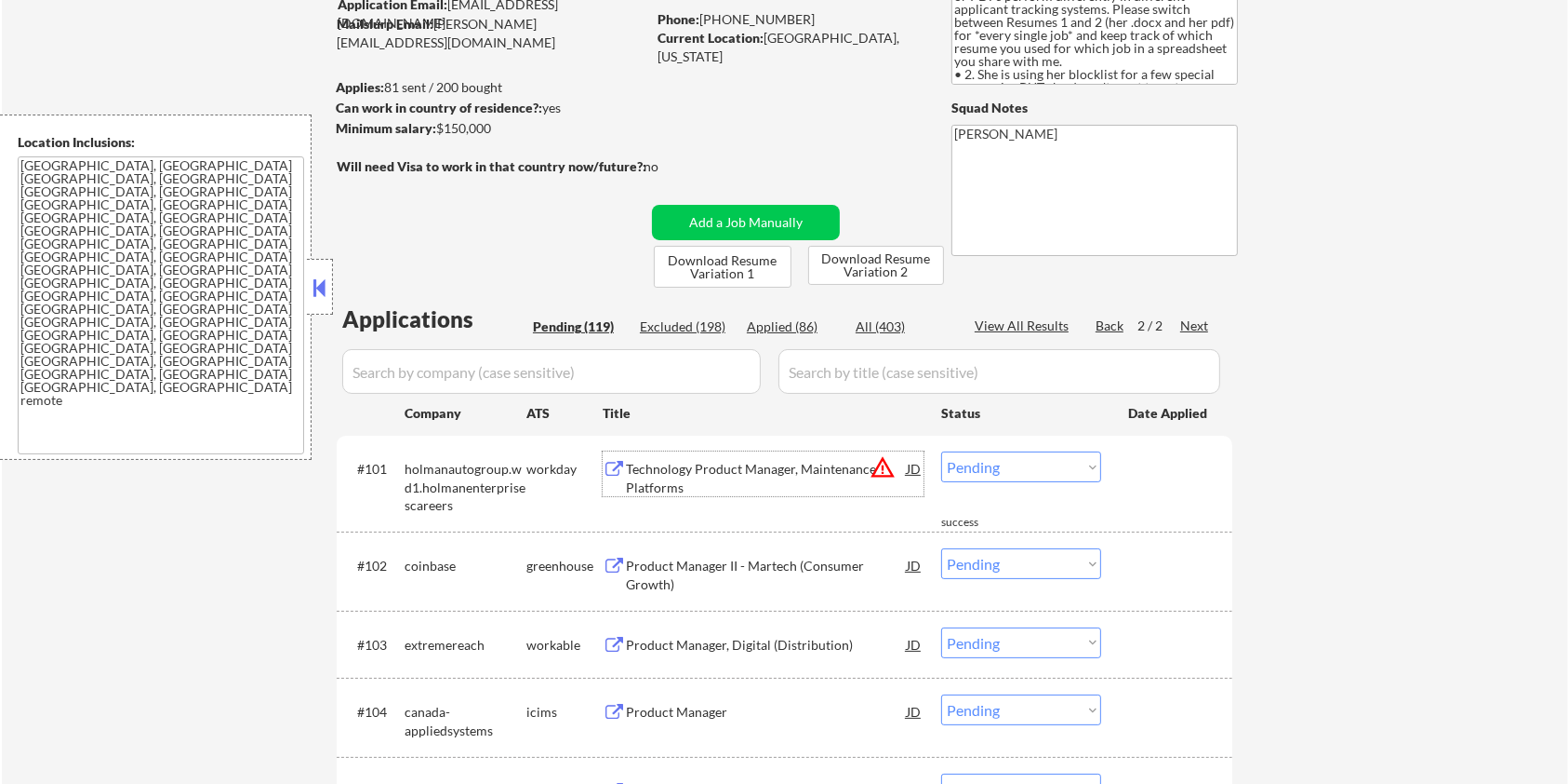
click at [979, 461] on select "Choose an option... Pending Applied Excluded (Questions) Excluded (Expired) Exc…" at bounding box center [1020, 466] width 160 height 30
click at [941, 452] on select "Choose an option... Pending Applied Excluded (Questions) Excluded (Expired) Exc…" at bounding box center [1020, 466] width 160 height 30
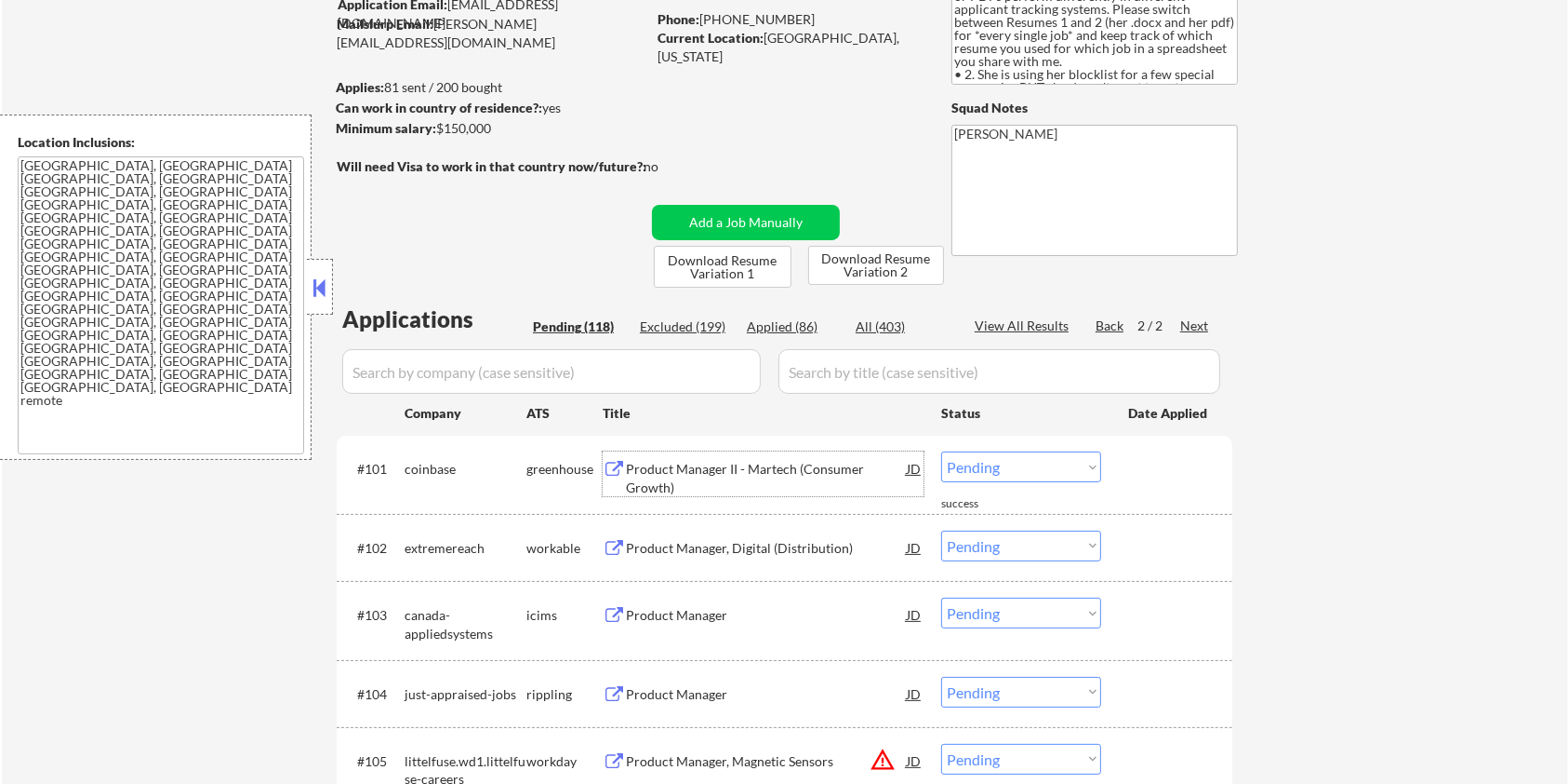
click at [688, 478] on div "Product Manager II - Martech (Consumer Growth)" at bounding box center [767, 477] width 281 height 36
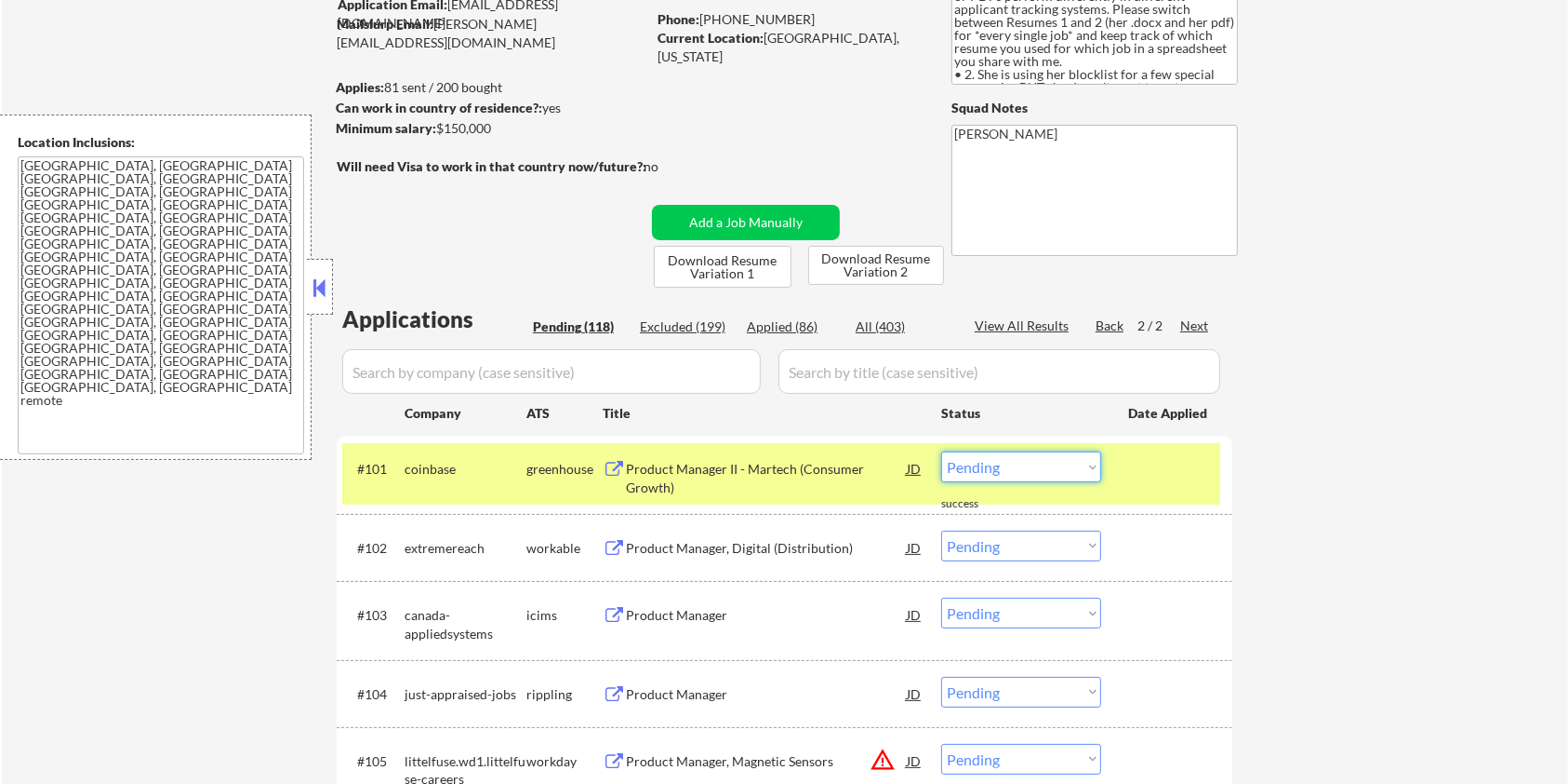
click at [1037, 471] on select "Choose an option... Pending Applied Excluded (Questions) Excluded (Expired) Exc…" at bounding box center [1020, 466] width 160 height 30
click at [941, 452] on select "Choose an option... Pending Applied Excluded (Questions) Excluded (Expired) Exc…" at bounding box center [1020, 466] width 160 height 30
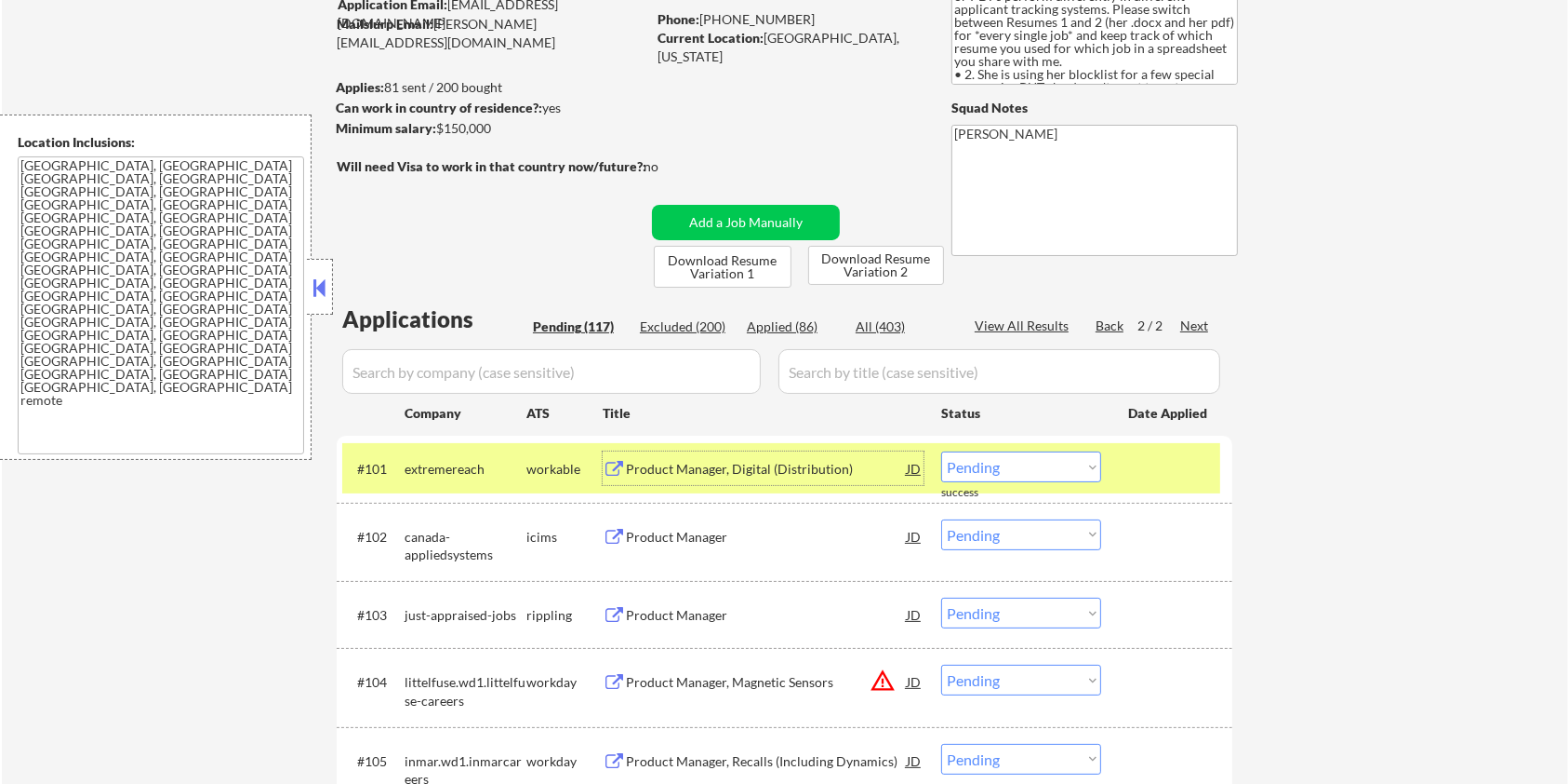
click at [723, 459] on div "Product Manager, Digital (Distribution)" at bounding box center [767, 468] width 281 height 19
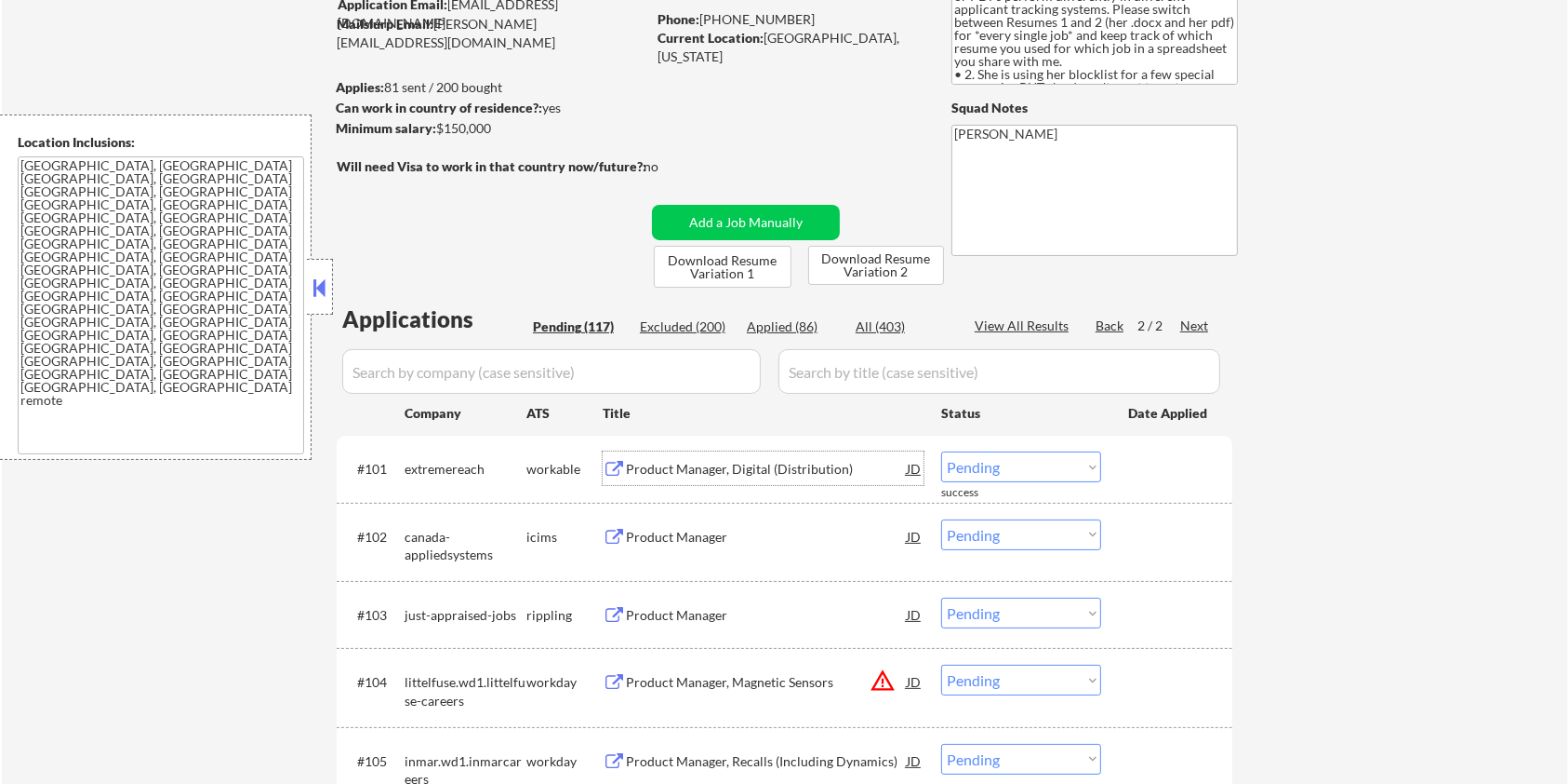
click at [1043, 466] on select "Choose an option... Pending Applied Excluded (Questions) Excluded (Expired) Exc…" at bounding box center [1020, 466] width 160 height 30
click at [941, 452] on select "Choose an option... Pending Applied Excluded (Questions) Excluded (Expired) Exc…" at bounding box center [1020, 466] width 160 height 30
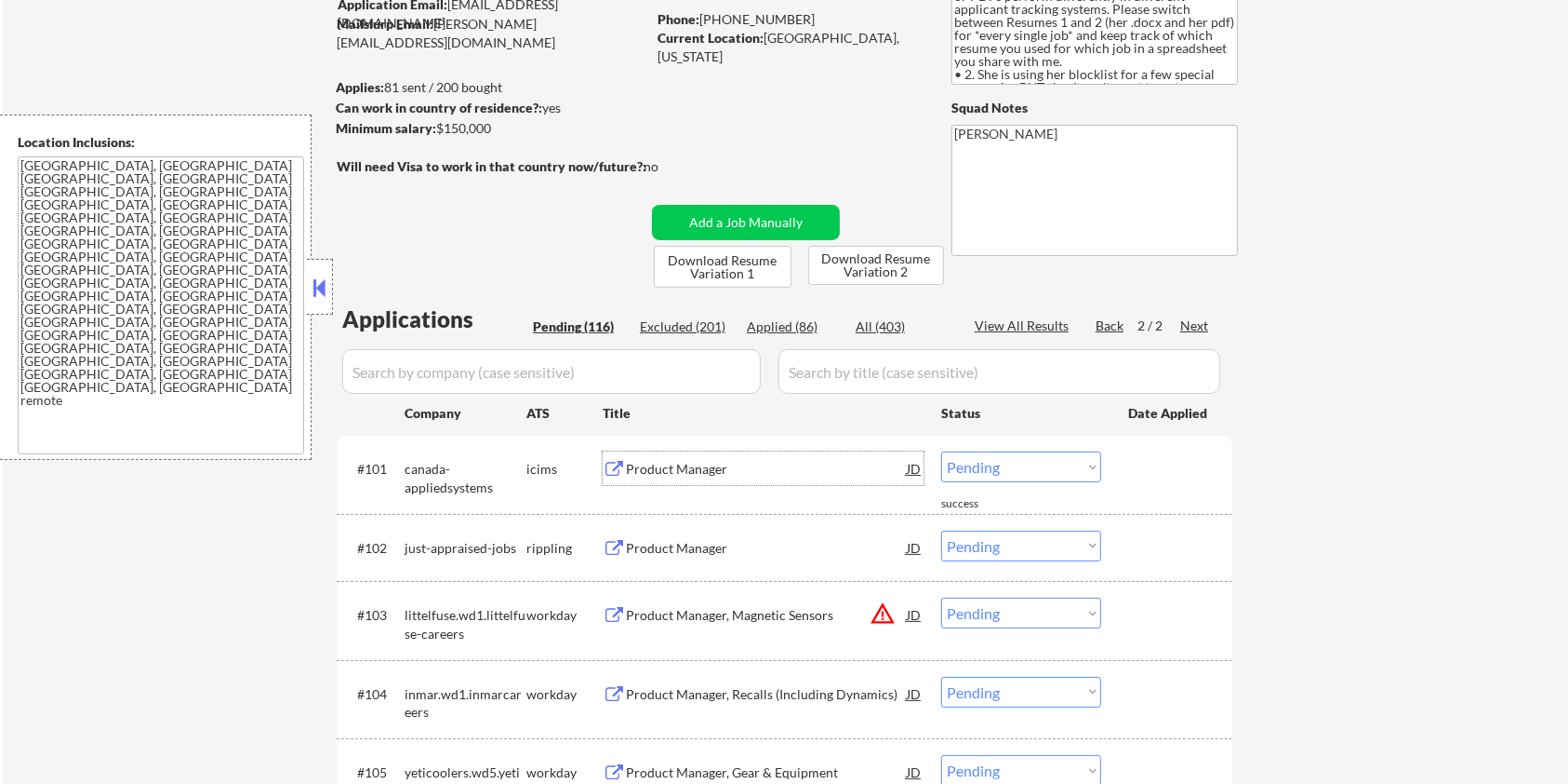
click at [699, 472] on div "Product Manager" at bounding box center [767, 468] width 281 height 19
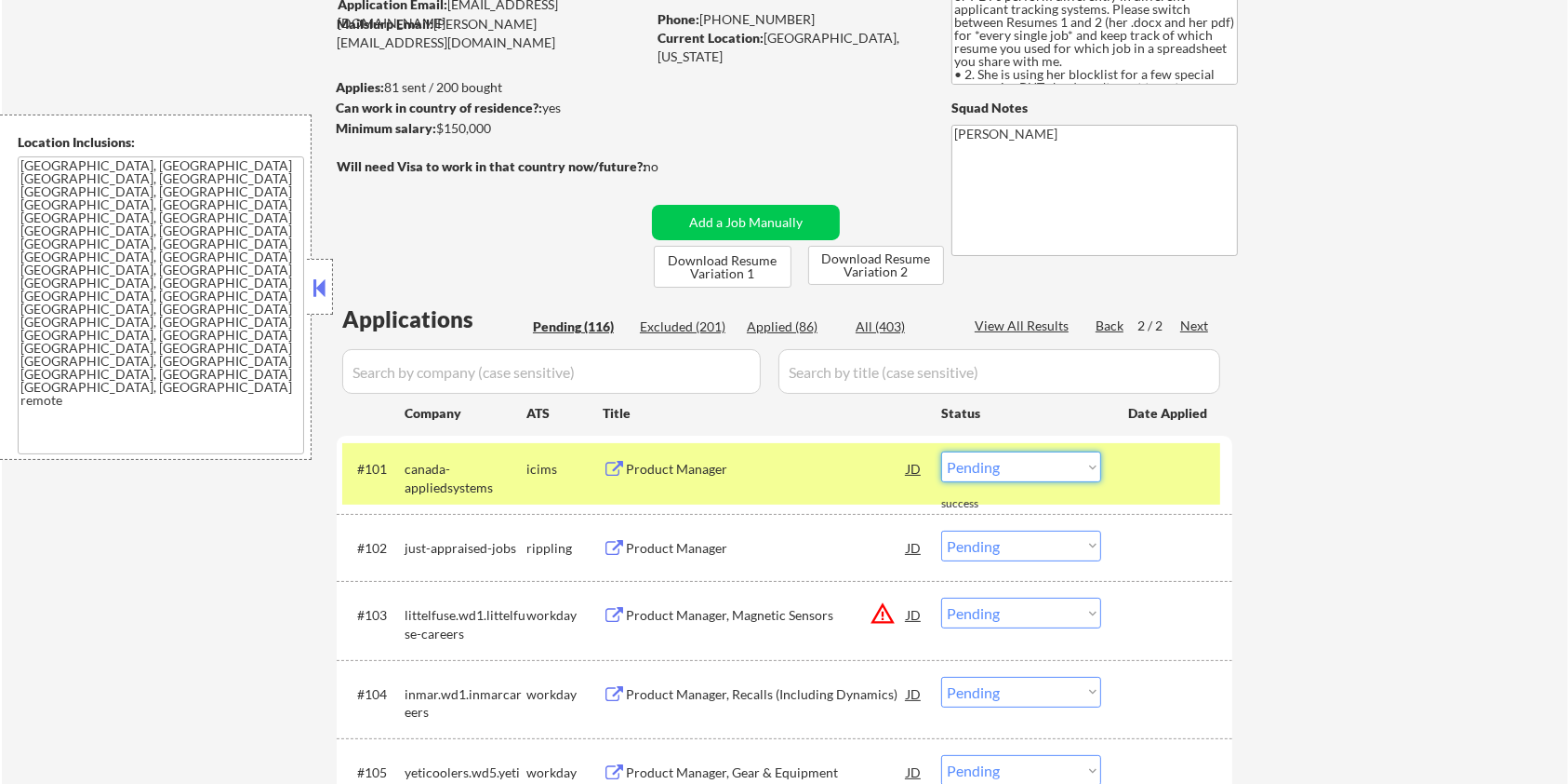
click at [1061, 462] on select "Choose an option... Pending Applied Excluded (Questions) Excluded (Expired) Exc…" at bounding box center [1020, 466] width 160 height 30
click at [941, 452] on select "Choose an option... Pending Applied Excluded (Questions) Excluded (Expired) Exc…" at bounding box center [1020, 466] width 160 height 30
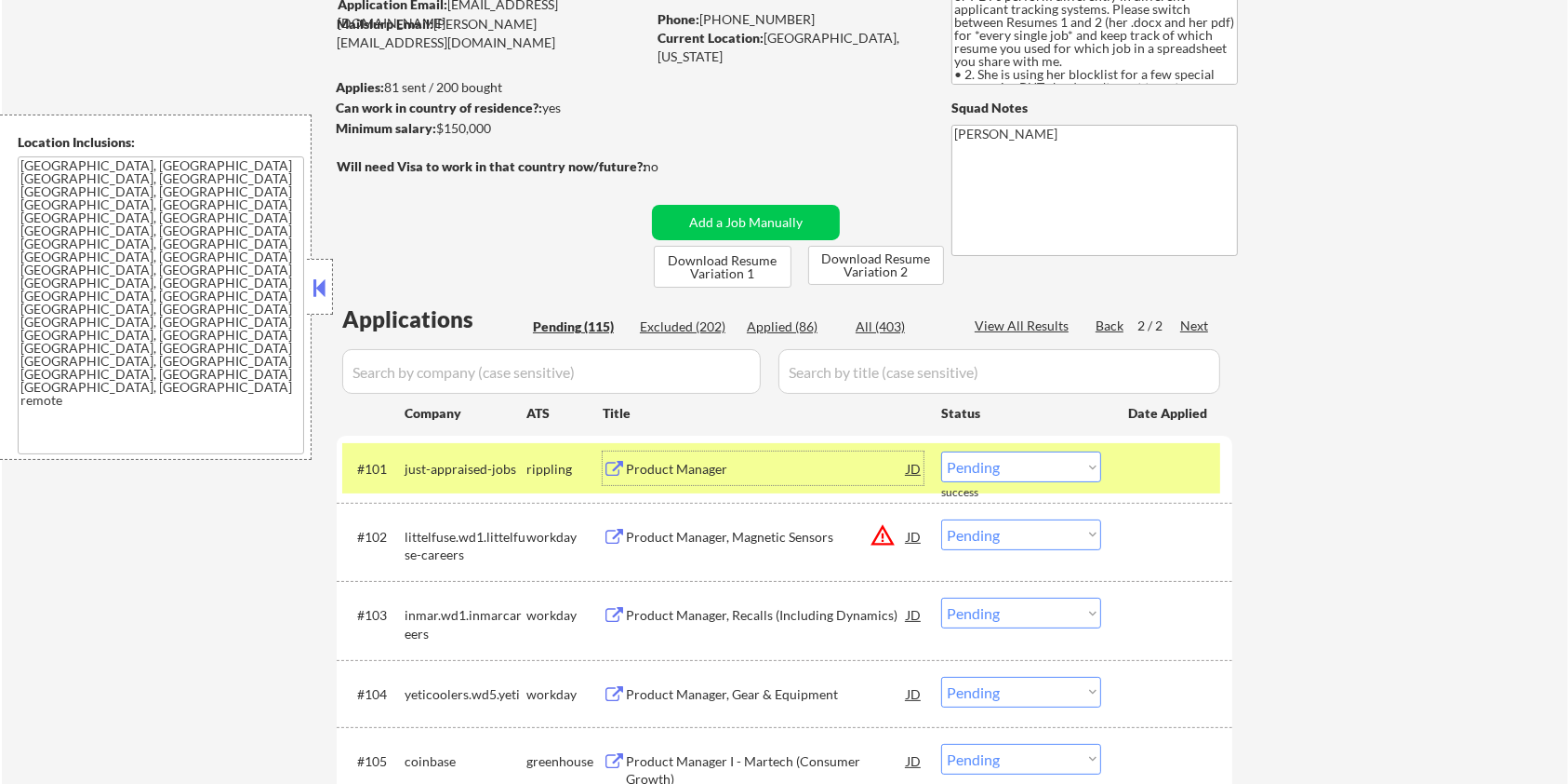
click at [643, 466] on div "Product Manager" at bounding box center [767, 468] width 281 height 19
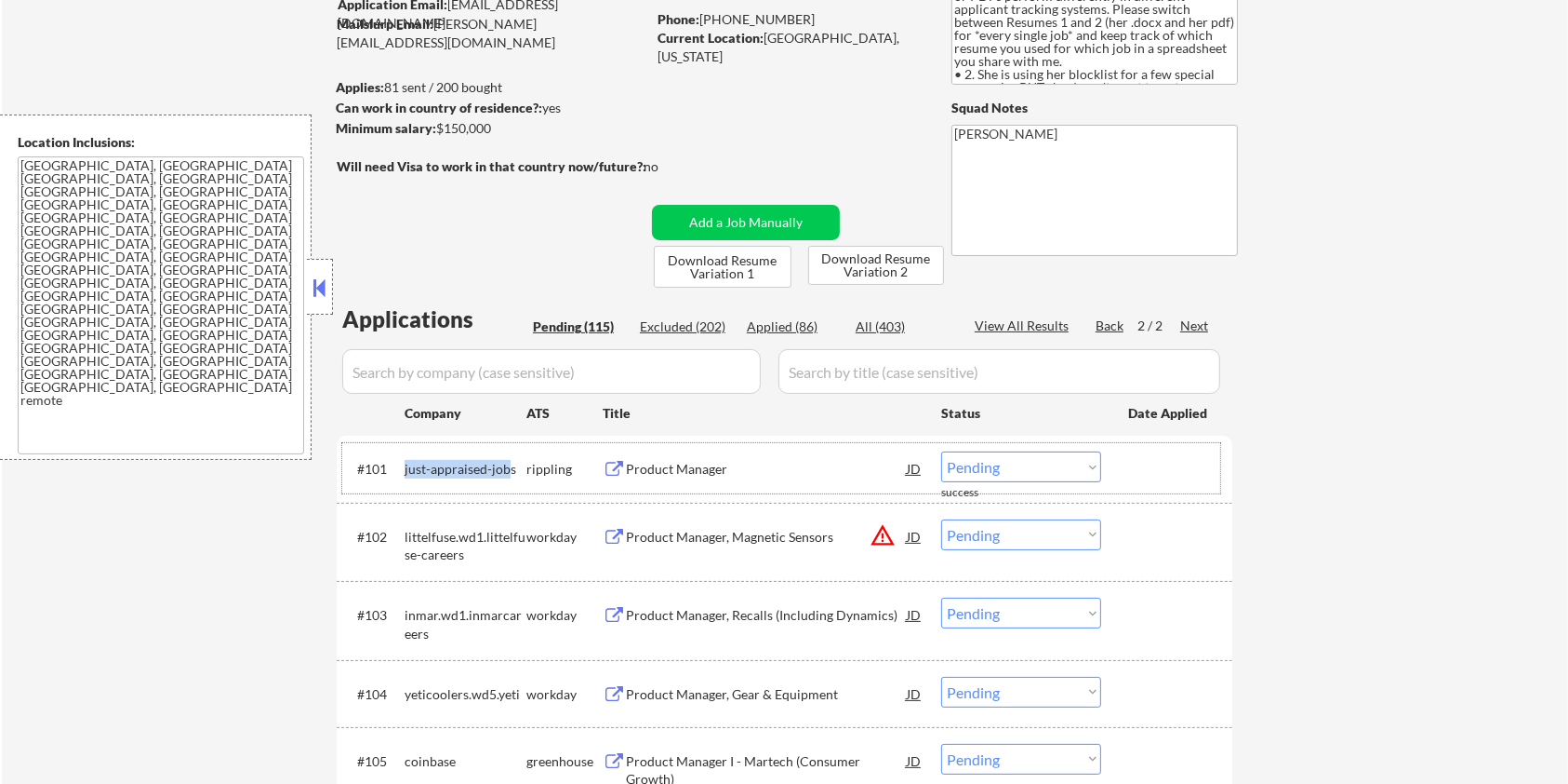
drag, startPoint x: 505, startPoint y: 464, endPoint x: 404, endPoint y: 460, distance: 101.1
click at [405, 460] on div "just-appraised-jobs" at bounding box center [466, 468] width 122 height 19
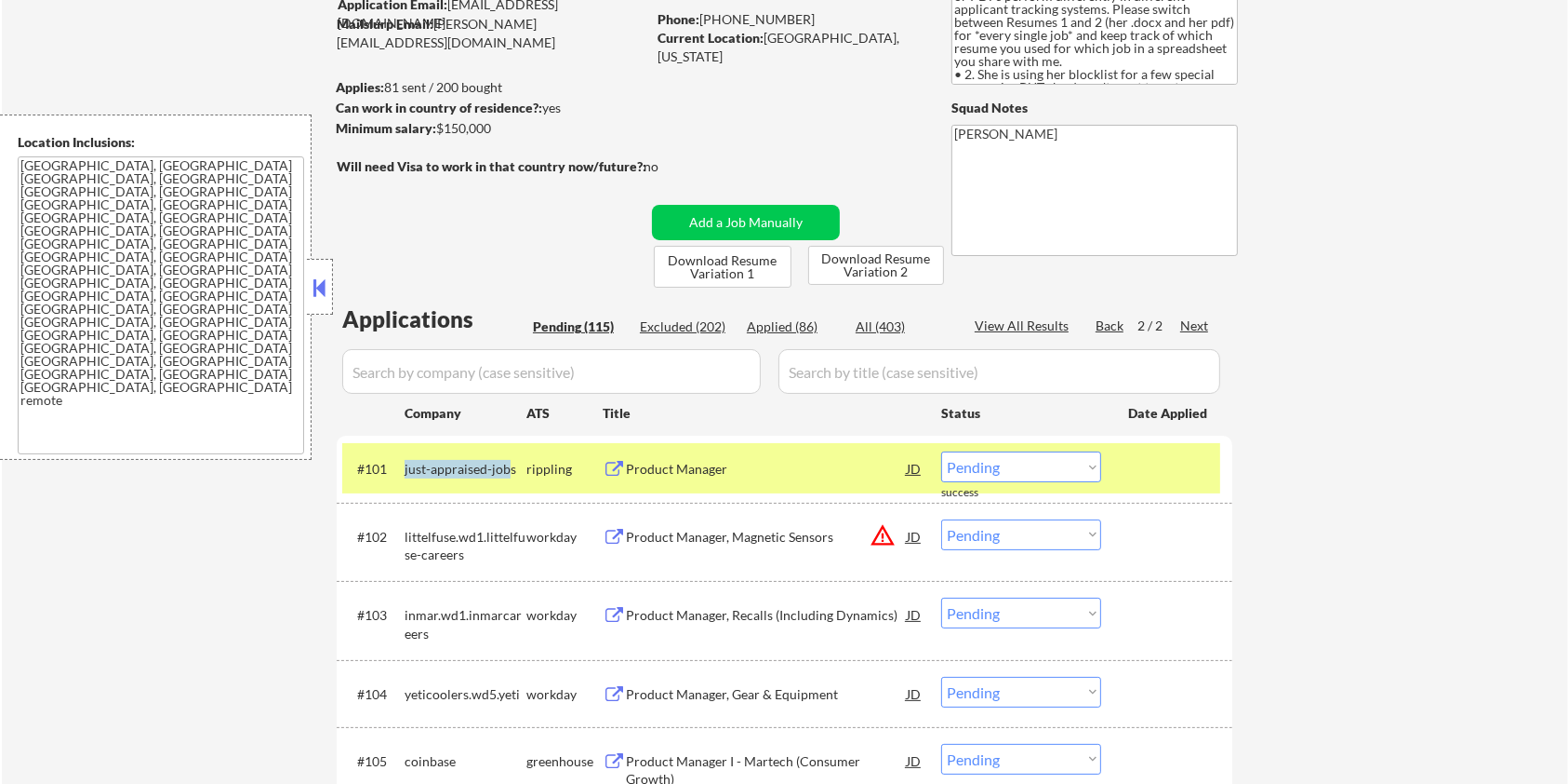
click at [495, 477] on div "just-appraised-jobs" at bounding box center [466, 468] width 122 height 19
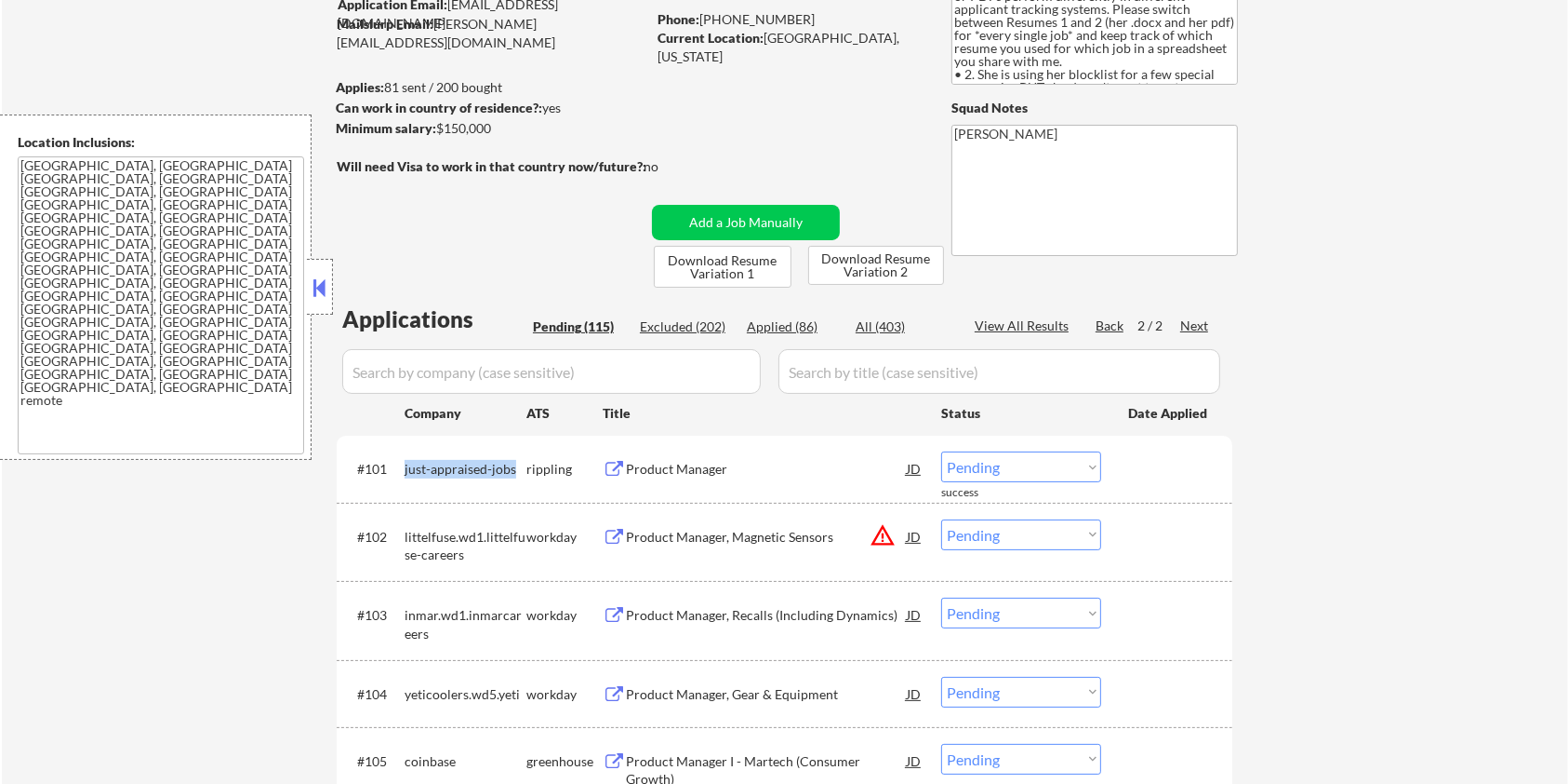
drag, startPoint x: 515, startPoint y: 465, endPoint x: 405, endPoint y: 459, distance: 110.2
click at [405, 459] on div "just-appraised-jobs" at bounding box center [466, 468] width 122 height 19
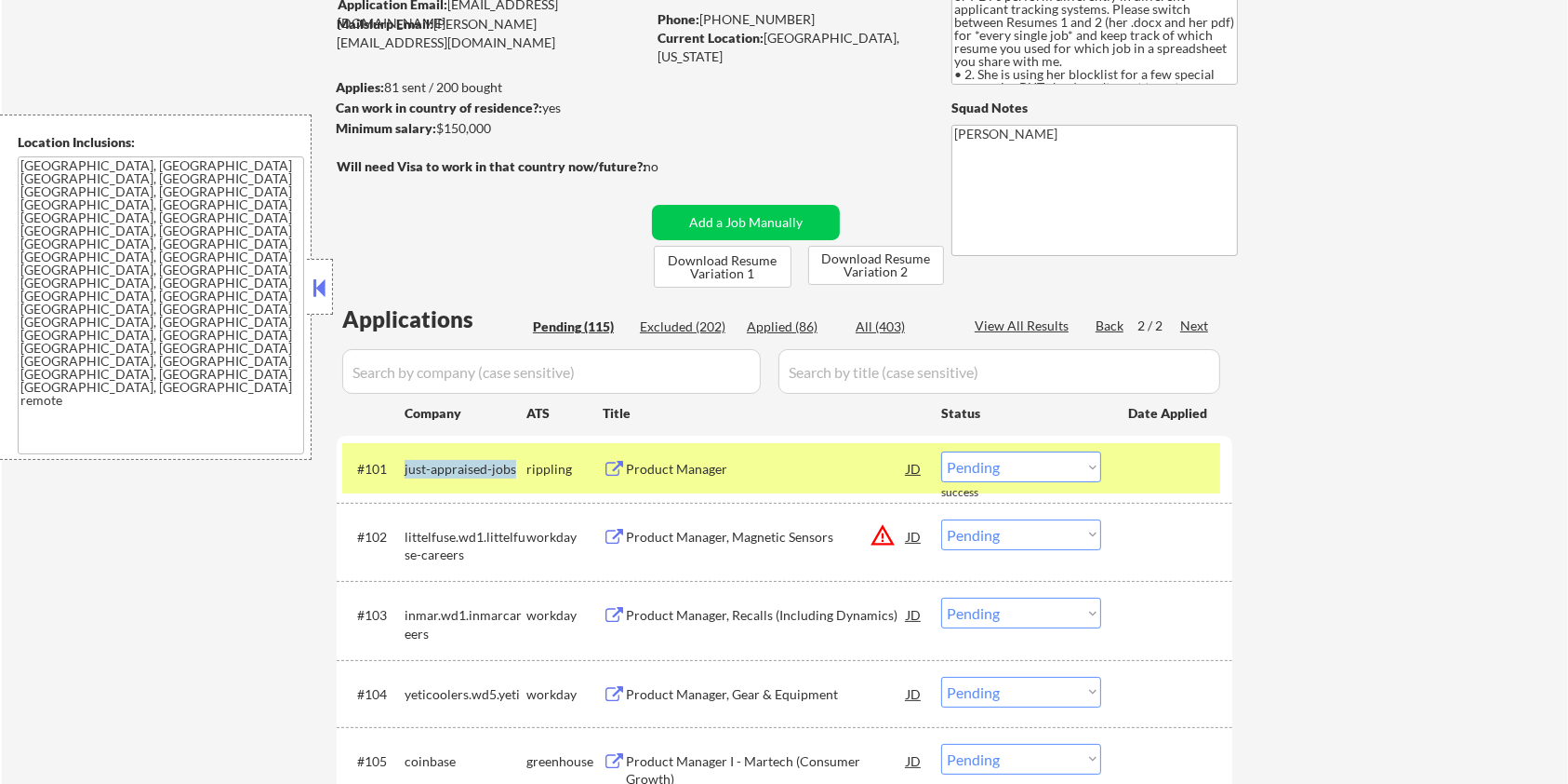
copy div "just-appraised-jobs"
click at [1039, 473] on select "Choose an option... Pending Applied Excluded (Questions) Excluded (Expired) Exc…" at bounding box center [1020, 466] width 160 height 30
click at [941, 452] on select "Choose an option... Pending Applied Excluded (Questions) Excluded (Expired) Exc…" at bounding box center [1020, 466] width 160 height 30
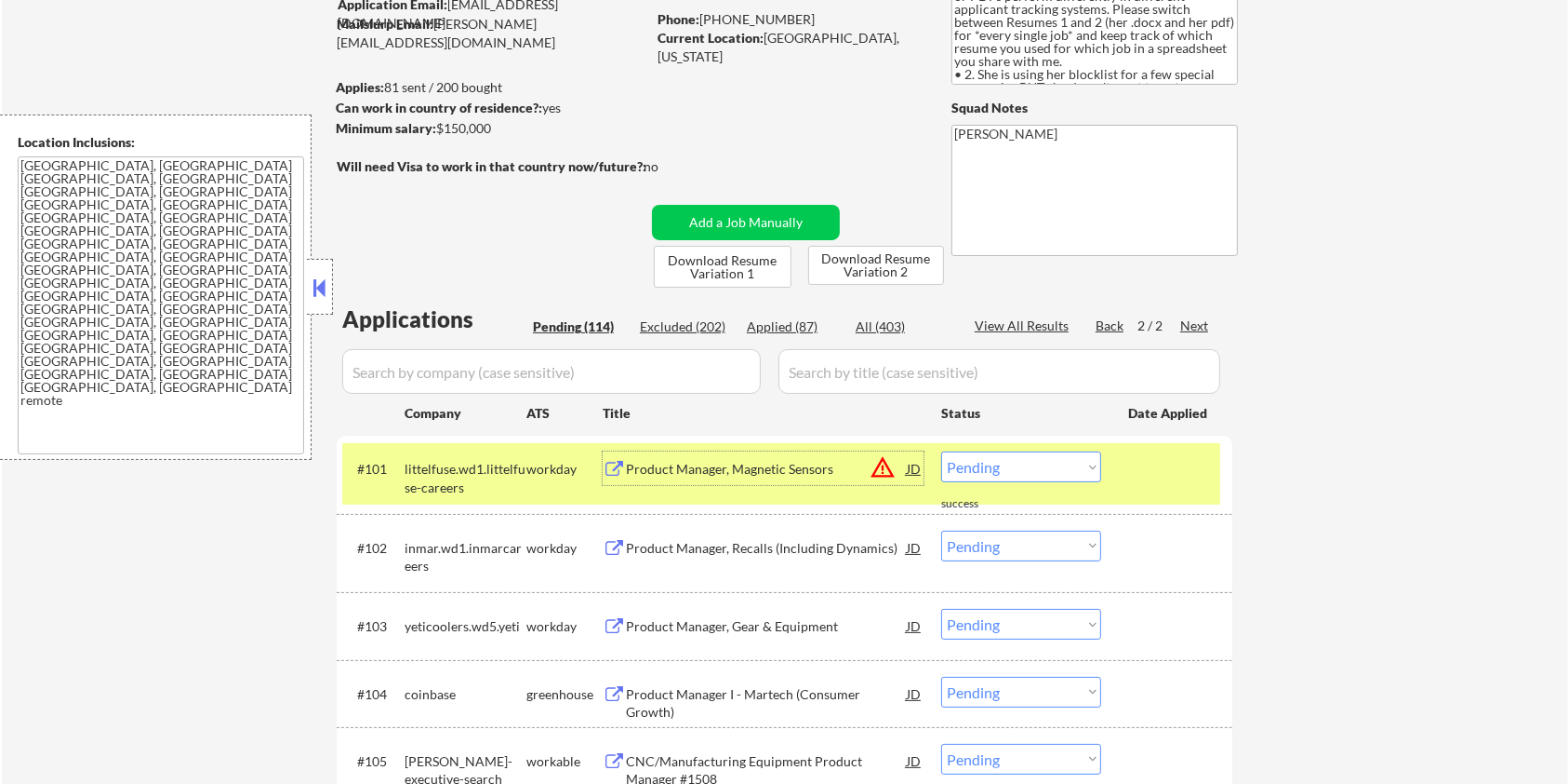
click at [699, 461] on div "Product Manager, Magnetic Sensors" at bounding box center [767, 468] width 281 height 19
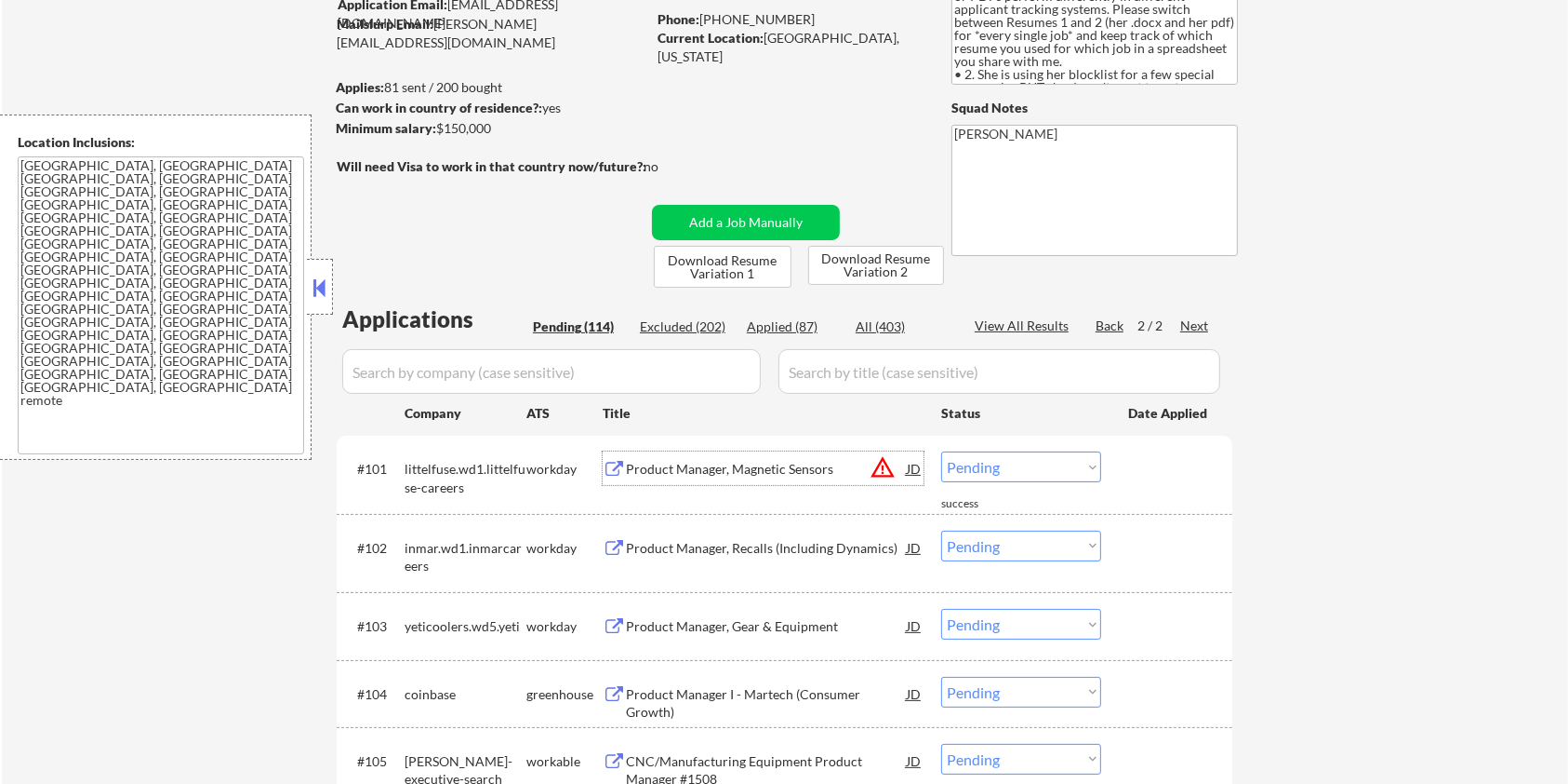
click at [1086, 469] on select "Choose an option... Pending Applied Excluded (Questions) Excluded (Expired) Exc…" at bounding box center [1020, 466] width 160 height 30
click at [941, 452] on select "Choose an option... Pending Applied Excluded (Questions) Excluded (Expired) Exc…" at bounding box center [1020, 466] width 160 height 30
click at [711, 460] on div "Product Manager, Magnetic Sensors" at bounding box center [767, 468] width 281 height 19
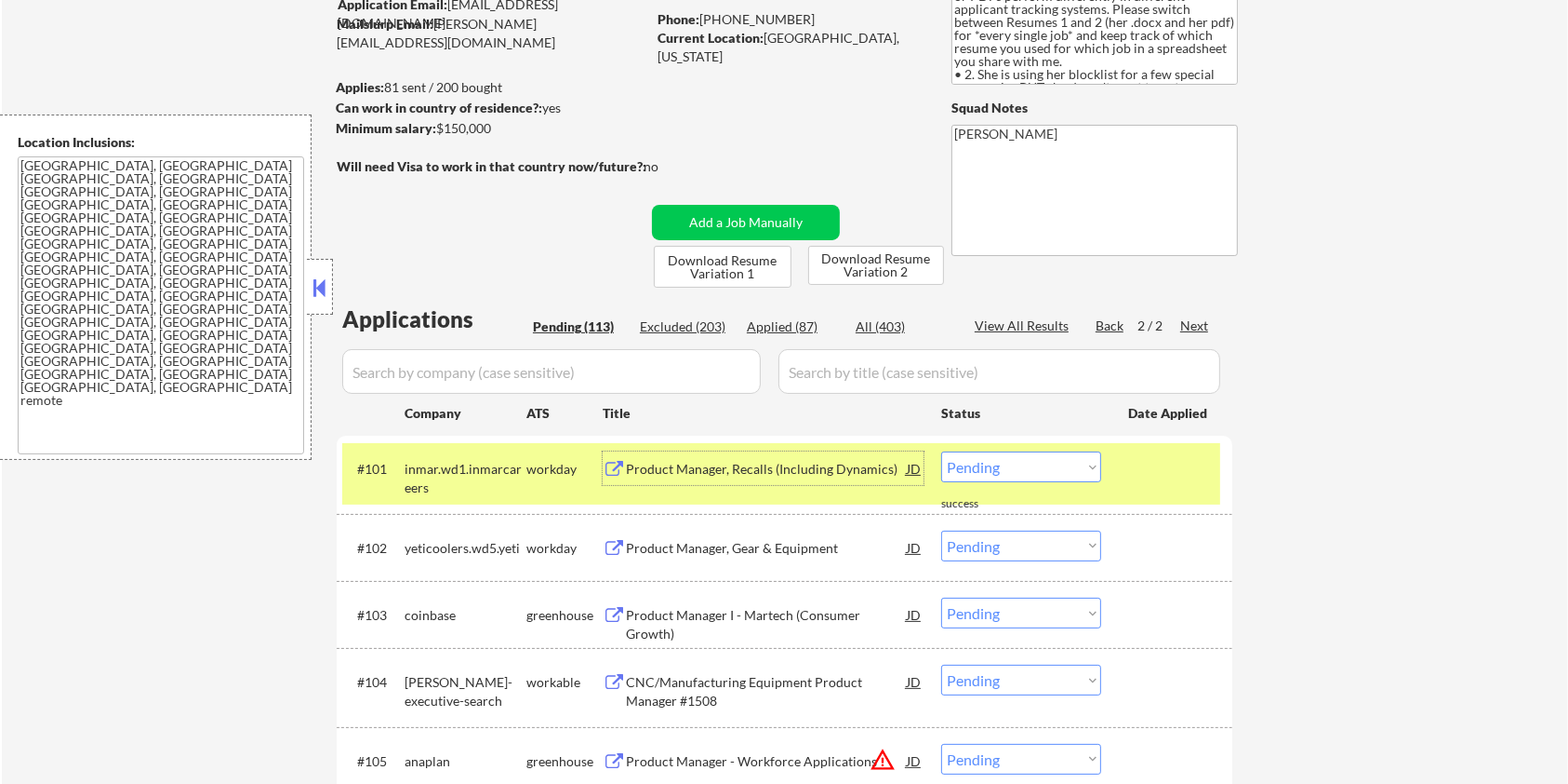
click at [771, 467] on div "Product Manager, Recalls (Including Dynamics)" at bounding box center [767, 468] width 281 height 19
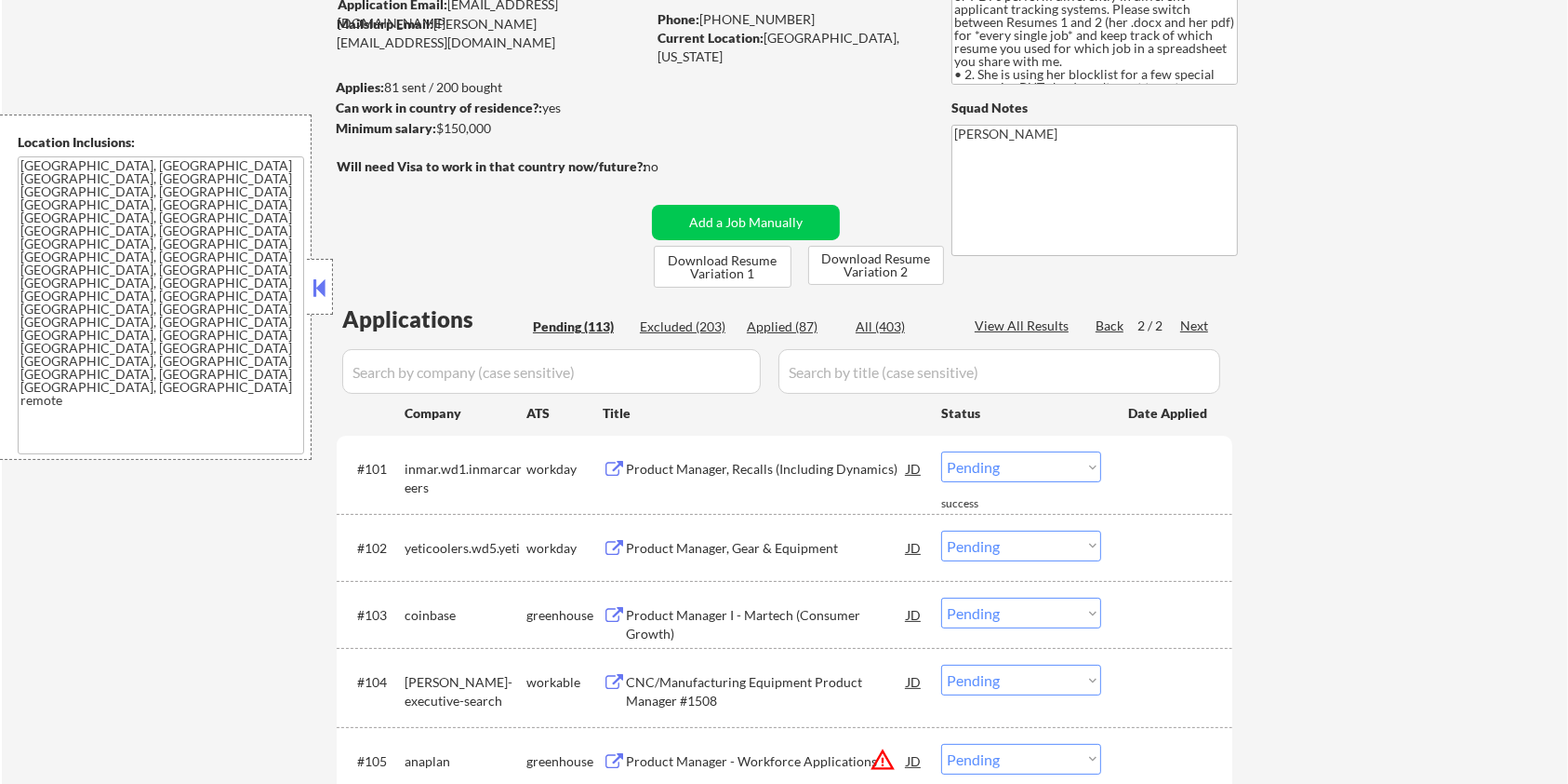
click at [501, 124] on div "Minimum salary: $150,000" at bounding box center [491, 128] width 310 height 19
drag, startPoint x: 501, startPoint y: 124, endPoint x: 439, endPoint y: 128, distance: 62.1
click at [439, 128] on div "Minimum salary: $150,000" at bounding box center [491, 128] width 310 height 19
copy div "$150,000"
click at [1040, 467] on select "Choose an option... Pending Applied Excluded (Questions) Excluded (Expired) Exc…" at bounding box center [1020, 466] width 160 height 30
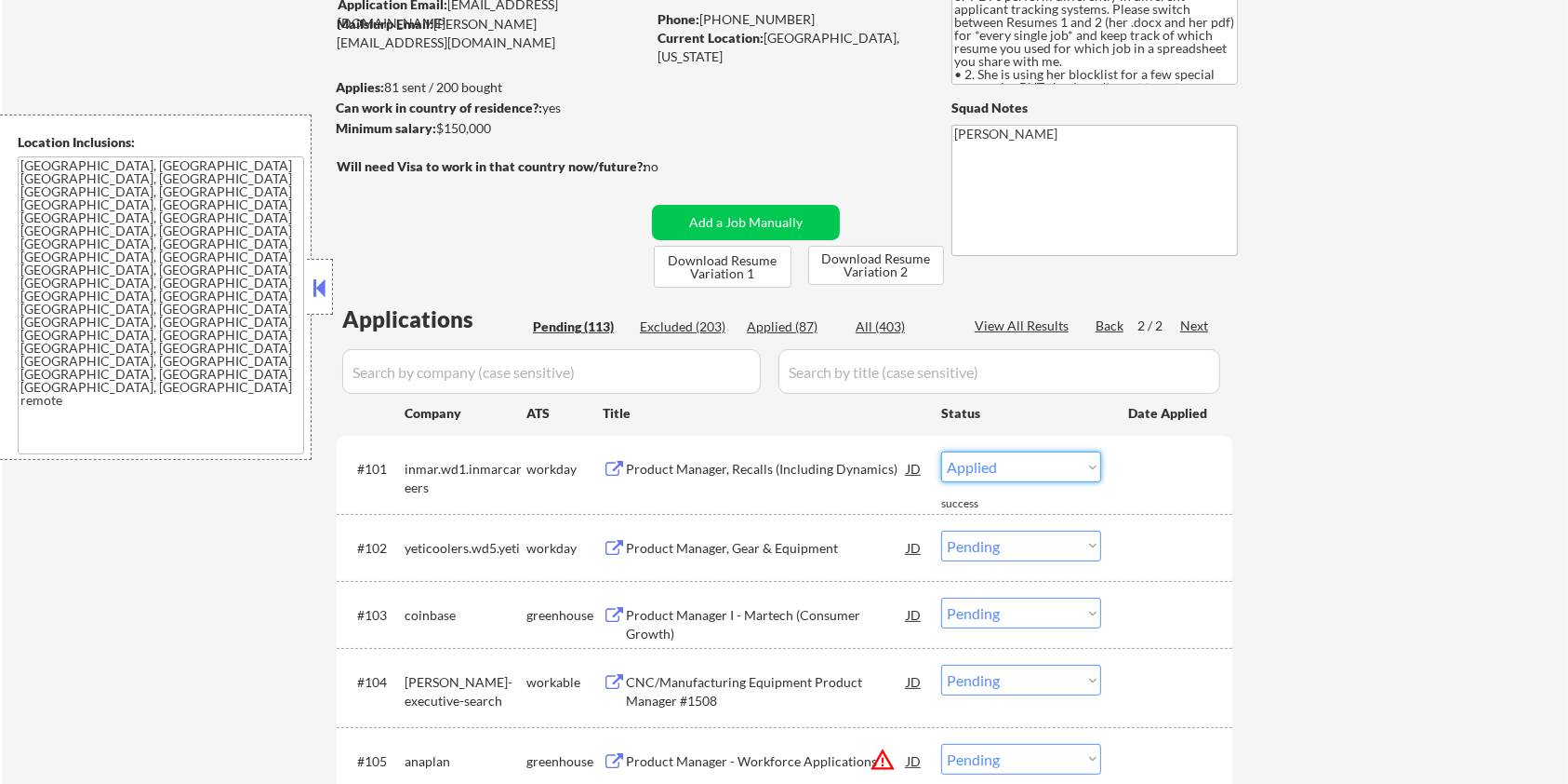
click at [941, 452] on select "Choose an option... Pending Applied Excluded (Questions) Excluded (Expired) Exc…" at bounding box center [1020, 466] width 160 height 30
select select ""pending""
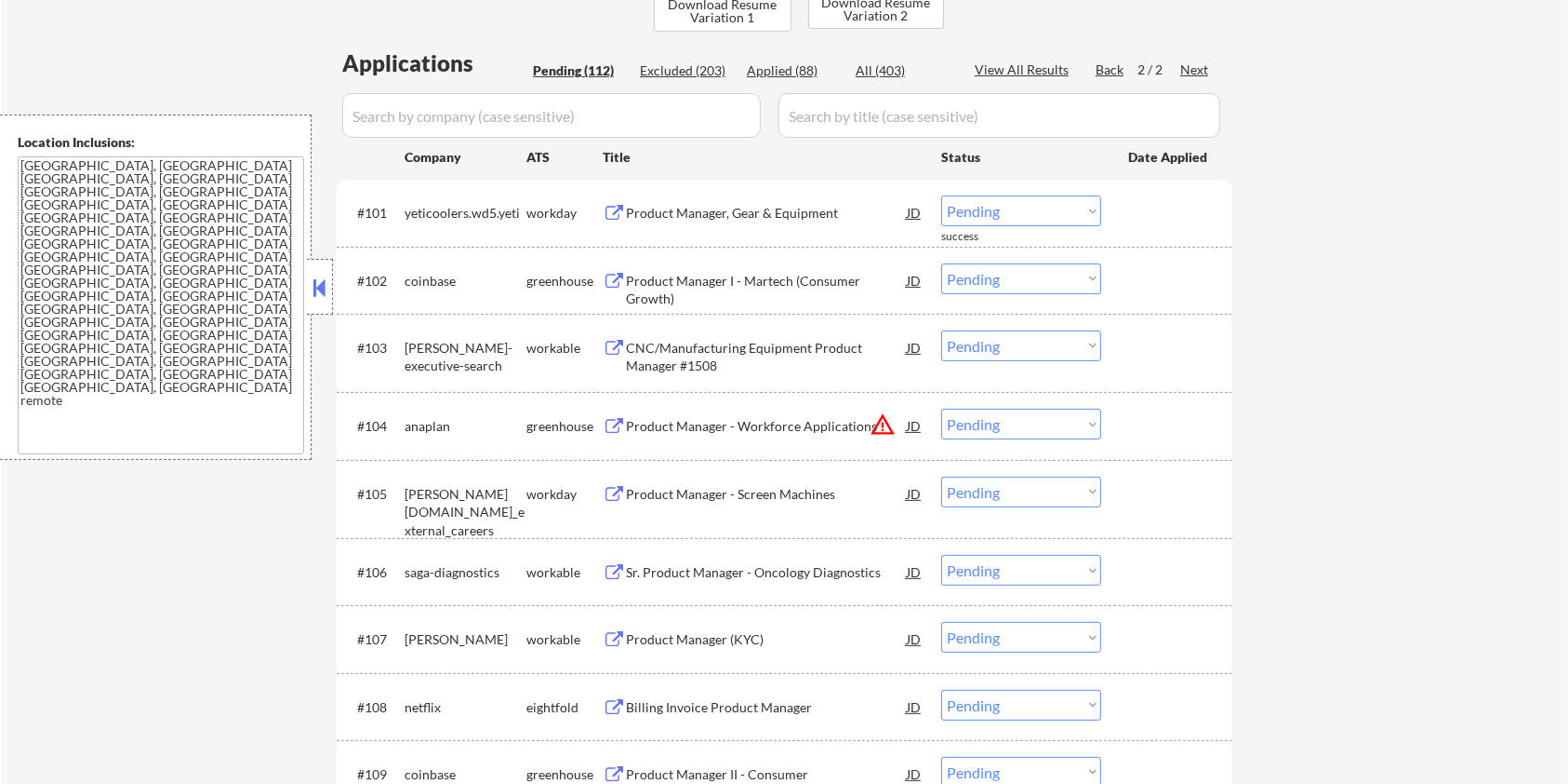
scroll to position [426, 0]
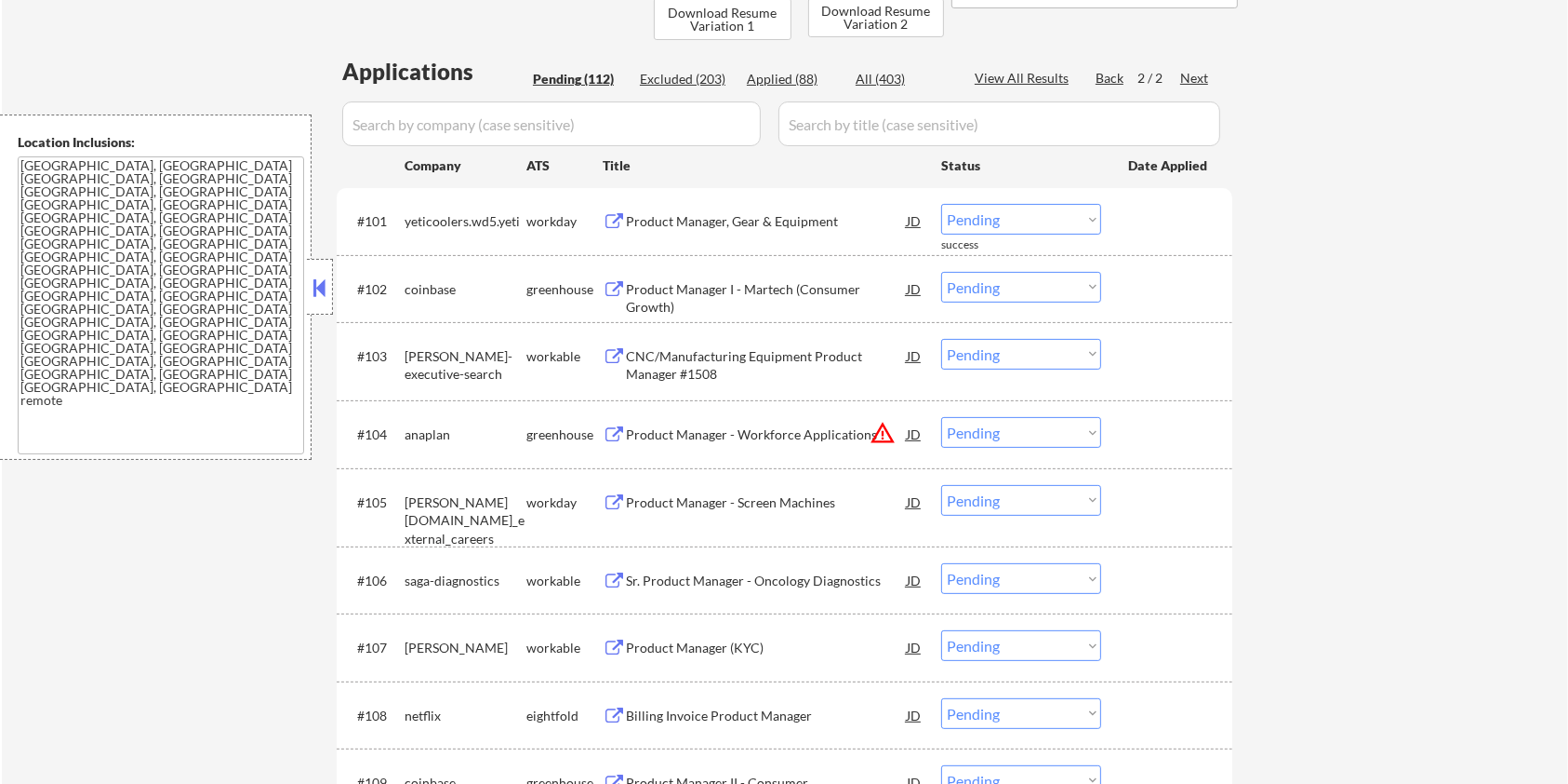
click at [771, 216] on div "Product Manager, Gear & Equipment" at bounding box center [767, 221] width 281 height 19
